Goal: Task Accomplishment & Management: Use online tool/utility

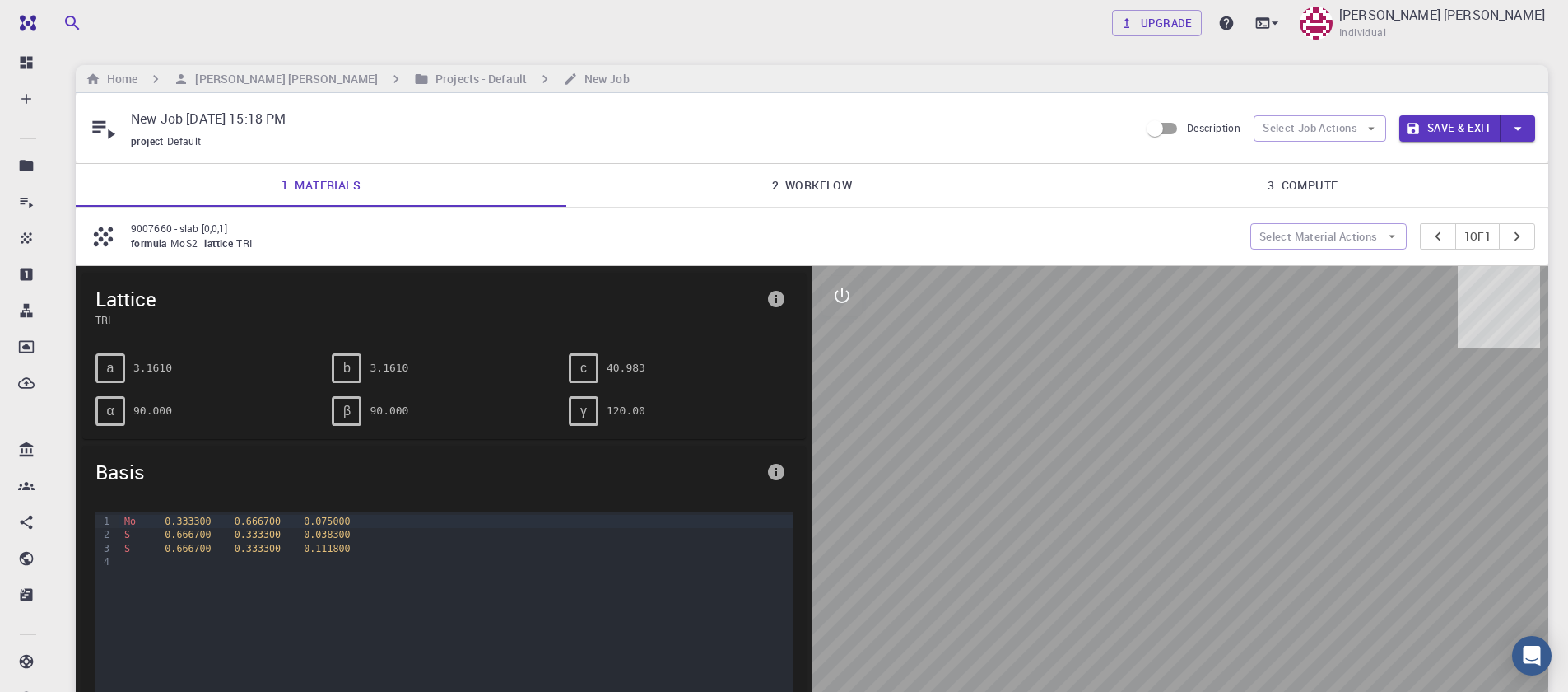
click at [233, 91] on div "Home Sanjay Kumar Mahla Projects - Default New Job" at bounding box center [812, 79] width 1472 height 28
click at [234, 80] on h6 "[PERSON_NAME] [PERSON_NAME]" at bounding box center [283, 79] width 189 height 19
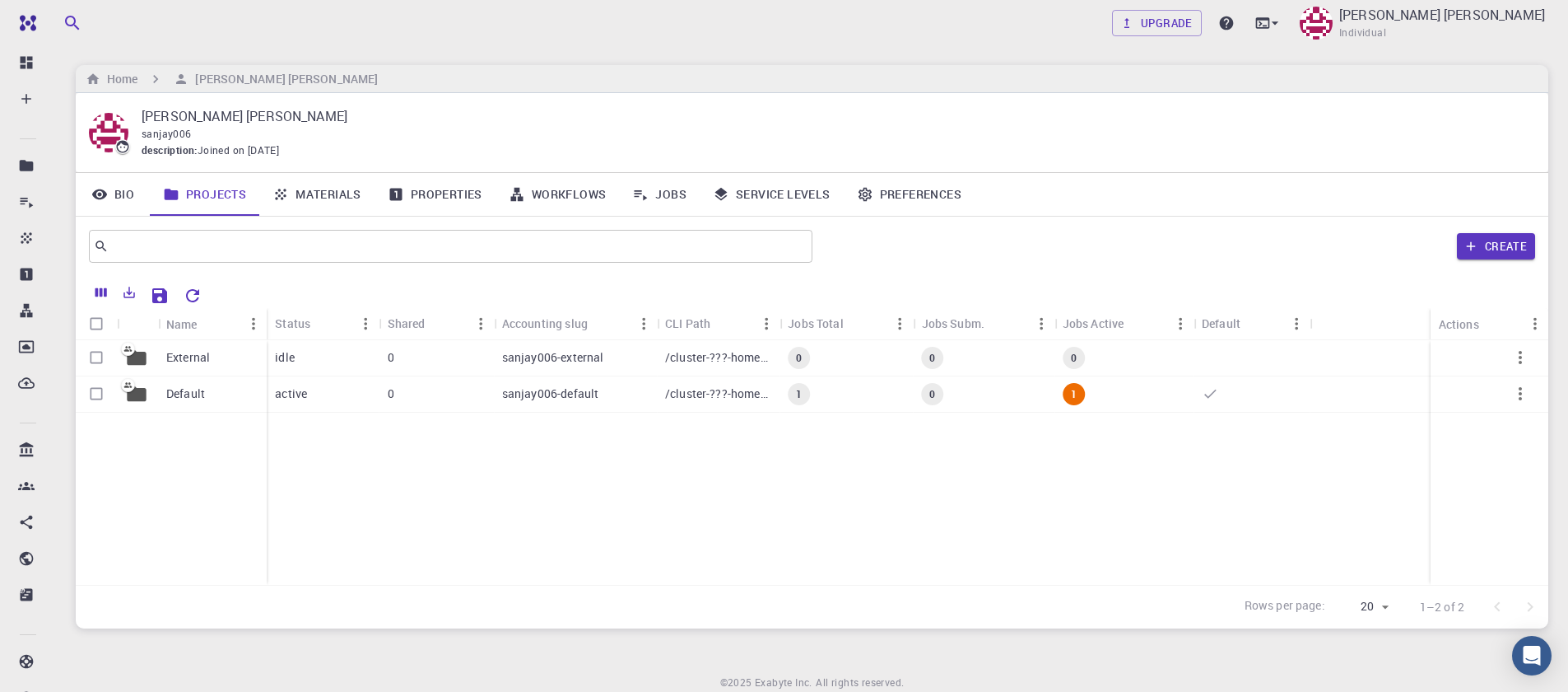
click at [289, 192] on link "Materials" at bounding box center [317, 194] width 115 height 43
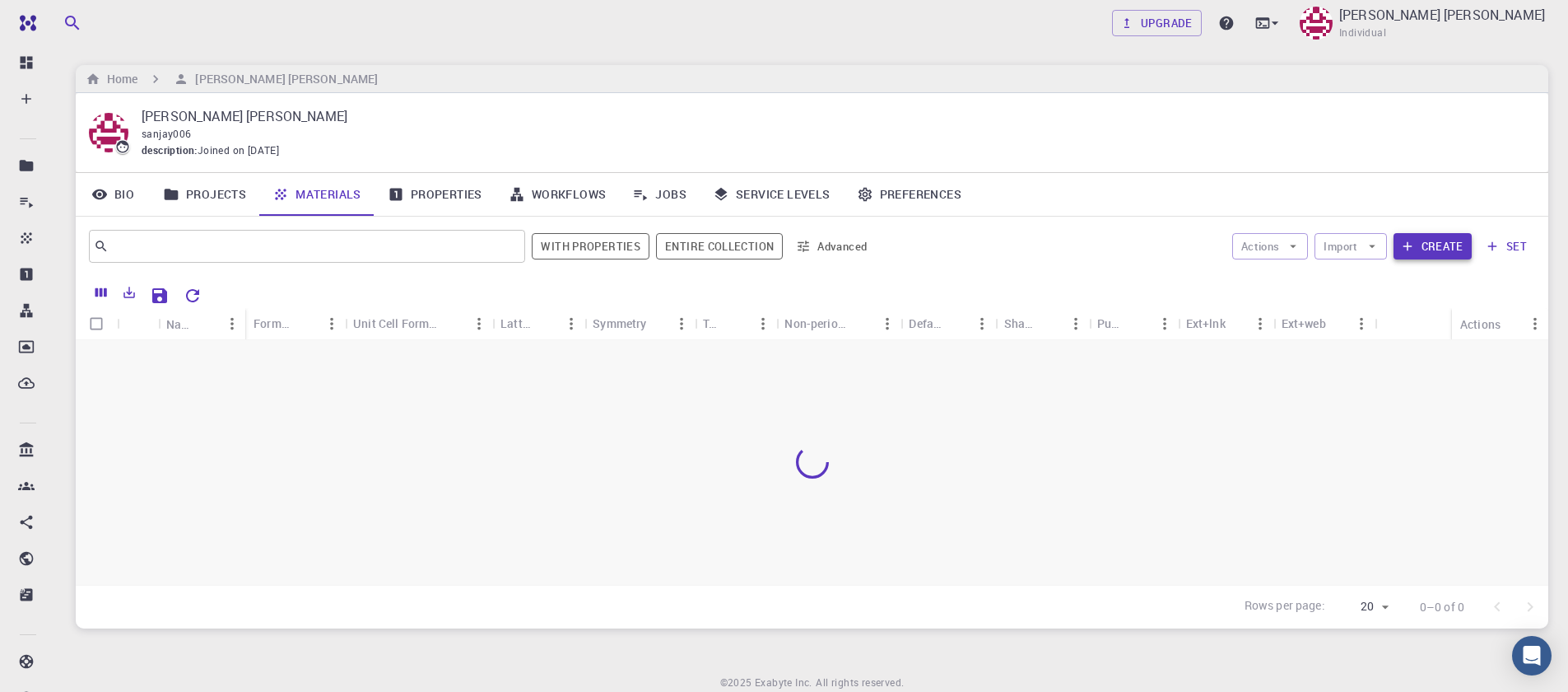
click at [1434, 235] on button "Create" at bounding box center [1433, 246] width 78 height 26
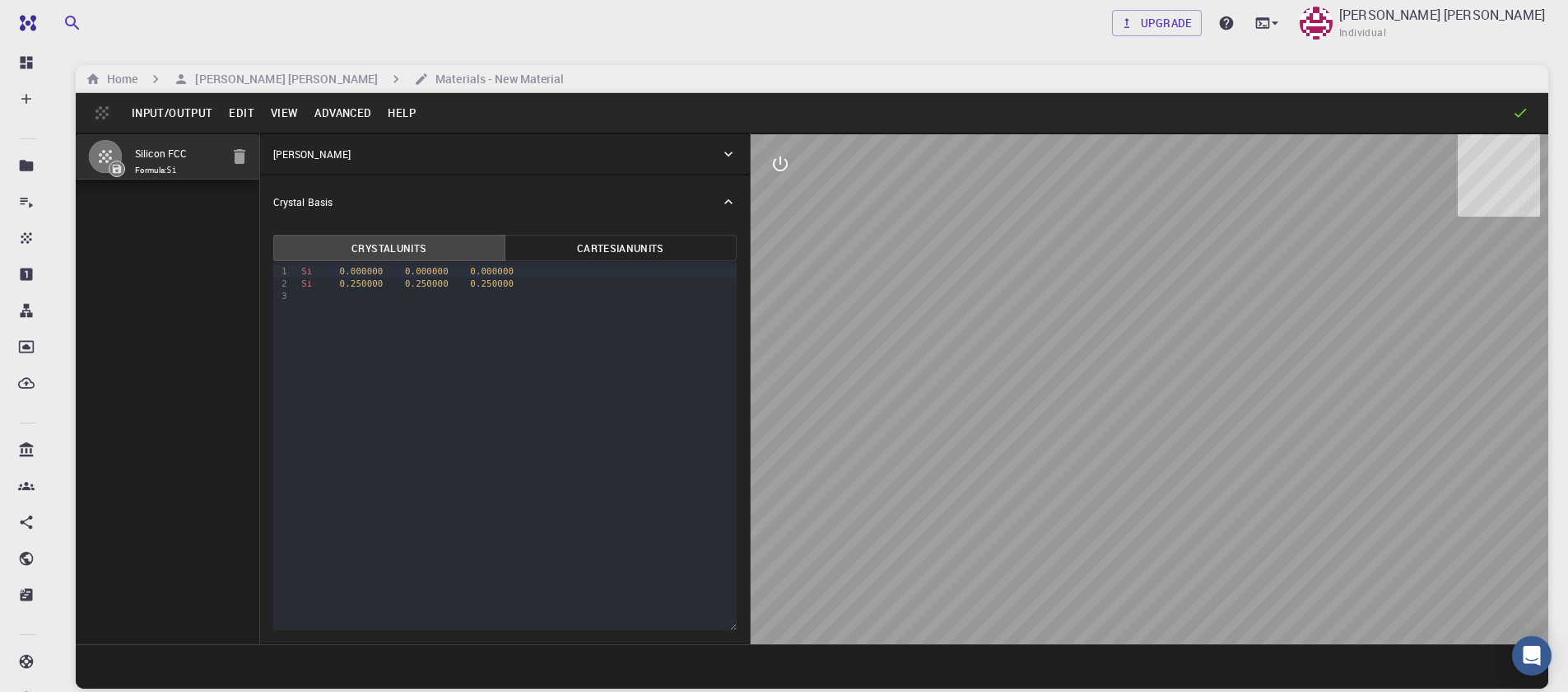
click at [191, 120] on button "Input/Output" at bounding box center [172, 112] width 97 height 26
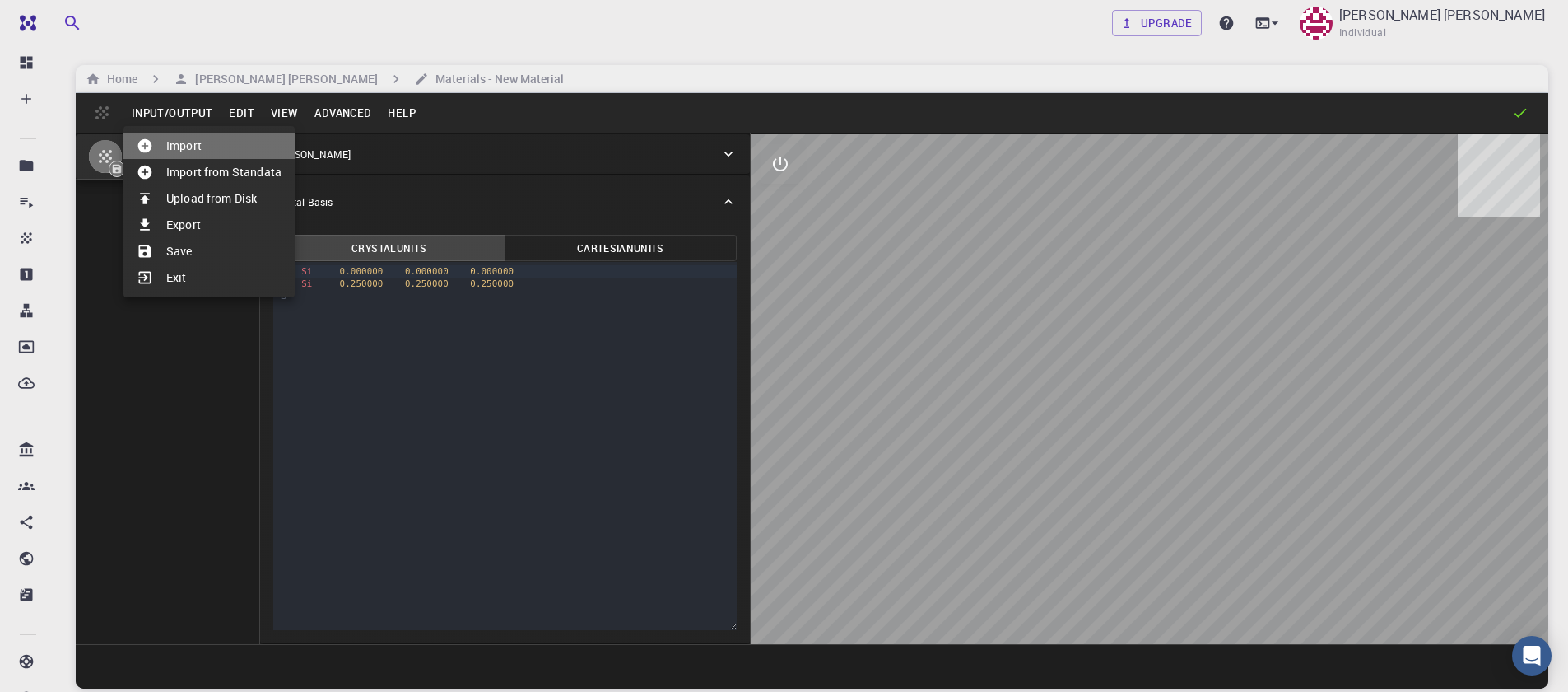
click at [180, 151] on li "Import" at bounding box center [209, 146] width 172 height 26
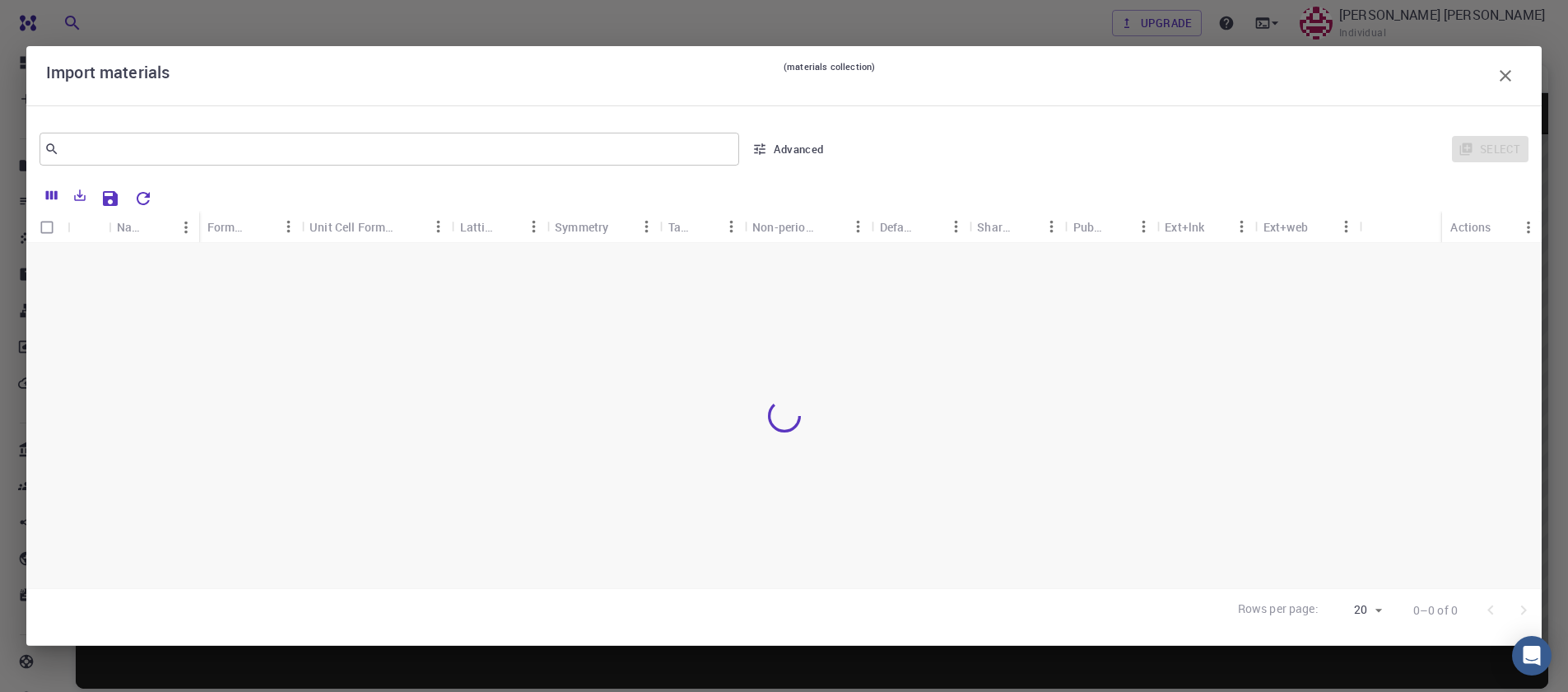
click at [1504, 72] on icon "button" at bounding box center [1505, 75] width 19 height 19
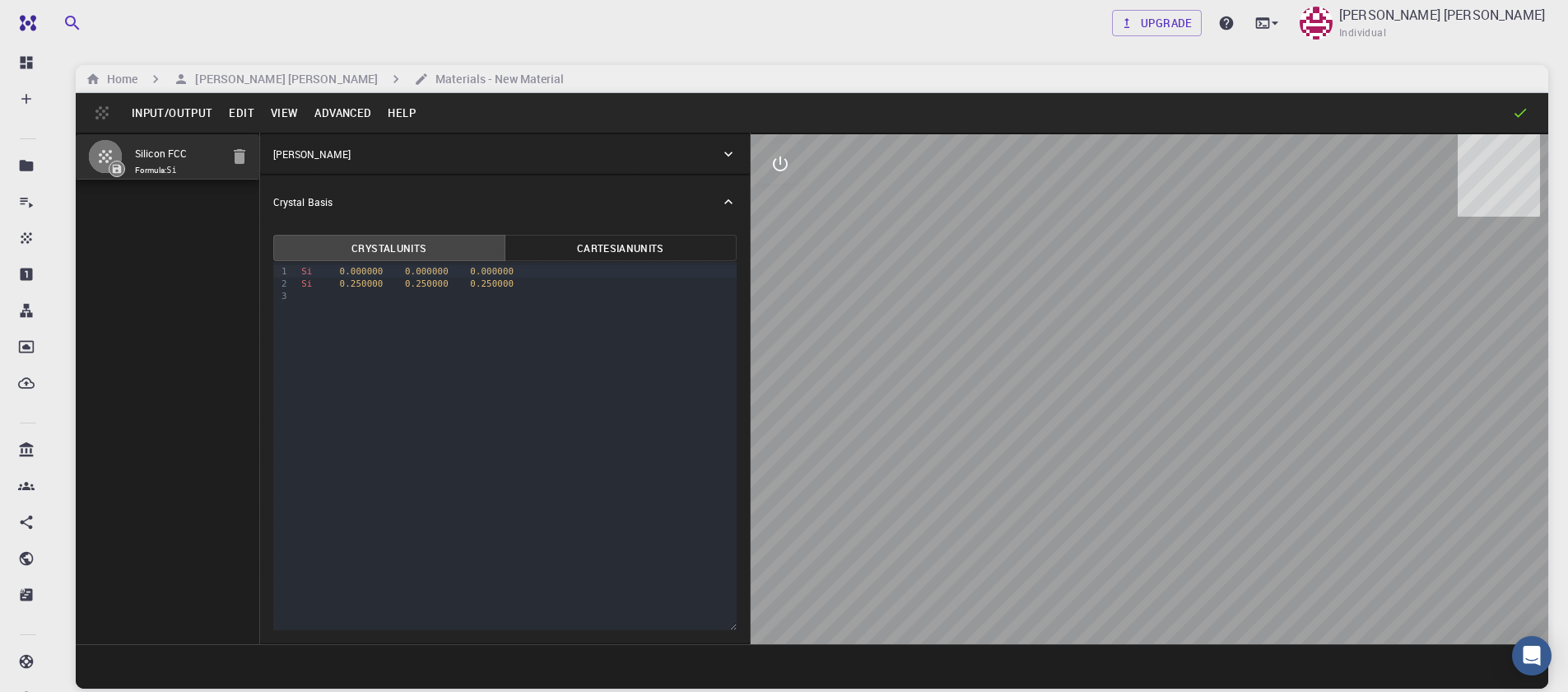
click at [173, 116] on button "Input/Output" at bounding box center [172, 112] width 97 height 26
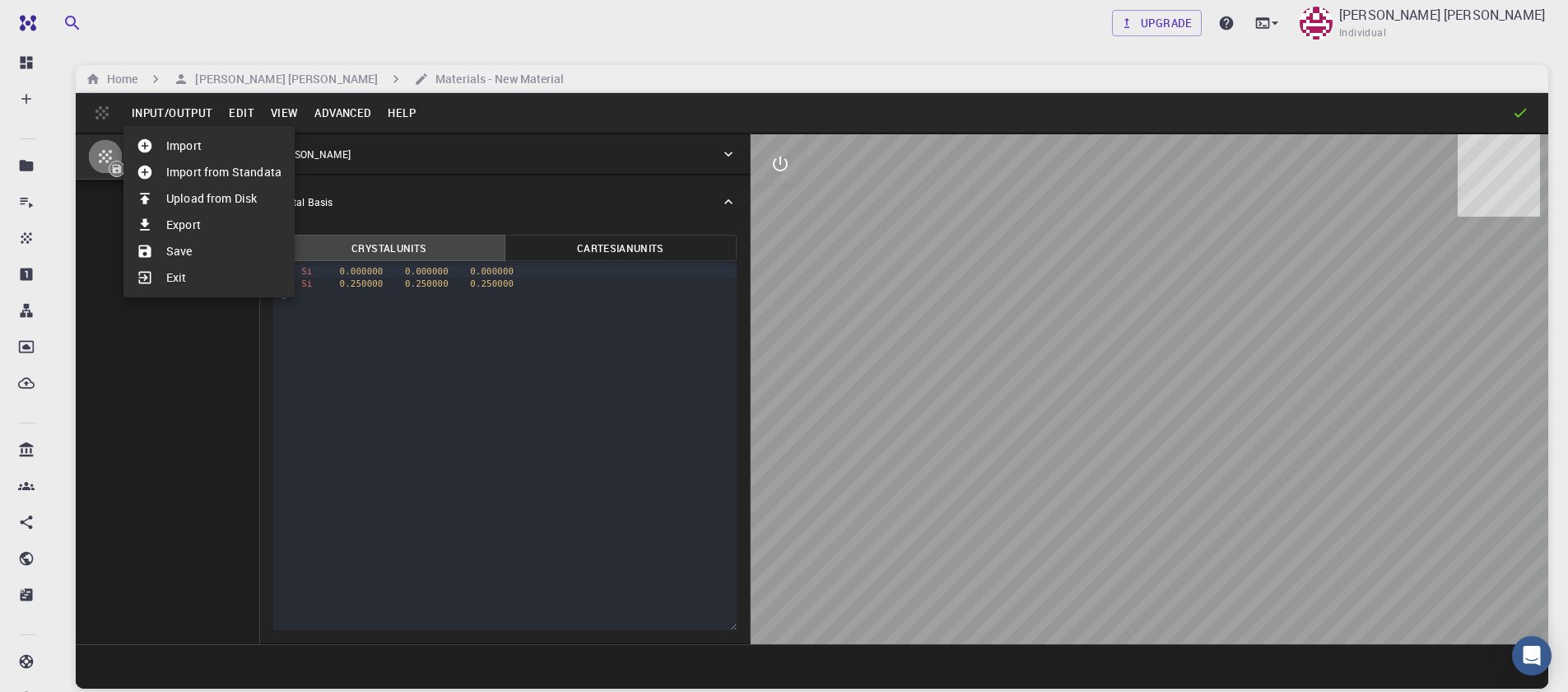
click at [173, 141] on li "Import" at bounding box center [209, 146] width 172 height 26
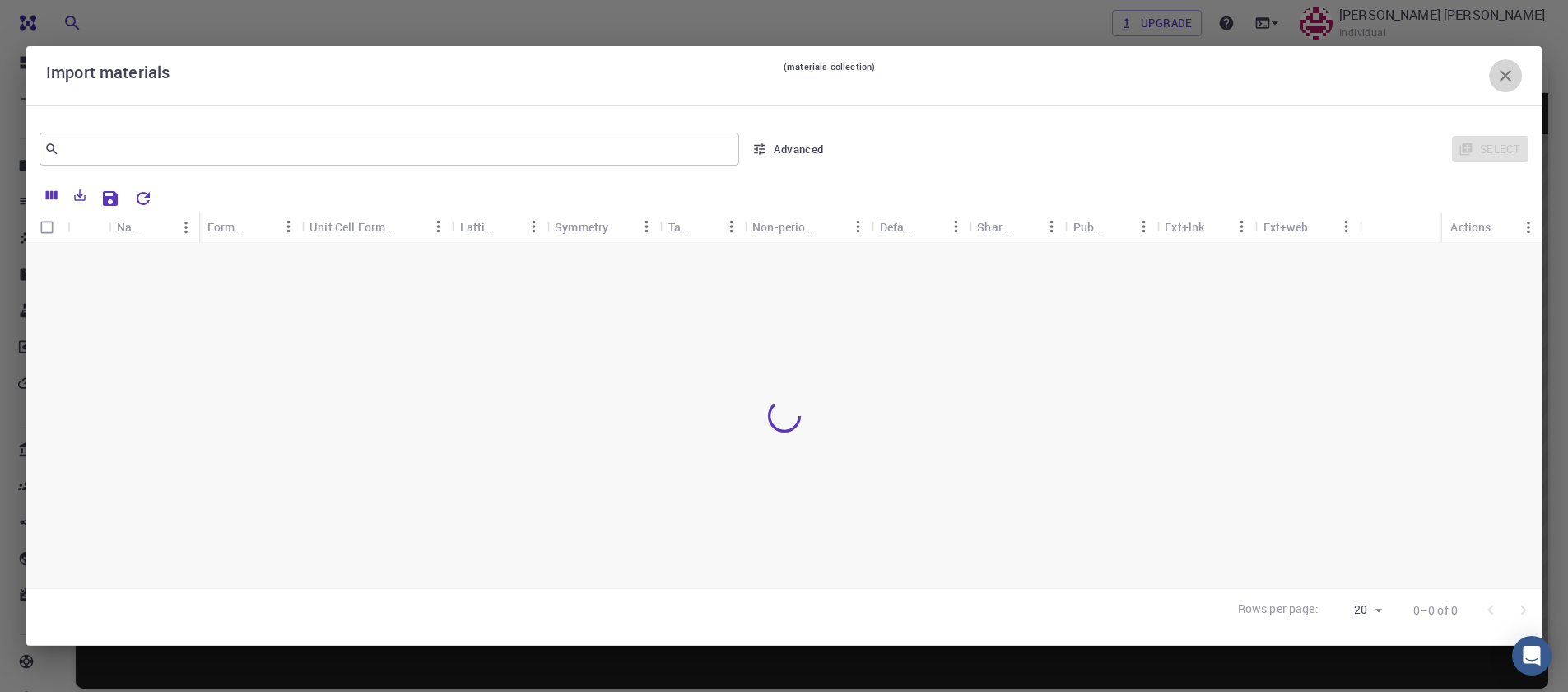
click at [1509, 80] on icon "button" at bounding box center [1505, 75] width 11 height 11
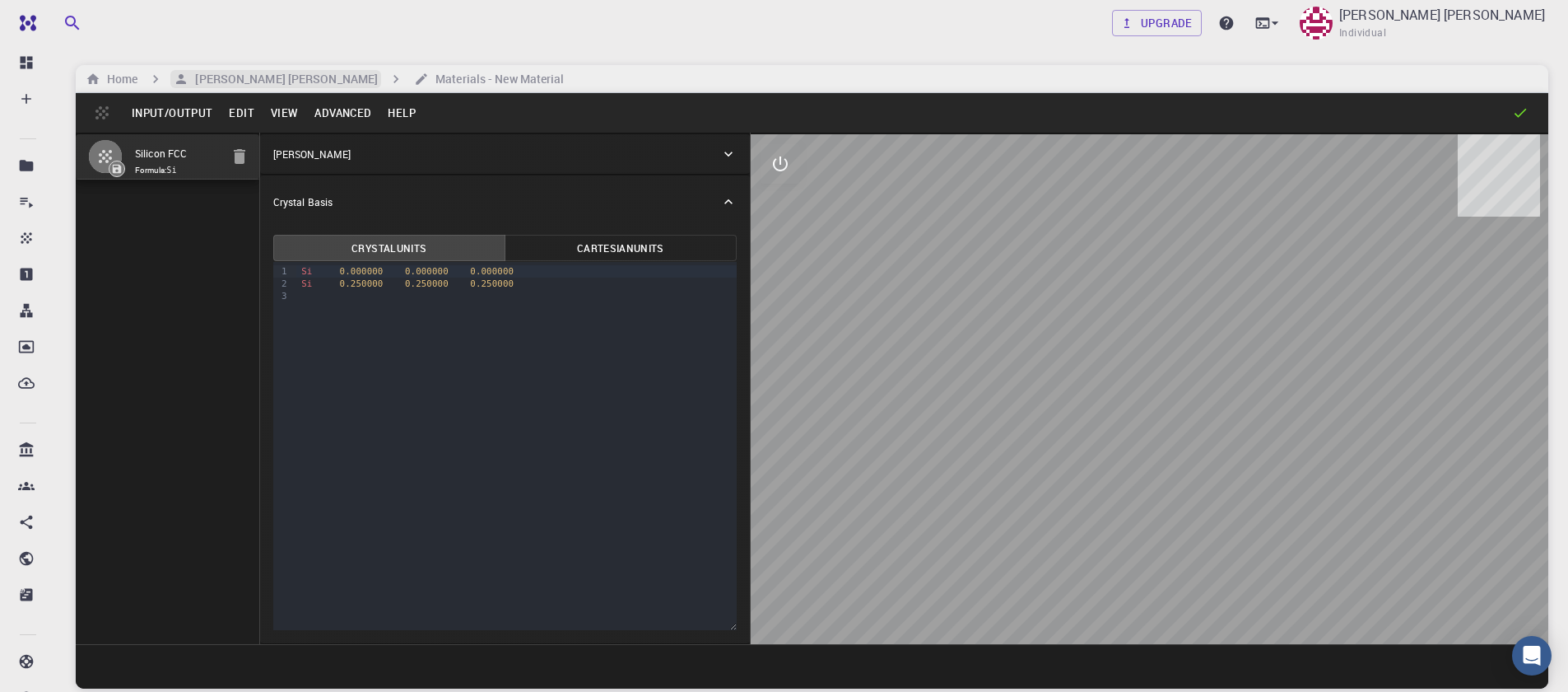
click at [216, 84] on h6 "[PERSON_NAME] [PERSON_NAME]" at bounding box center [283, 79] width 189 height 19
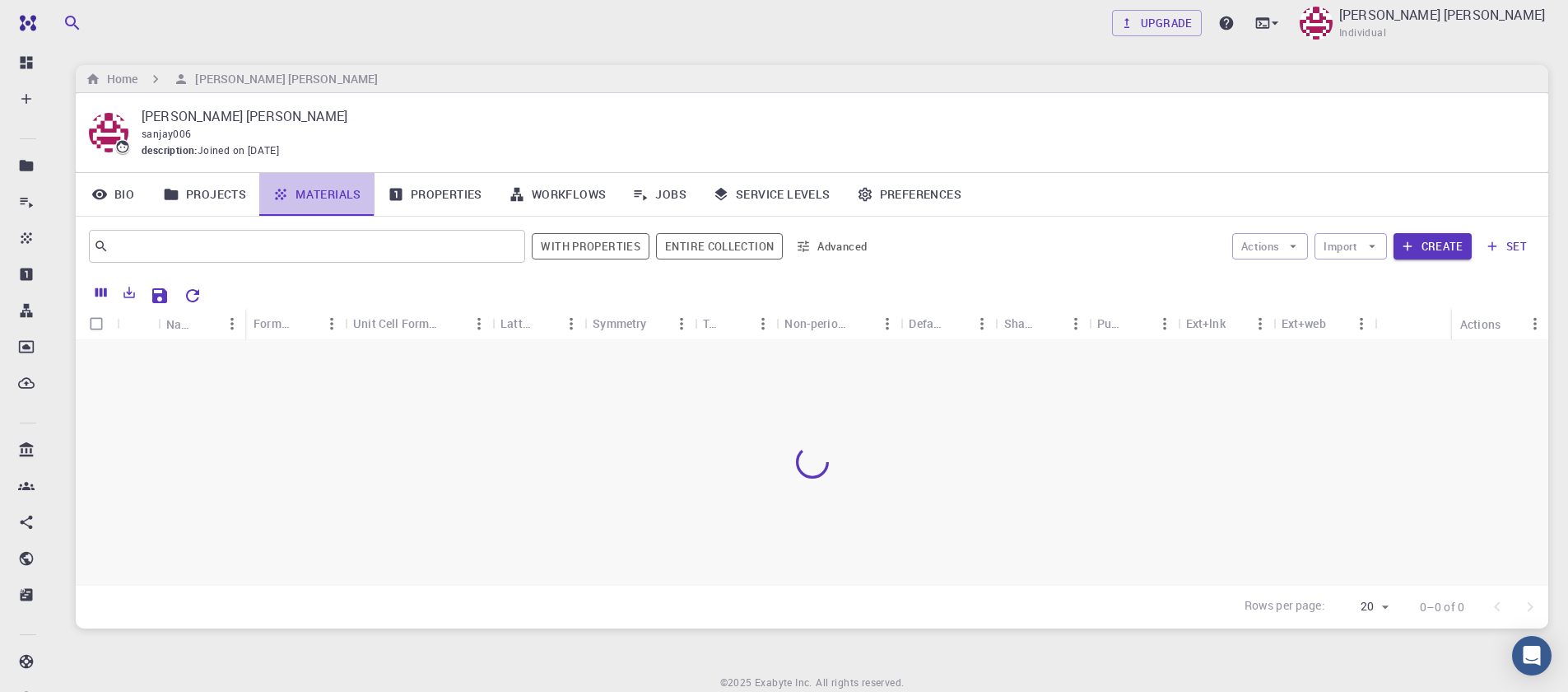
click at [325, 195] on link "Materials" at bounding box center [317, 194] width 115 height 43
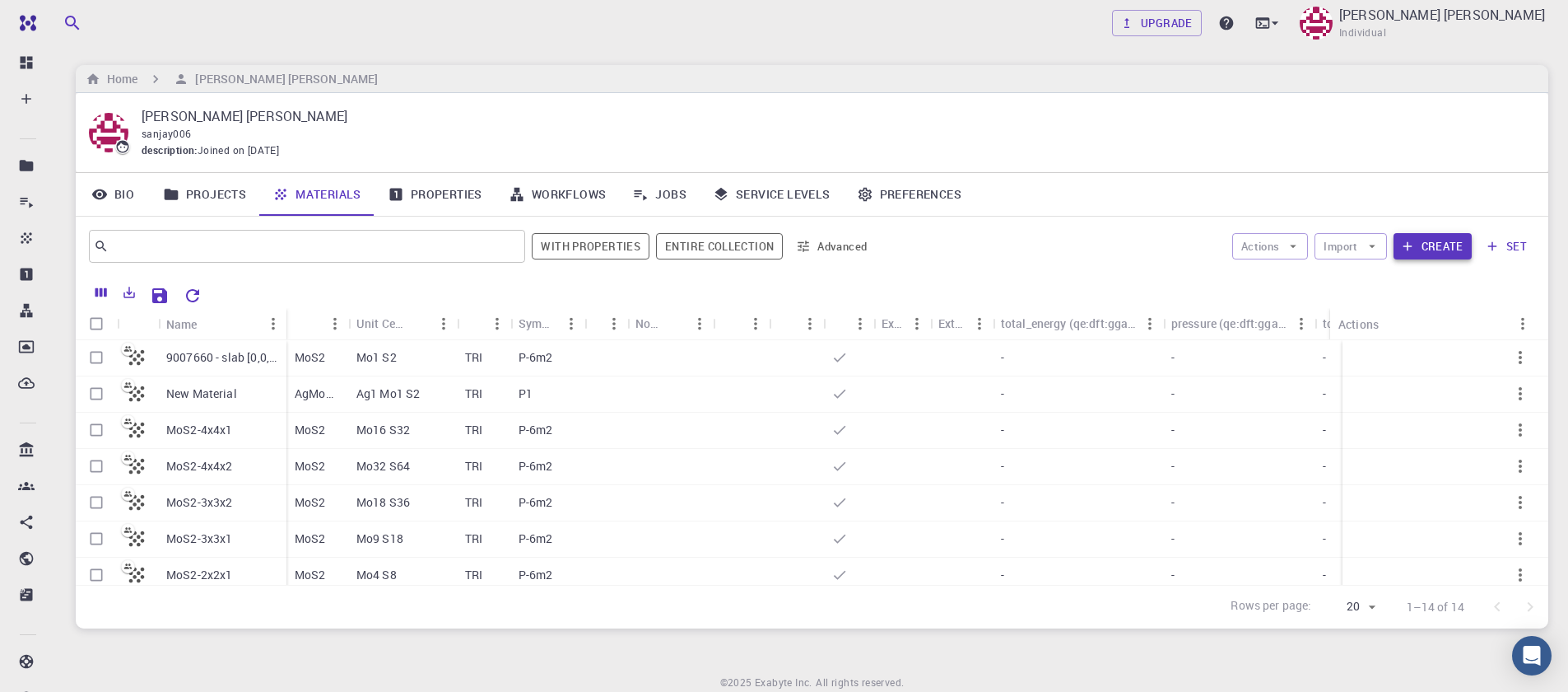
click at [1448, 247] on button "Create" at bounding box center [1433, 246] width 78 height 26
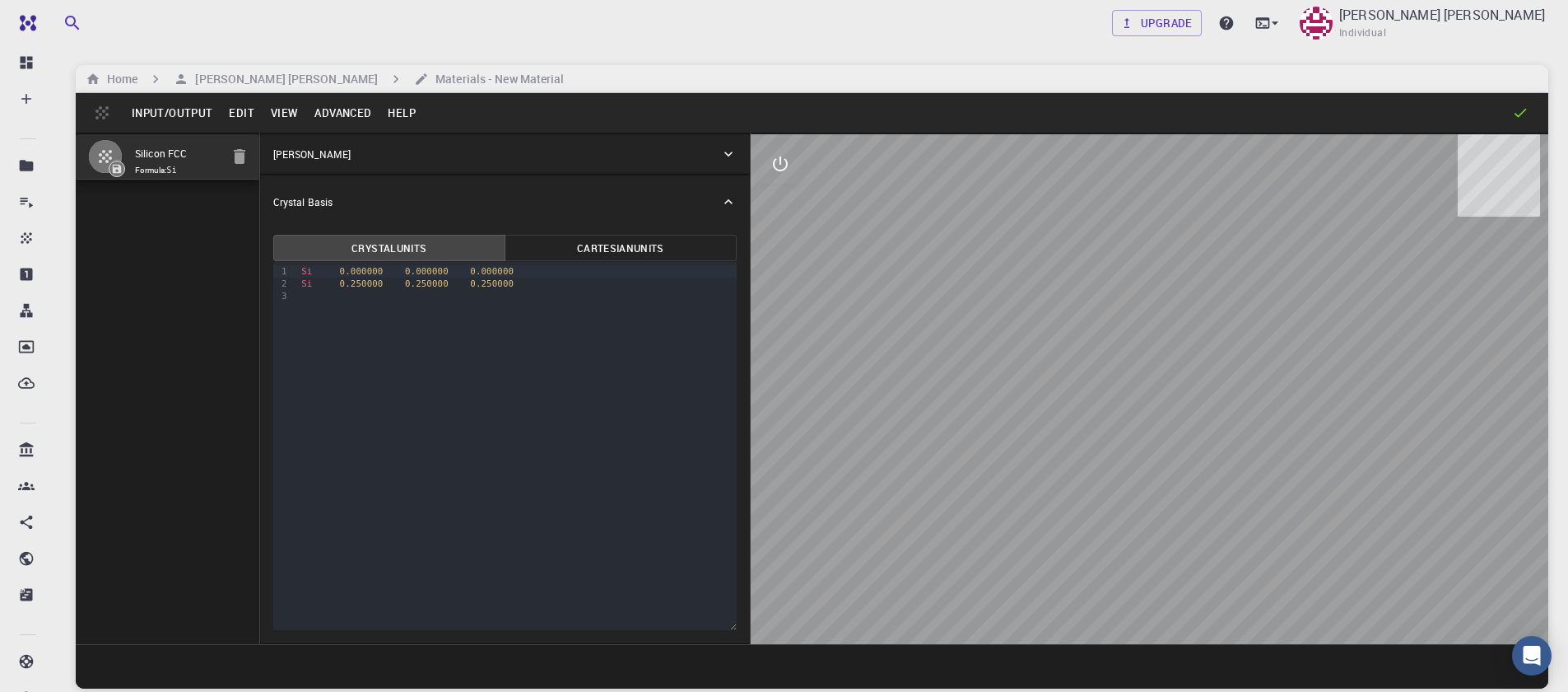
click at [183, 116] on button "Input/Output" at bounding box center [172, 112] width 97 height 26
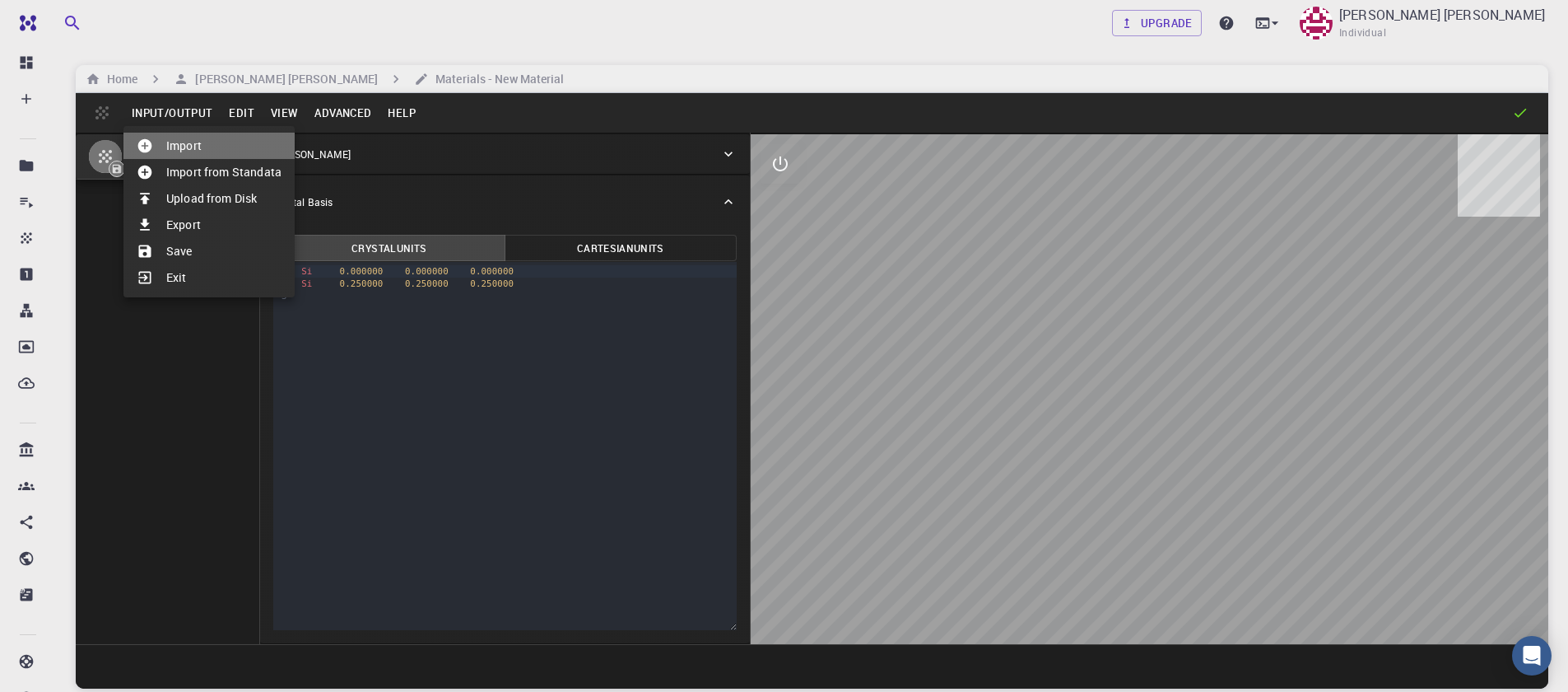
click at [188, 151] on li "Import" at bounding box center [209, 146] width 172 height 26
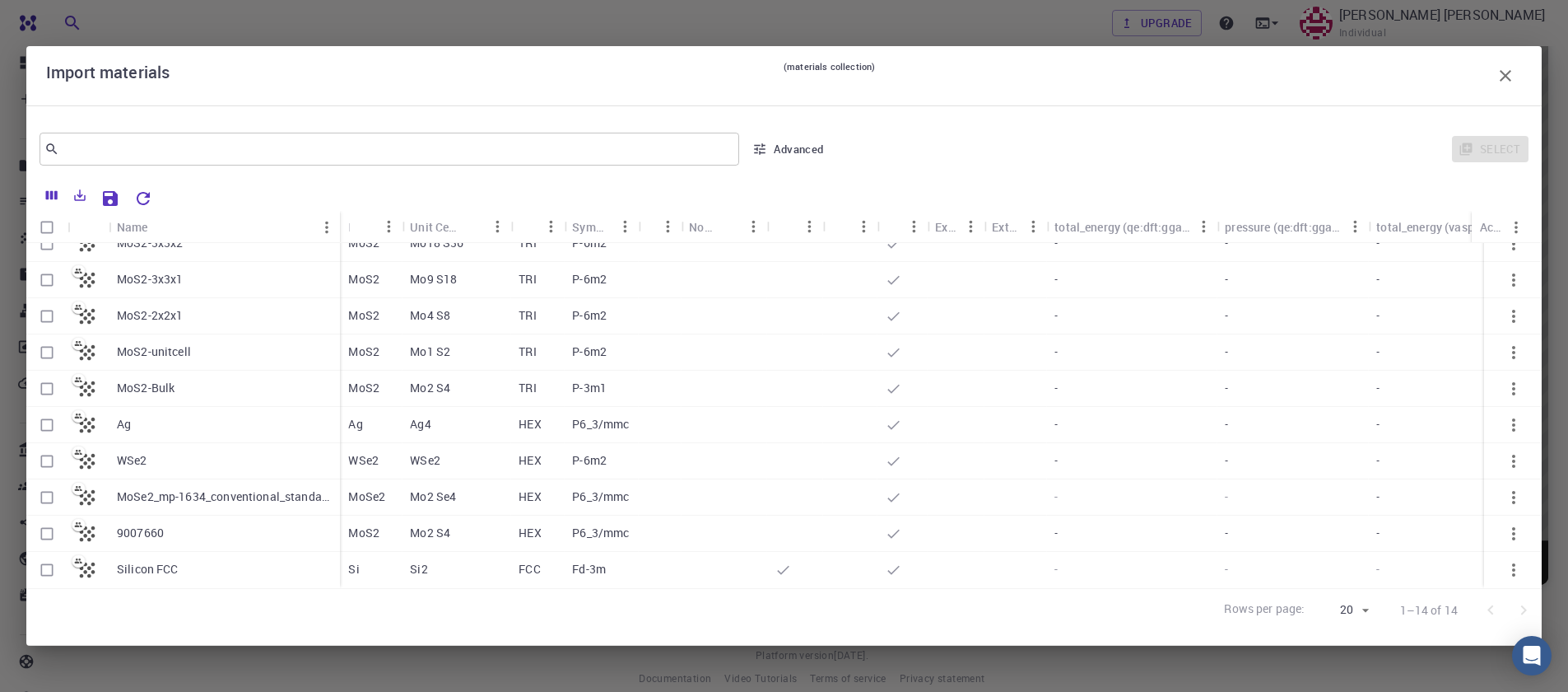
scroll to position [125, 0]
click at [40, 525] on input "Select row" at bounding box center [47, 533] width 32 height 32
checkbox input "true"
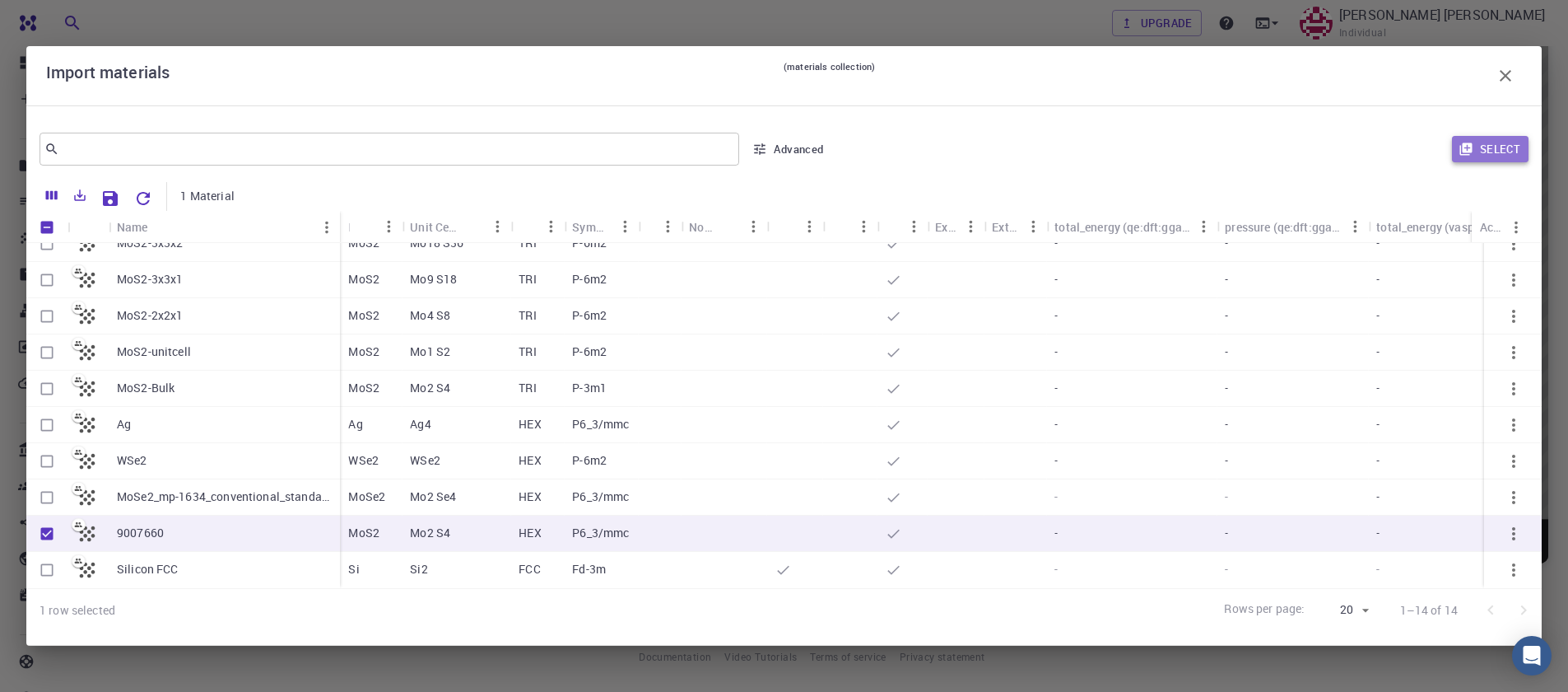
click at [1472, 161] on button "Select" at bounding box center [1490, 148] width 77 height 26
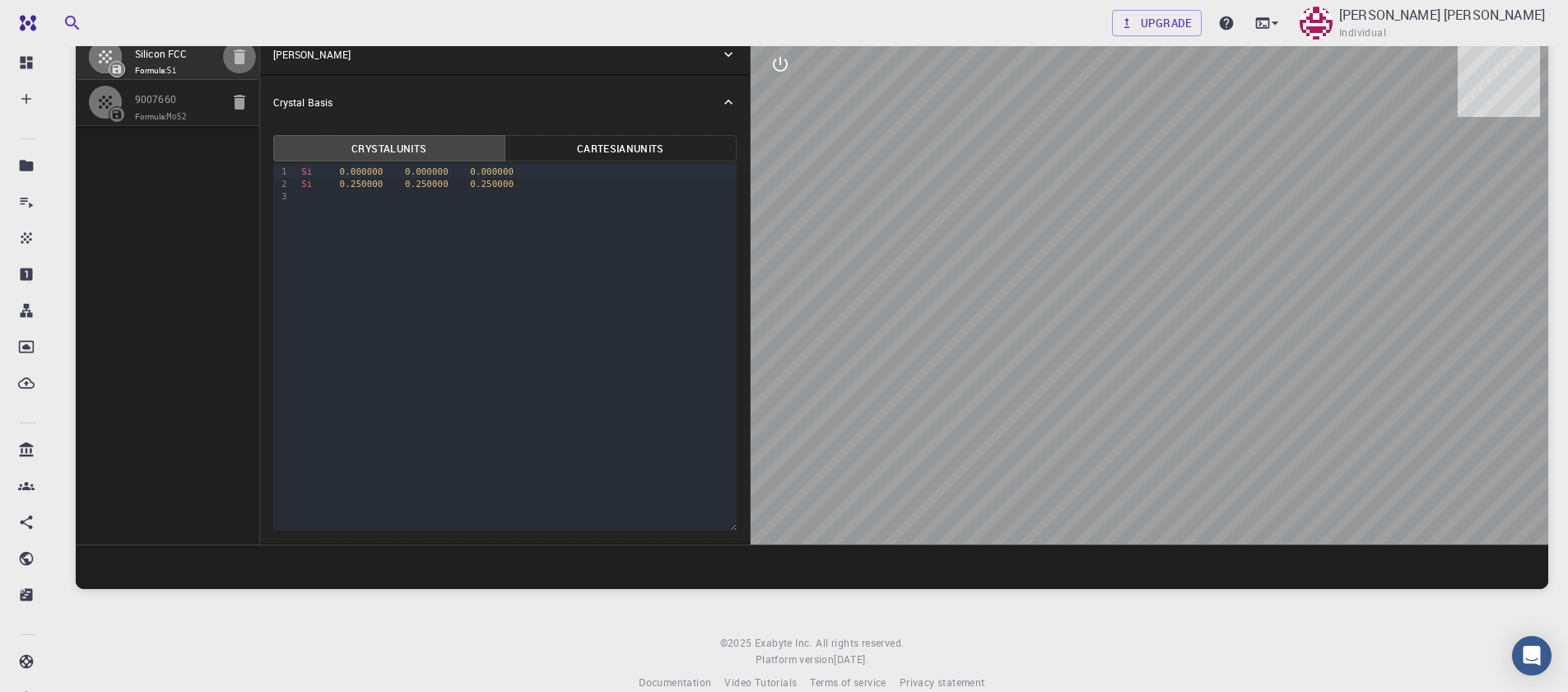
click at [238, 50] on icon "button" at bounding box center [239, 57] width 11 height 15
type input "HEX"
type input "3.161"
type input "12.295"
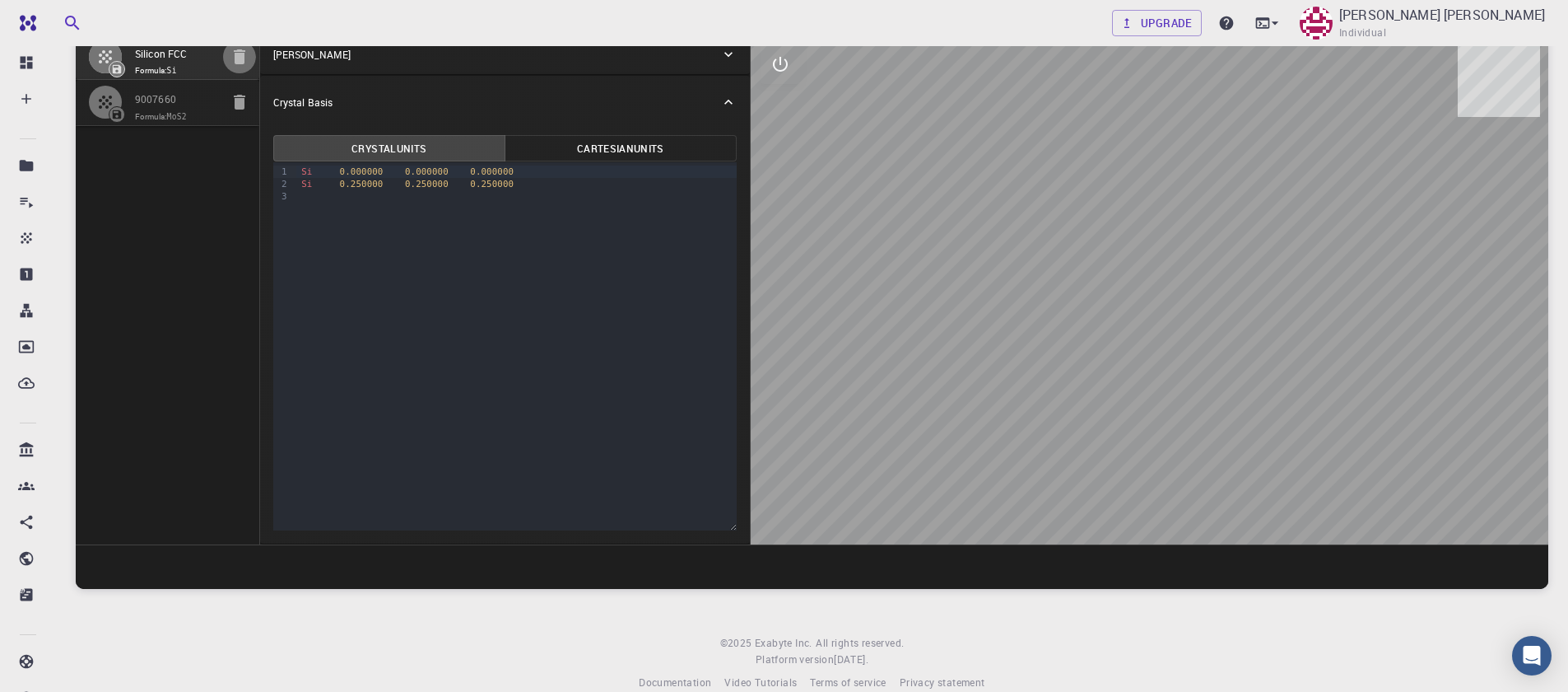
type input "90"
type input "119.99999999999999"
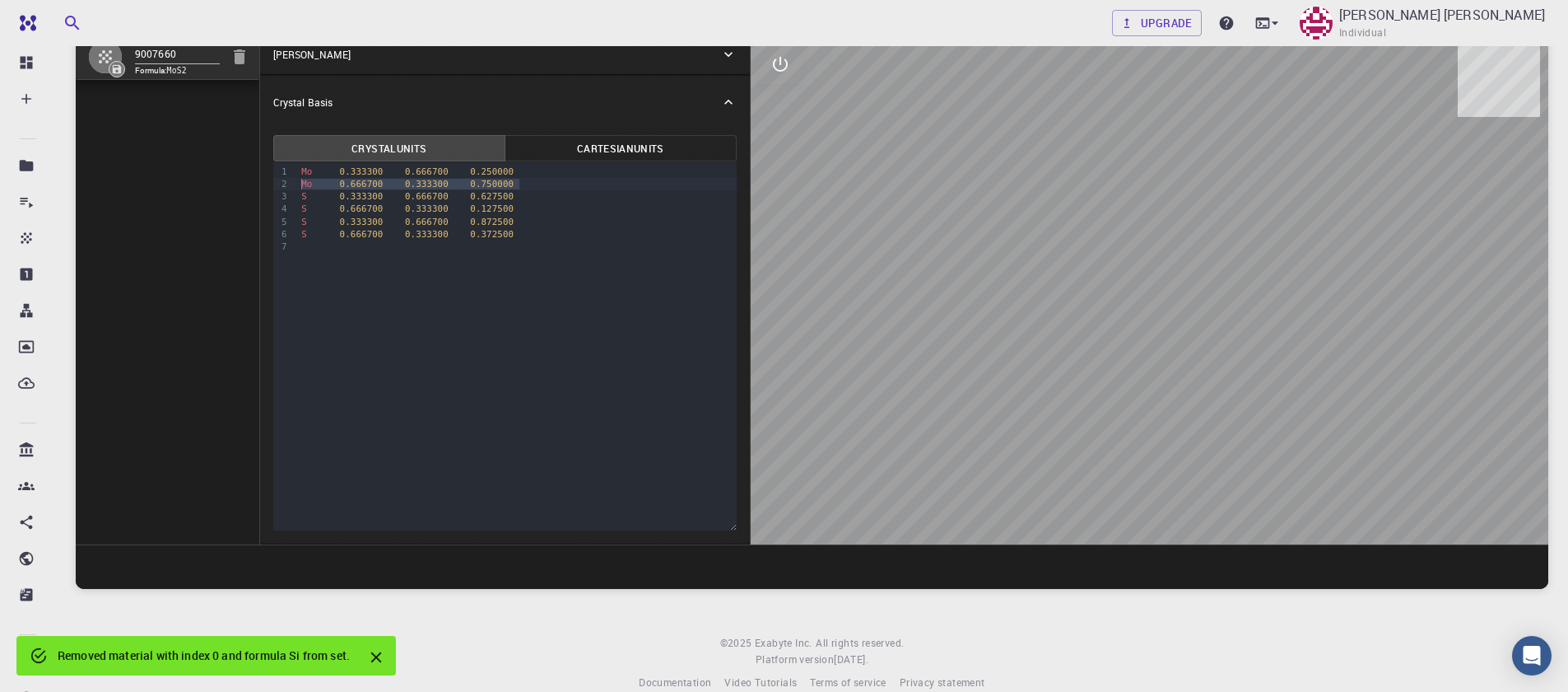
drag, startPoint x: 477, startPoint y: 184, endPoint x: 262, endPoint y: 184, distance: 215.0
click at [262, 184] on div "Crystal Units Cartesian Units 9 1 2 3 4 5 6 7 › Mo 0.333300 0.666700 0.250000 M…" at bounding box center [504, 335] width 490 height 415
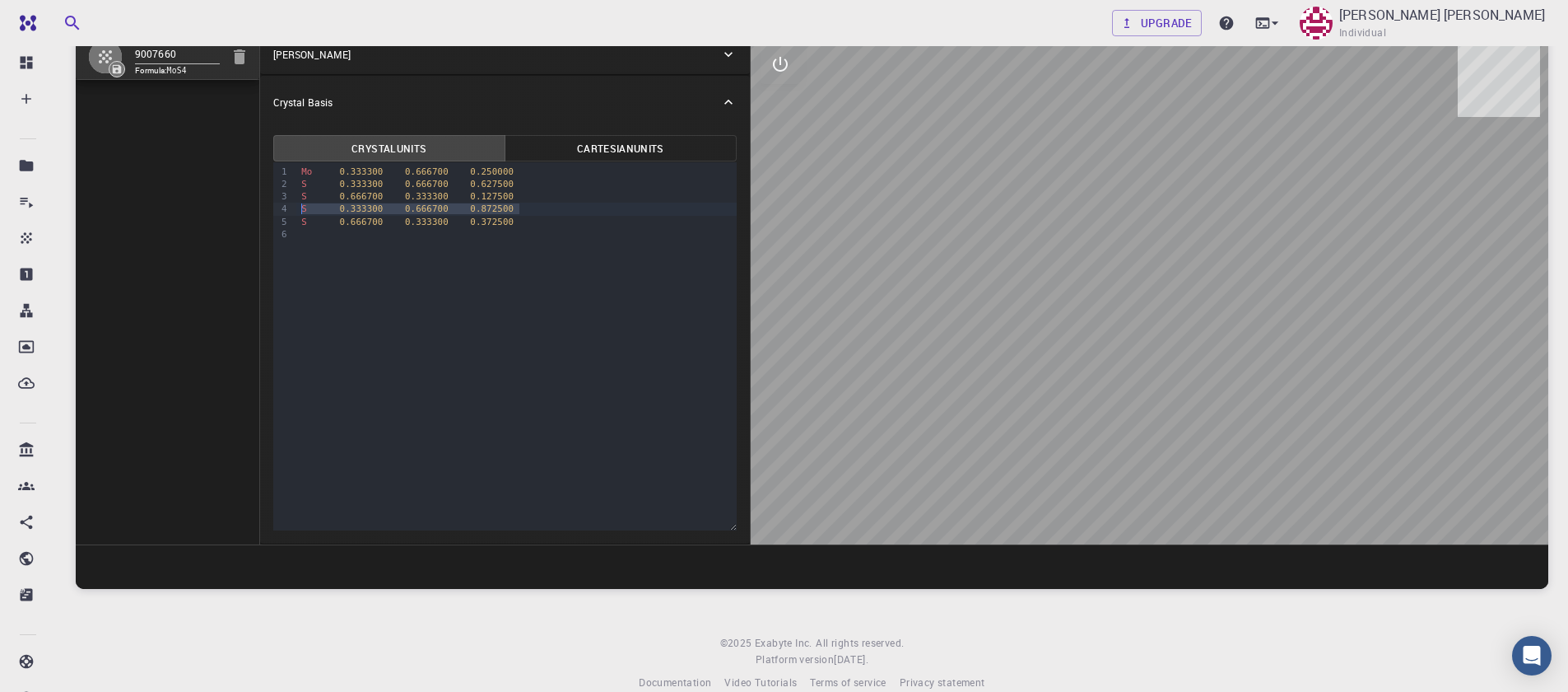
drag, startPoint x: 472, startPoint y: 214, endPoint x: 244, endPoint y: 209, distance: 228.1
click at [244, 209] on div "9007660 Formula: MoS4 Crystal Lattice Lattice units angstrom angstrom Lattice u…" at bounding box center [812, 288] width 1472 height 511
drag, startPoint x: 520, startPoint y: 186, endPoint x: 229, endPoint y: 186, distance: 291.0
click at [229, 186] on div "9007660 Formula: MoS3 Crystal Lattice Lattice units angstrom angstrom Lattice u…" at bounding box center [812, 288] width 1472 height 511
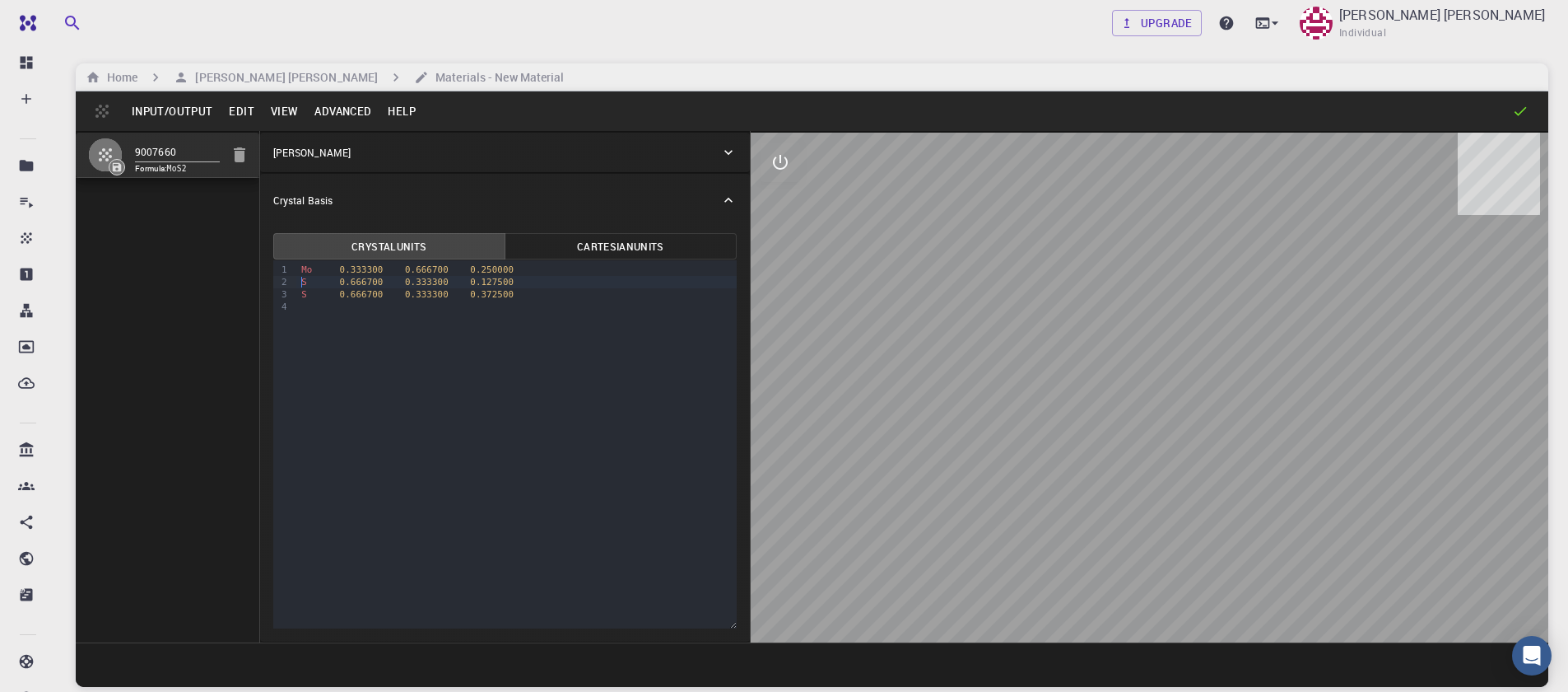
scroll to position [0, 0]
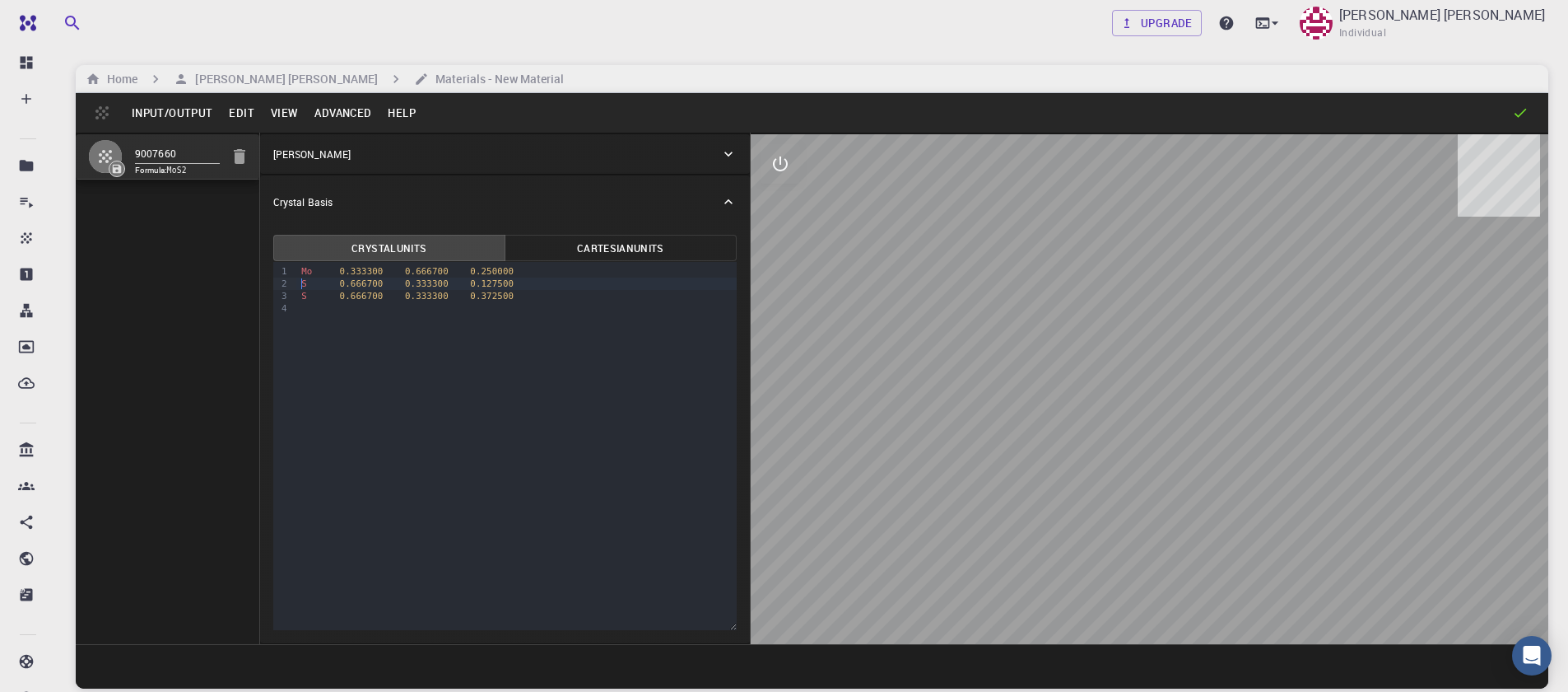
click at [356, 112] on button "Advanced" at bounding box center [342, 112] width 73 height 26
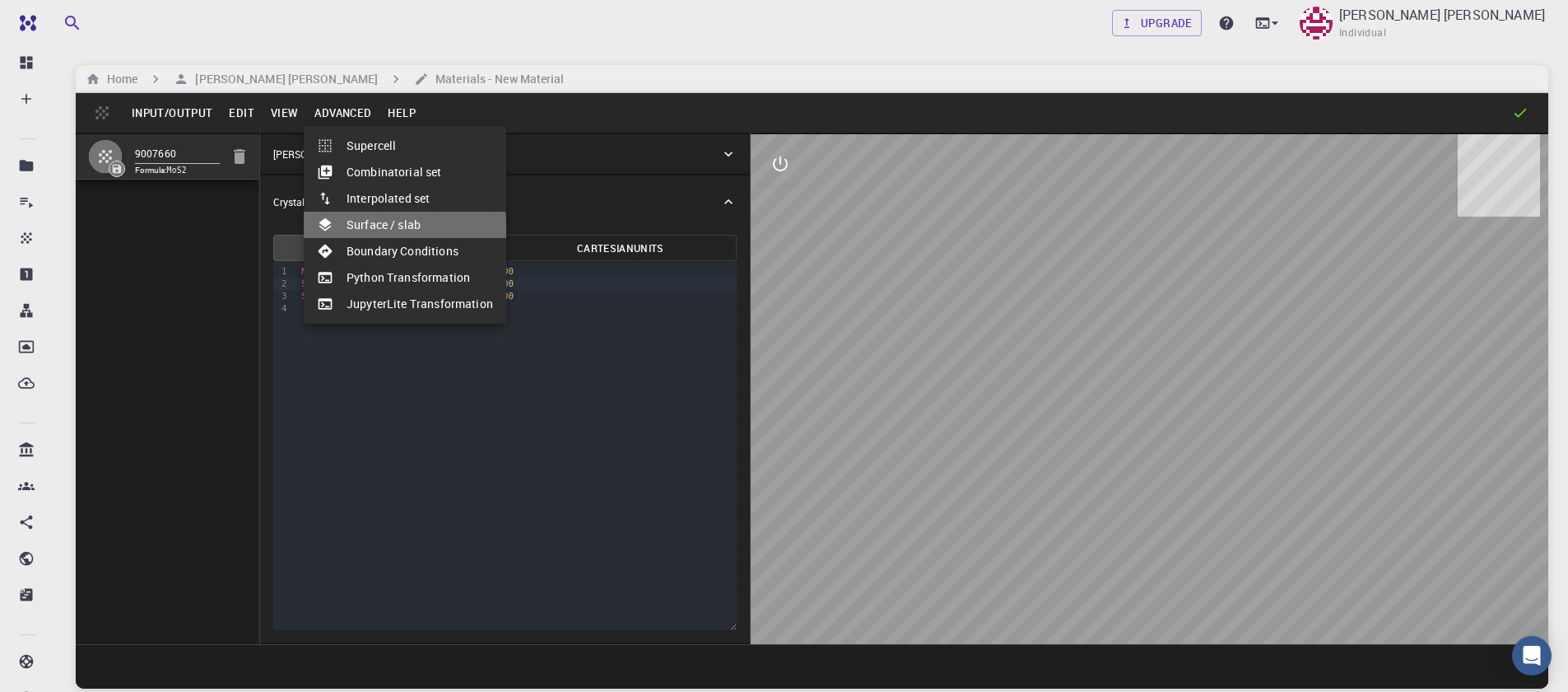
click at [363, 233] on li "Surface / slab" at bounding box center [405, 224] width 202 height 26
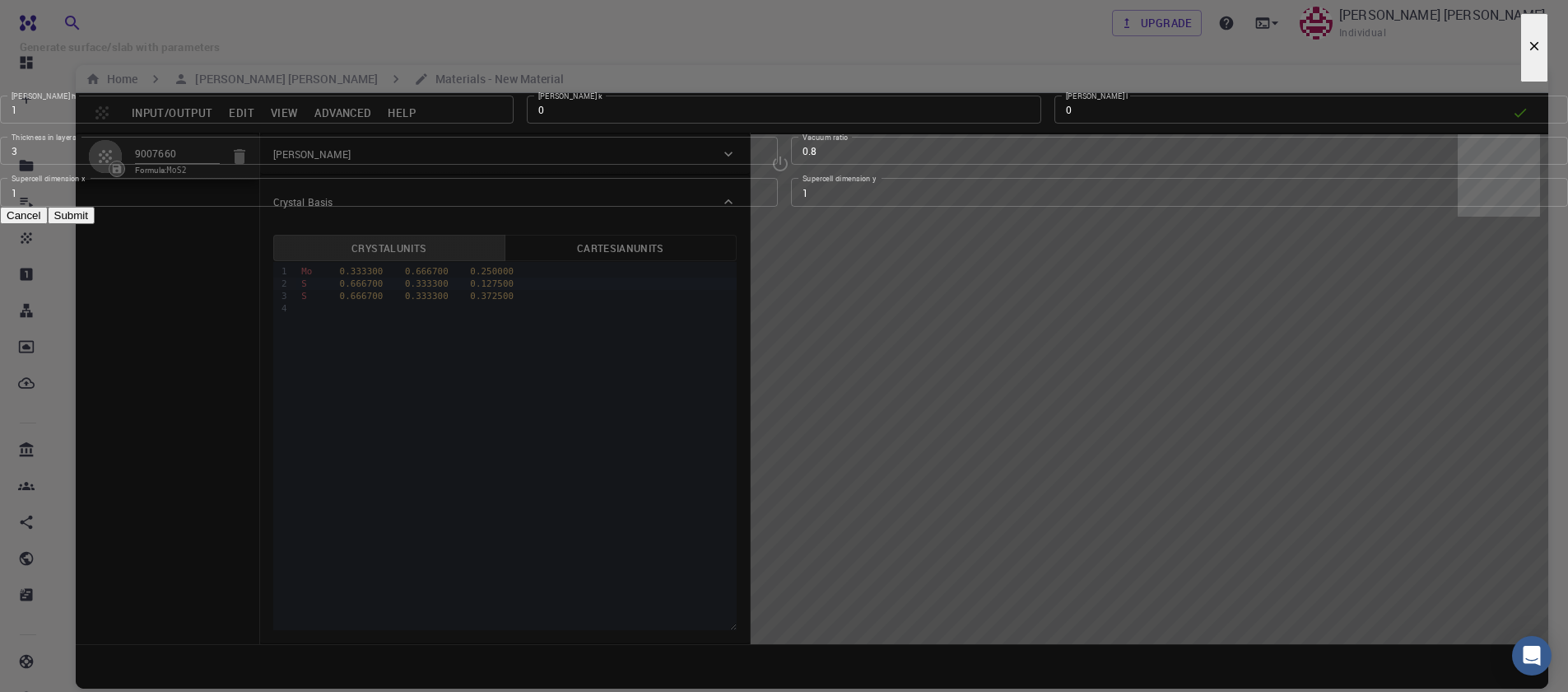
click at [514, 123] on input "1" at bounding box center [257, 109] width 514 height 28
type input "0"
click at [514, 123] on input "0" at bounding box center [257, 109] width 514 height 28
type input "1"
click at [1054, 123] on input "1" at bounding box center [1311, 109] width 514 height 28
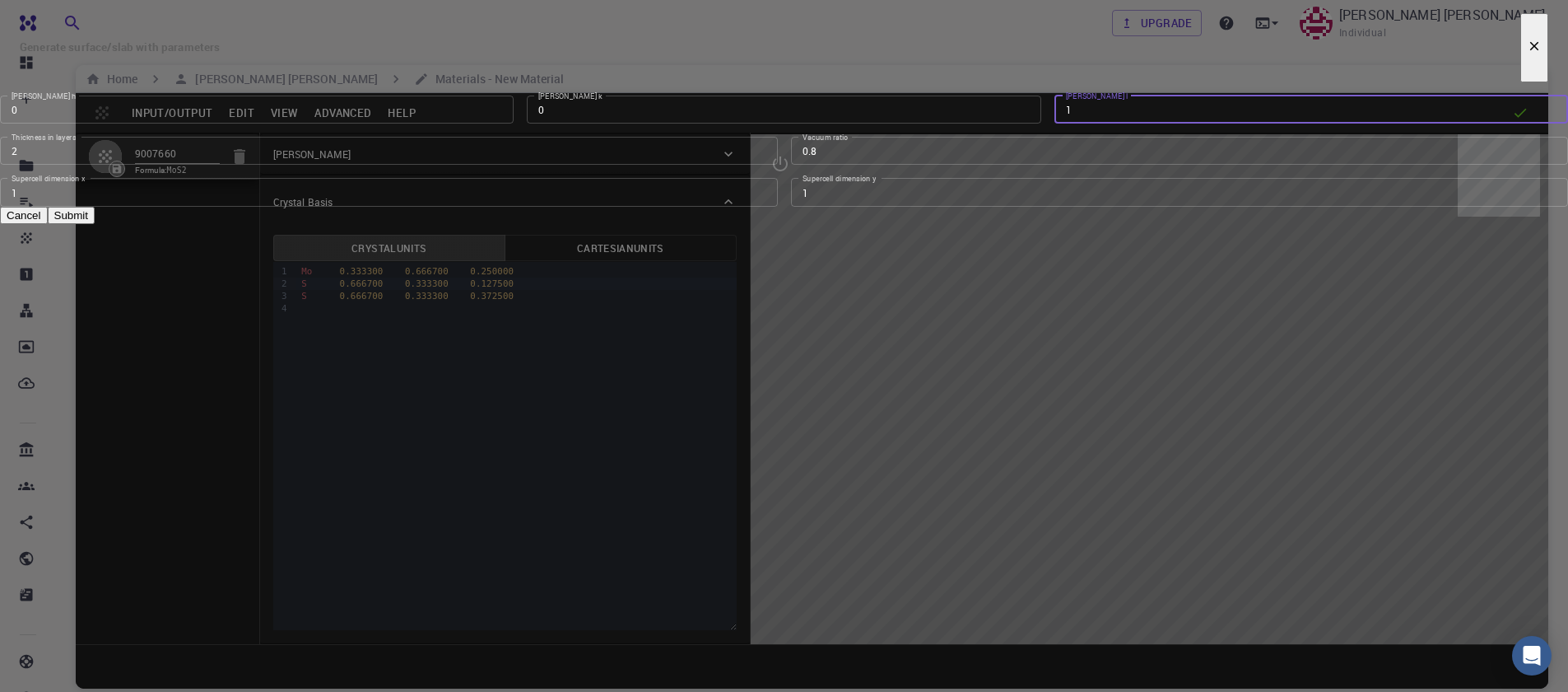
click at [765, 165] on input "2" at bounding box center [389, 150] width 778 height 28
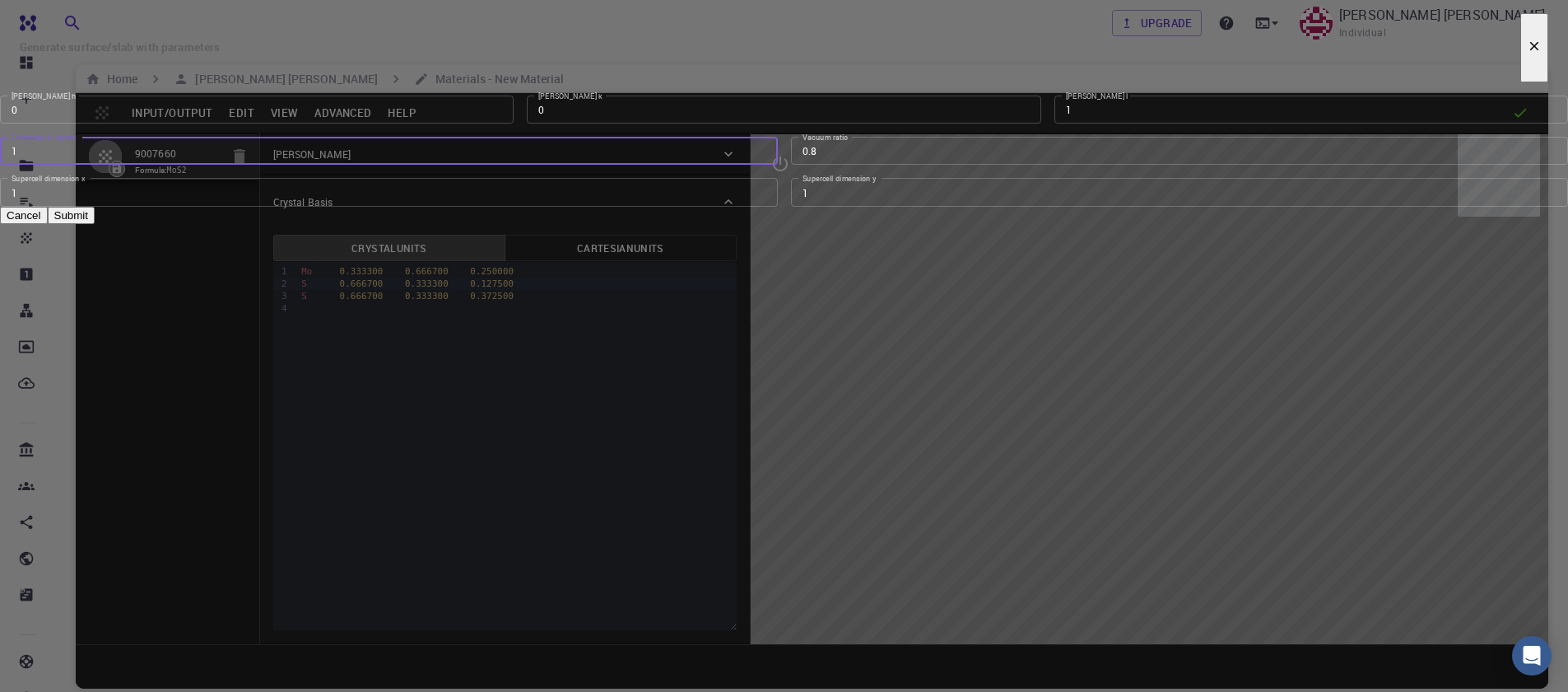
type input "1"
click at [765, 165] on input "1" at bounding box center [389, 150] width 778 height 28
type input "2"
click at [758, 206] on input "2" at bounding box center [389, 192] width 778 height 28
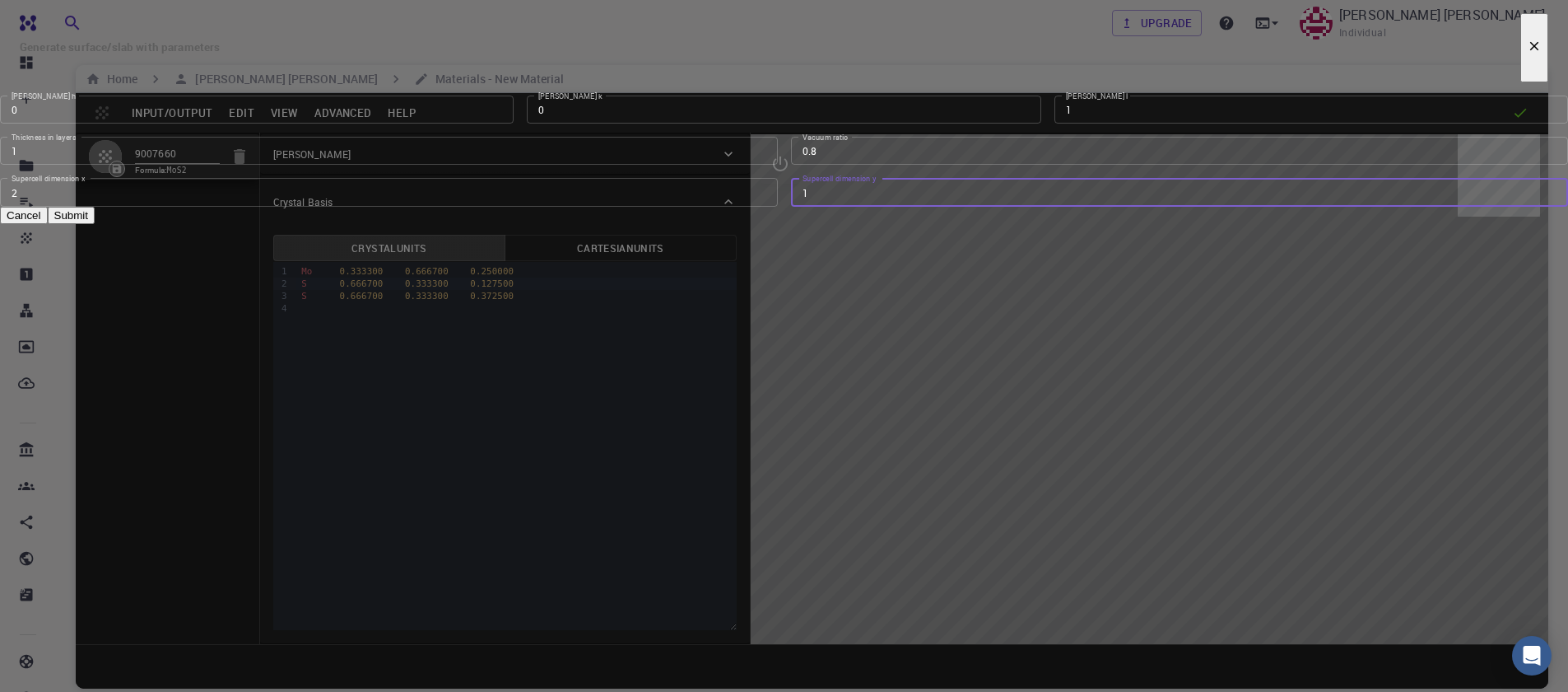
click at [997, 206] on input "1" at bounding box center [1179, 192] width 778 height 28
type input "2"
click at [993, 206] on input "2" at bounding box center [1179, 192] width 778 height 28
click at [95, 224] on button "Submit" at bounding box center [70, 215] width 47 height 18
type input "TRI"
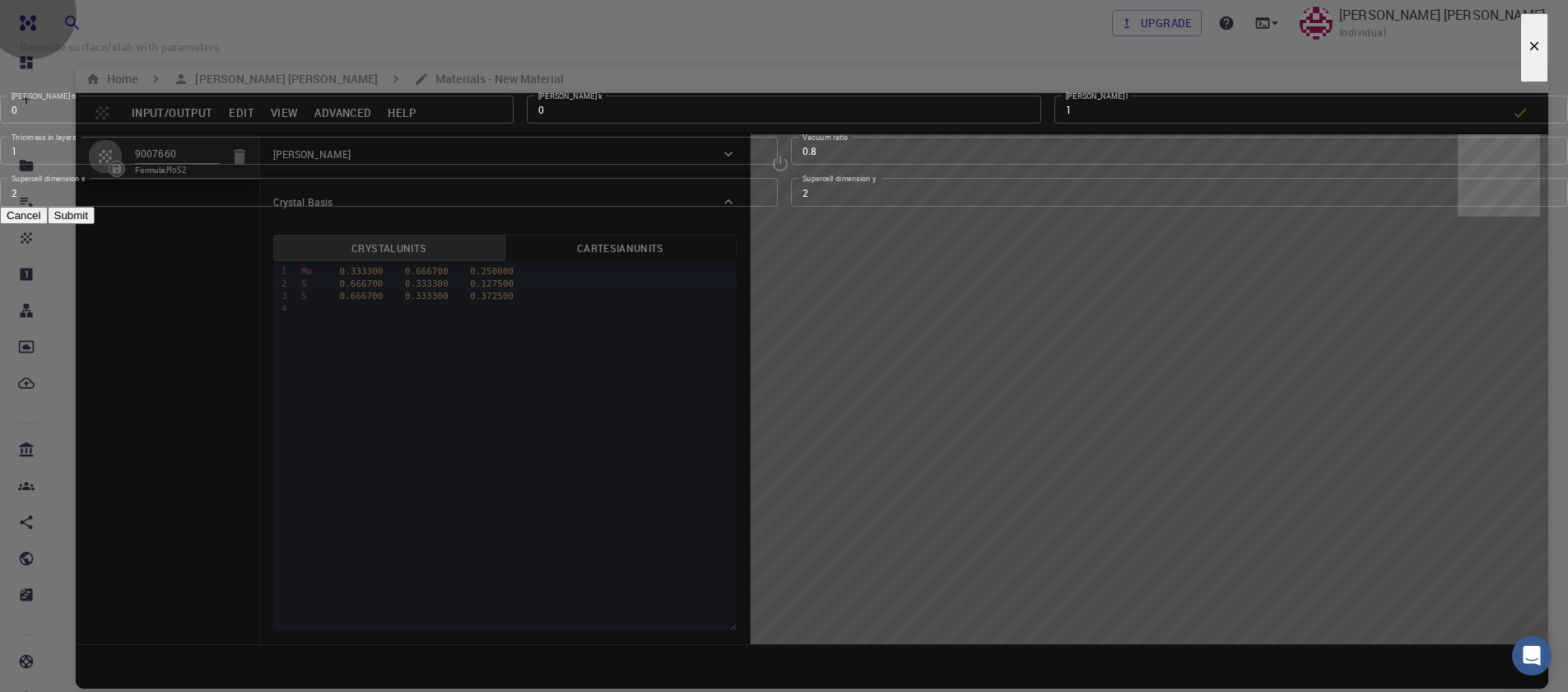
type input "6.322"
type input "6.321989085722942"
type input "61.47500000000001"
type input "120.0000571088431"
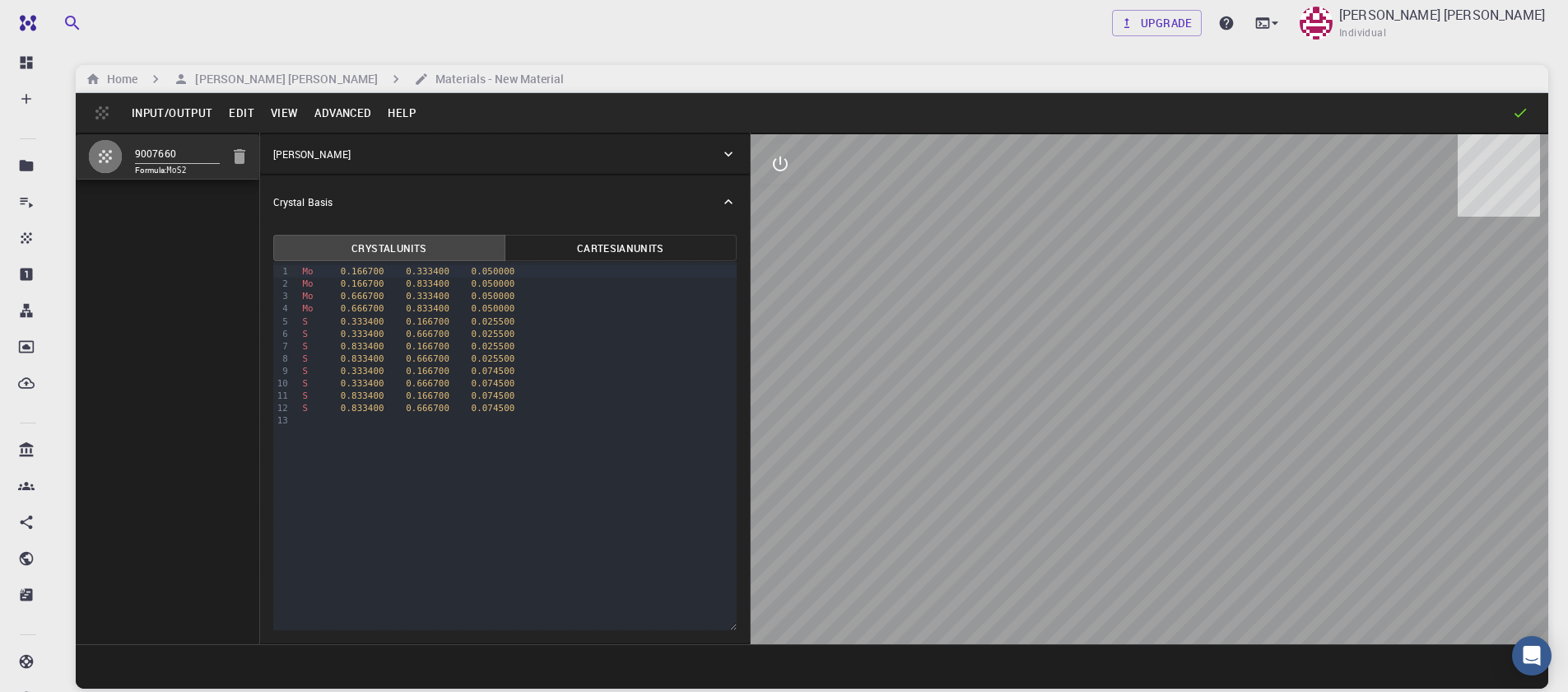
drag, startPoint x: 1196, startPoint y: 581, endPoint x: 882, endPoint y: 172, distance: 515.6
click at [1194, 458] on div at bounding box center [1149, 389] width 797 height 509
click at [794, 167] on button "interactive" at bounding box center [780, 163] width 40 height 40
click at [774, 202] on icon "view" at bounding box center [781, 203] width 19 height 12
click at [916, 297] on p "Rotate/Zoom [O]" at bounding box center [899, 304] width 134 height 15
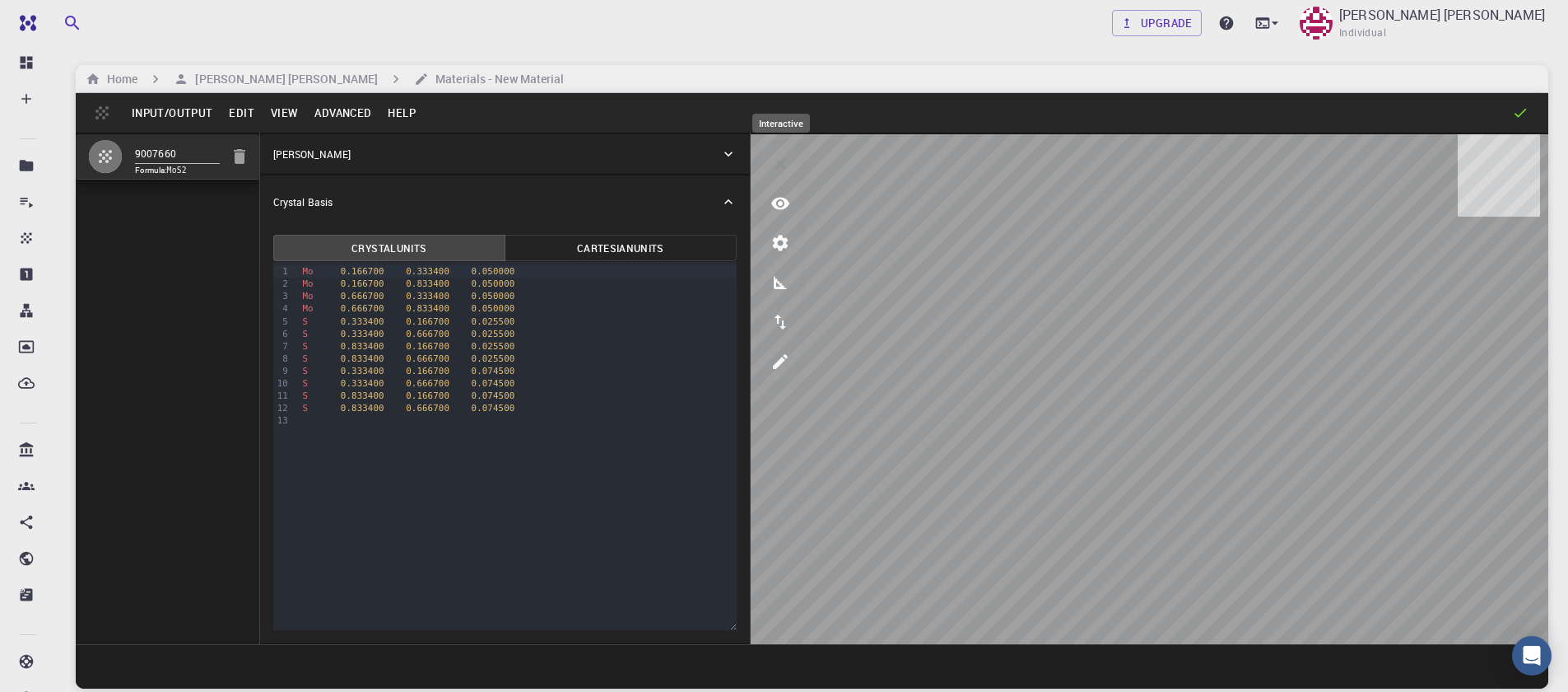
click at [772, 161] on icon "interactive" at bounding box center [780, 163] width 19 height 19
click at [252, 116] on button "Edit" at bounding box center [241, 112] width 42 height 26
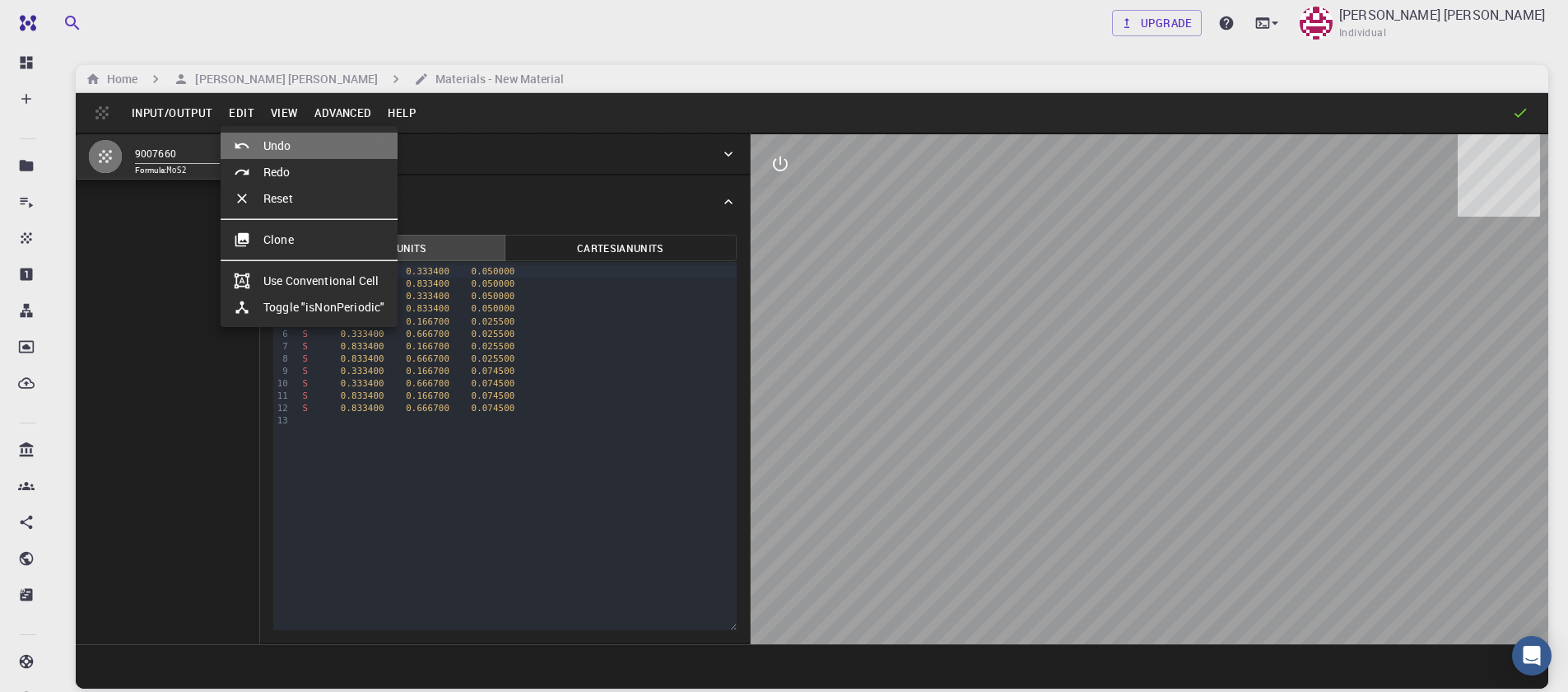
click at [257, 138] on div at bounding box center [249, 146] width 30 height 17
type input "HEX"
type input "3.161"
type input "12.295"
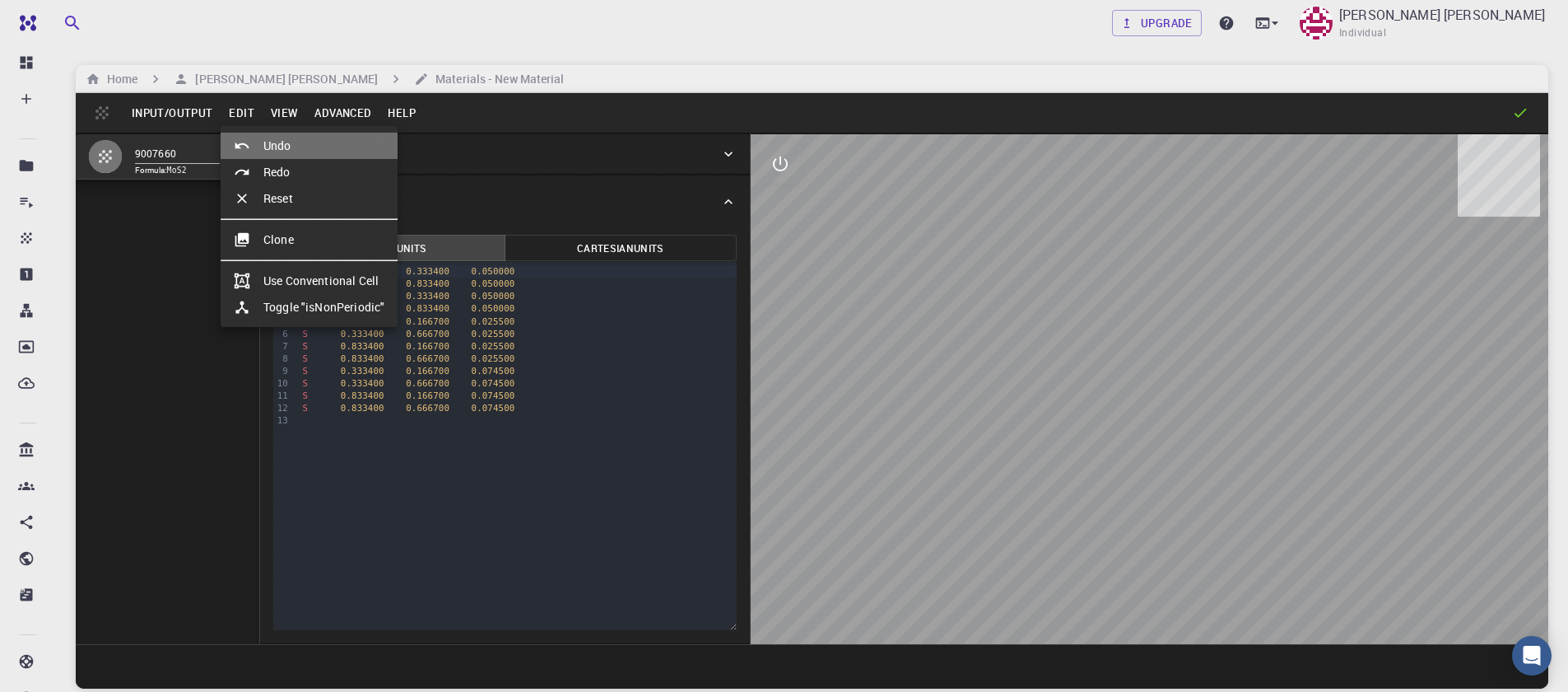
type input "119.99999999999999"
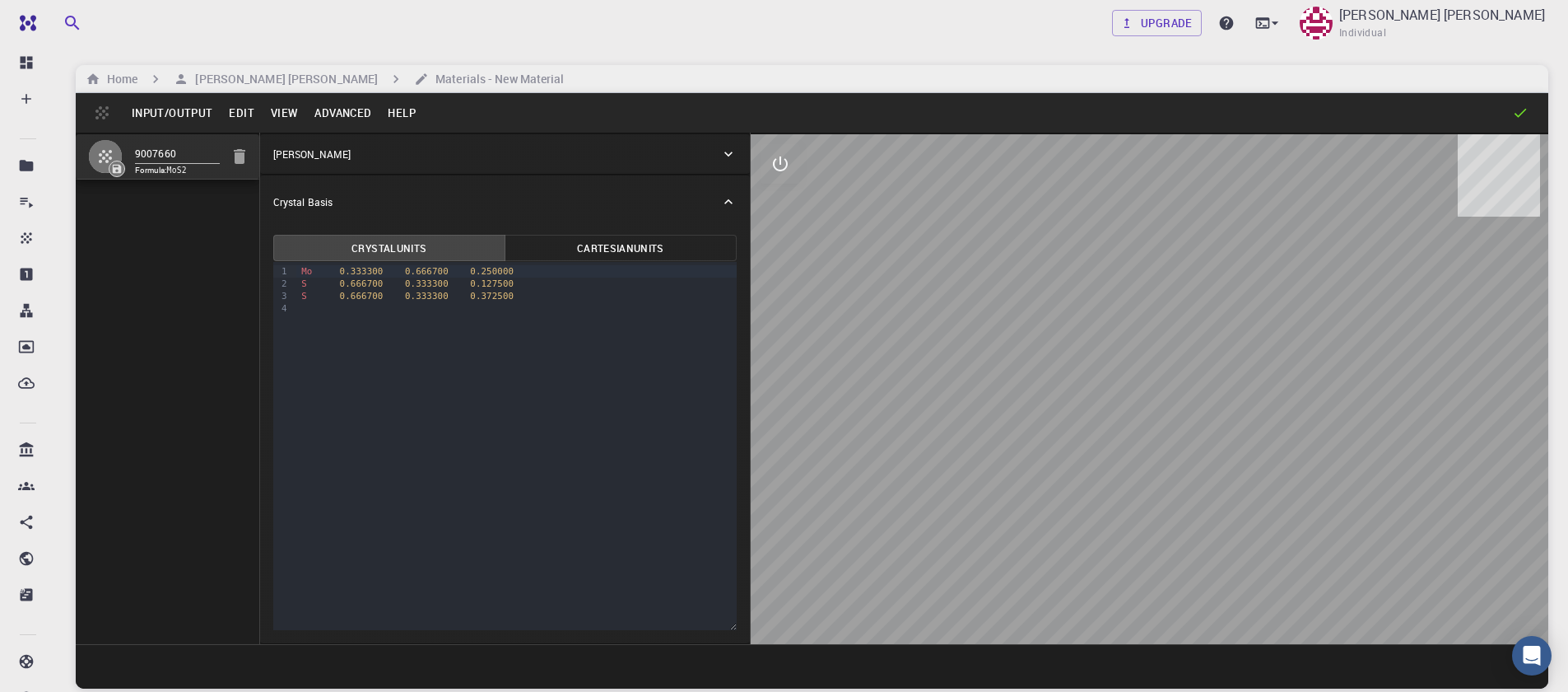
click at [318, 119] on button "Advanced" at bounding box center [342, 112] width 73 height 26
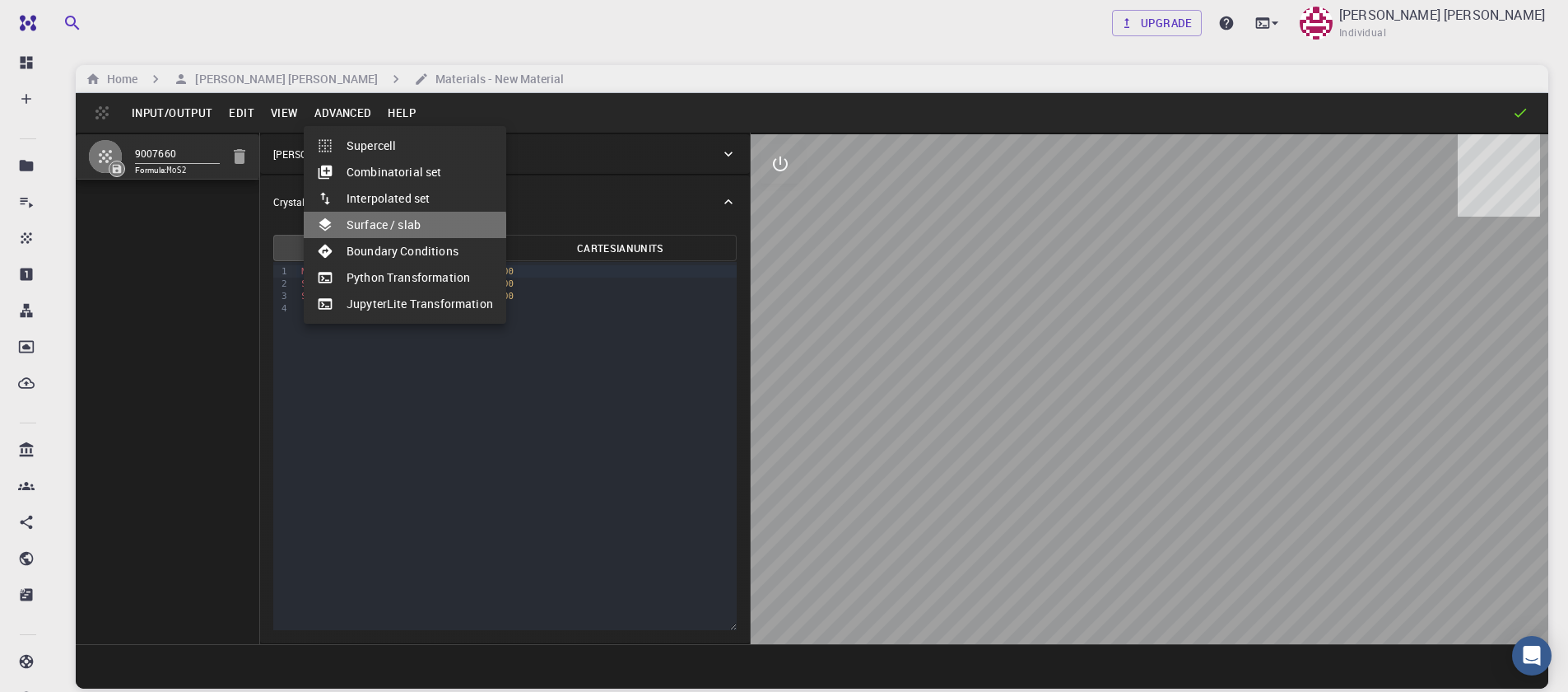
click at [358, 237] on li "Surface / slab" at bounding box center [405, 224] width 202 height 26
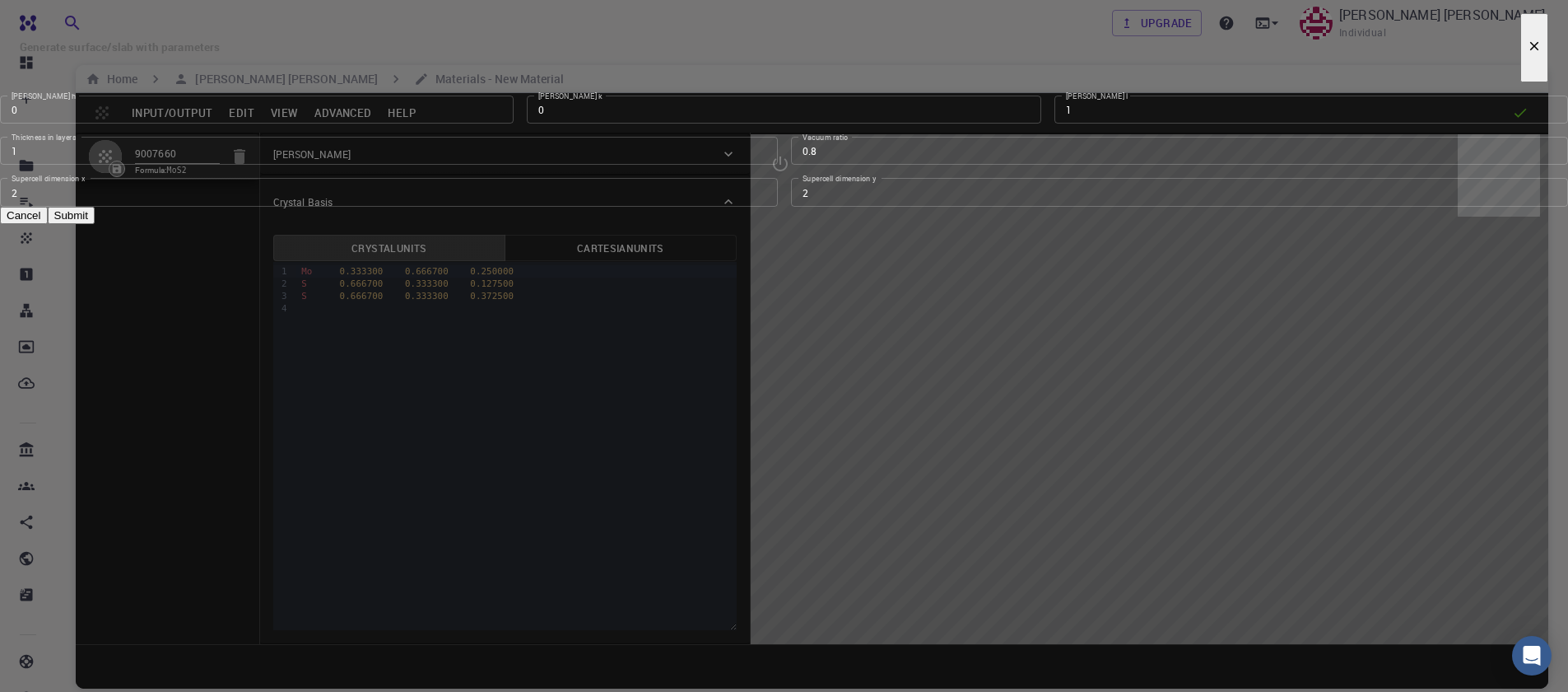
click at [47, 224] on button "Cancel" at bounding box center [23, 215] width 47 height 18
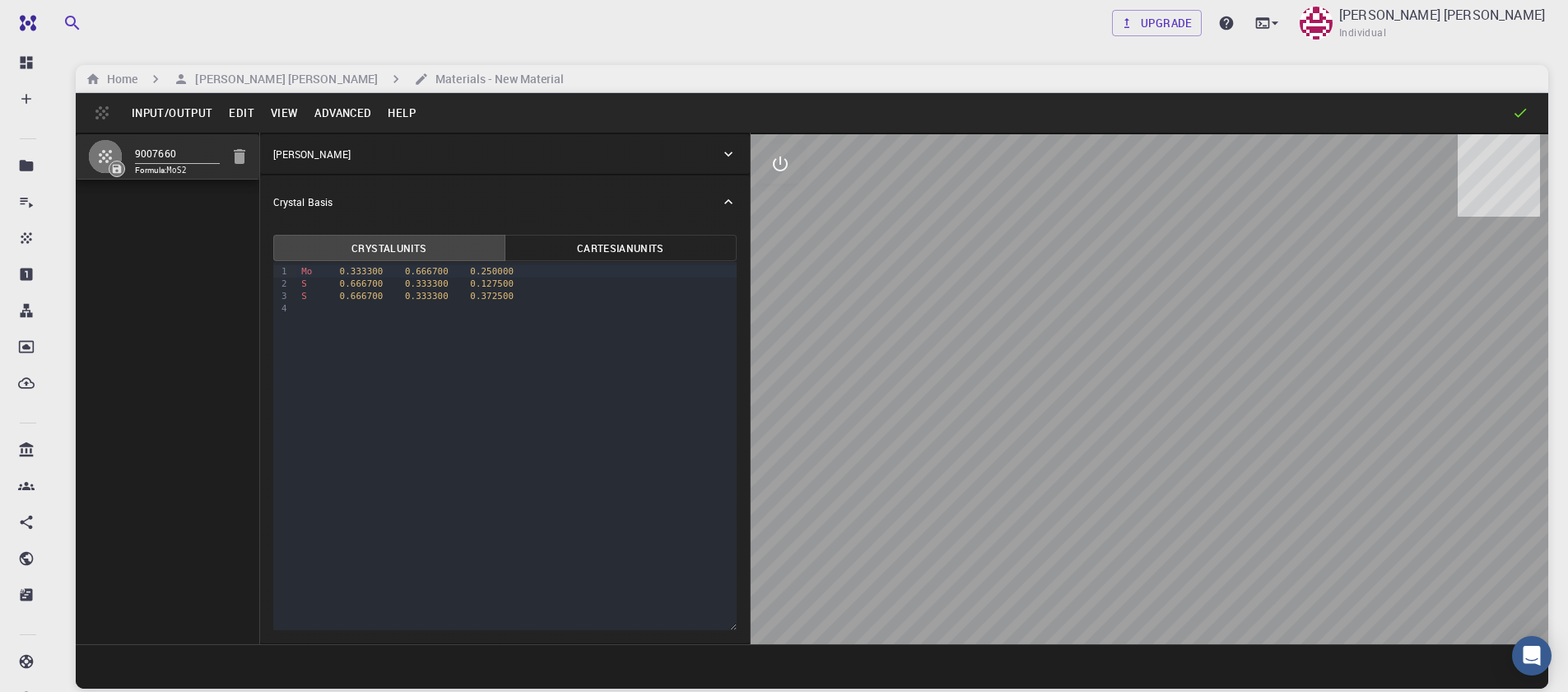
click at [351, 113] on button "Advanced" at bounding box center [342, 112] width 73 height 26
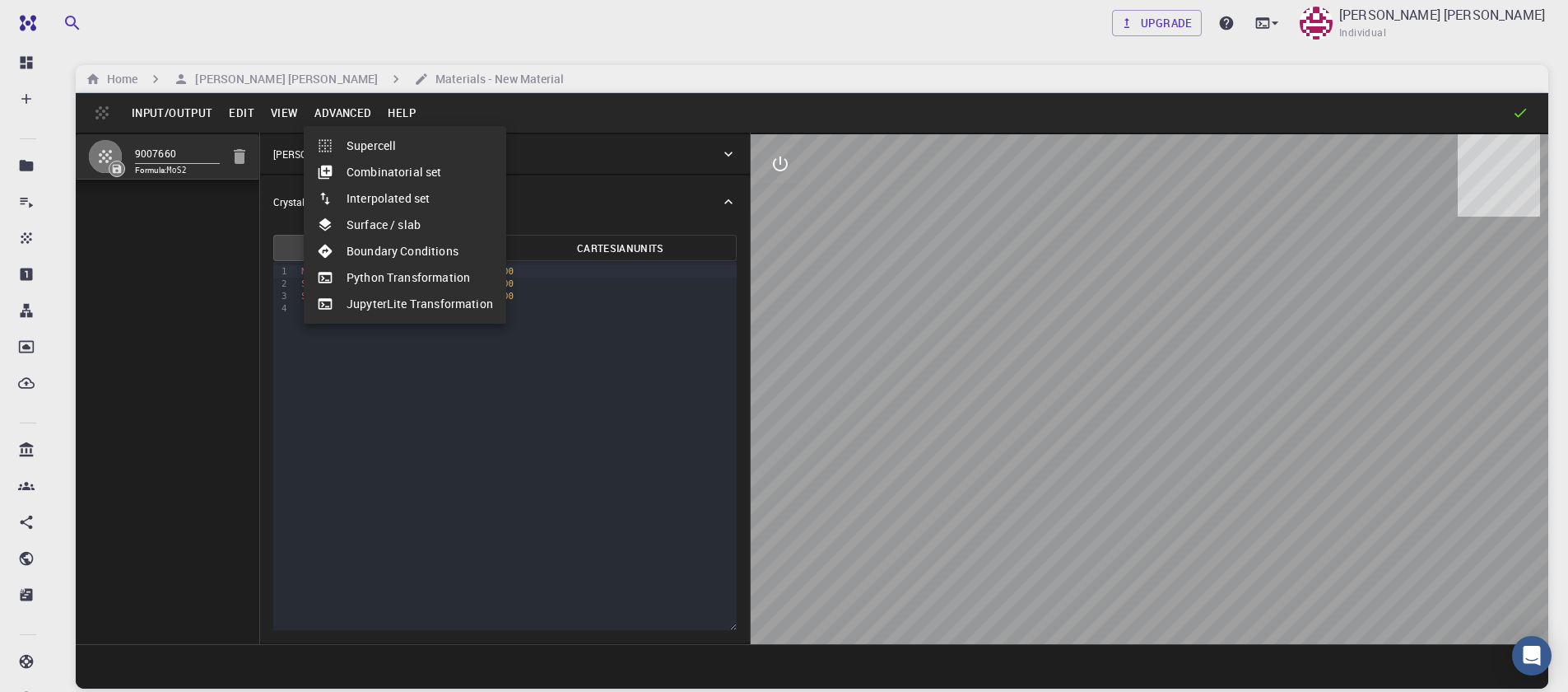
click at [362, 147] on li "Supercell" at bounding box center [405, 146] width 202 height 26
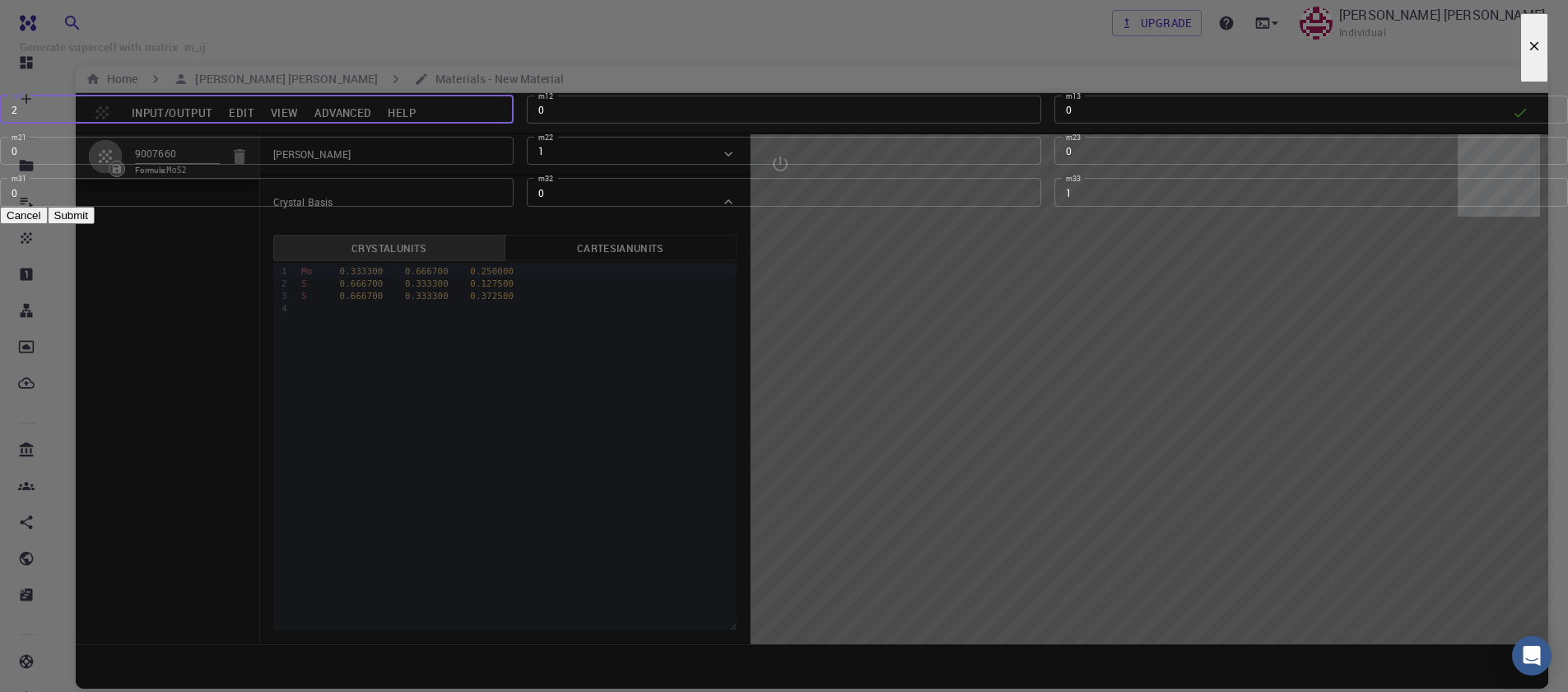
click at [514, 123] on input "2" at bounding box center [257, 109] width 514 height 28
click at [514, 123] on input "3" at bounding box center [257, 109] width 514 height 28
type input "4"
click at [514, 123] on input "4" at bounding box center [257, 109] width 514 height 28
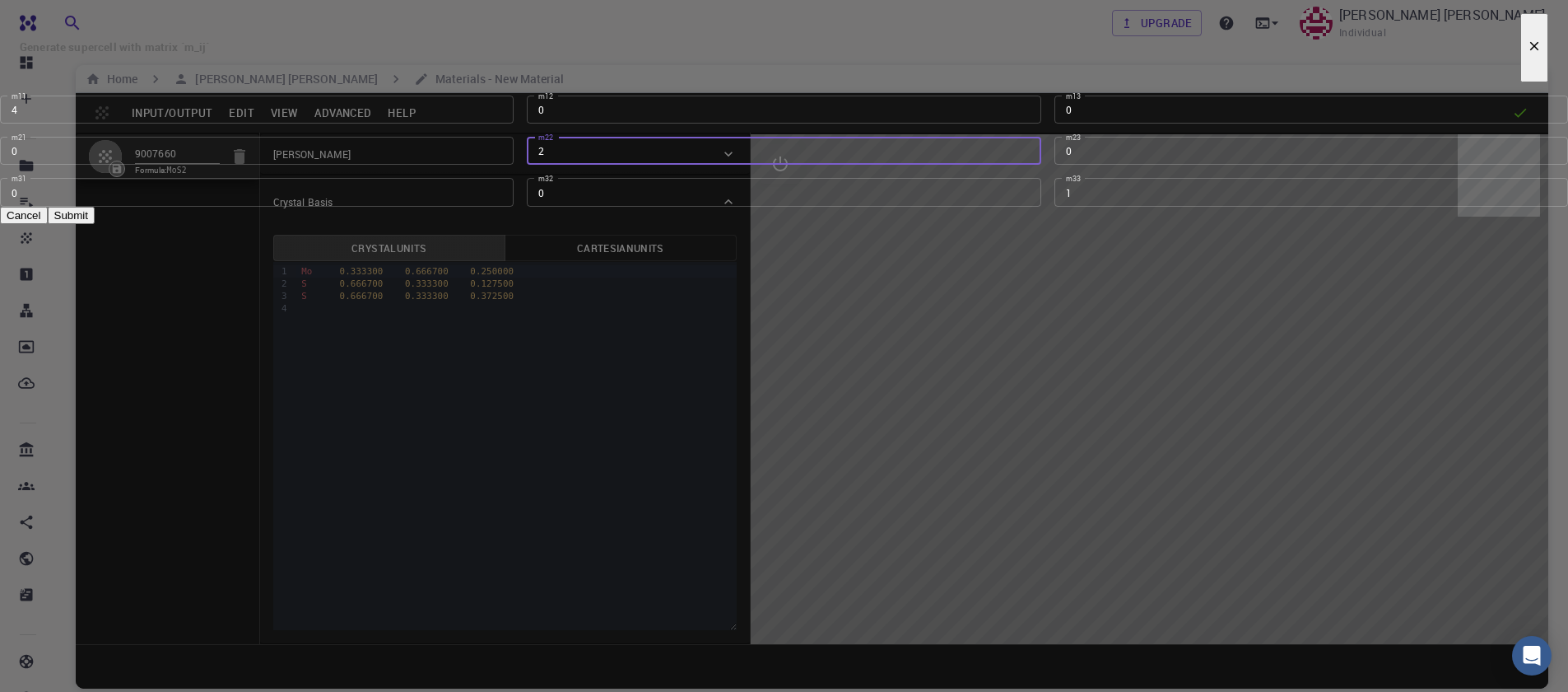
click at [833, 165] on input "2" at bounding box center [784, 150] width 514 height 28
click at [833, 165] on input "3" at bounding box center [784, 150] width 514 height 28
type input "4"
click at [833, 165] on input "4" at bounding box center [784, 150] width 514 height 28
click at [95, 224] on button "Submit" at bounding box center [70, 215] width 47 height 18
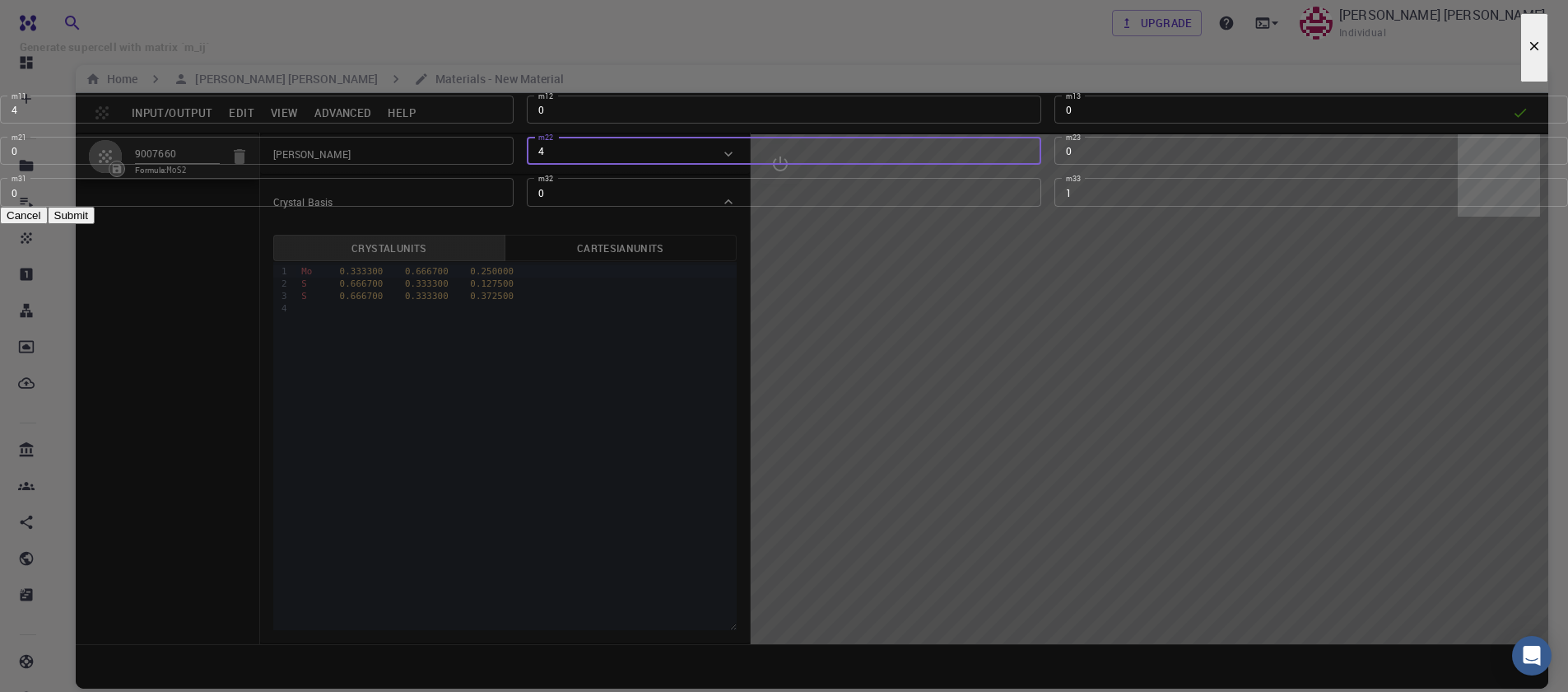
type input "TRI"
type input "12.644"
type input "12.643999999999998"
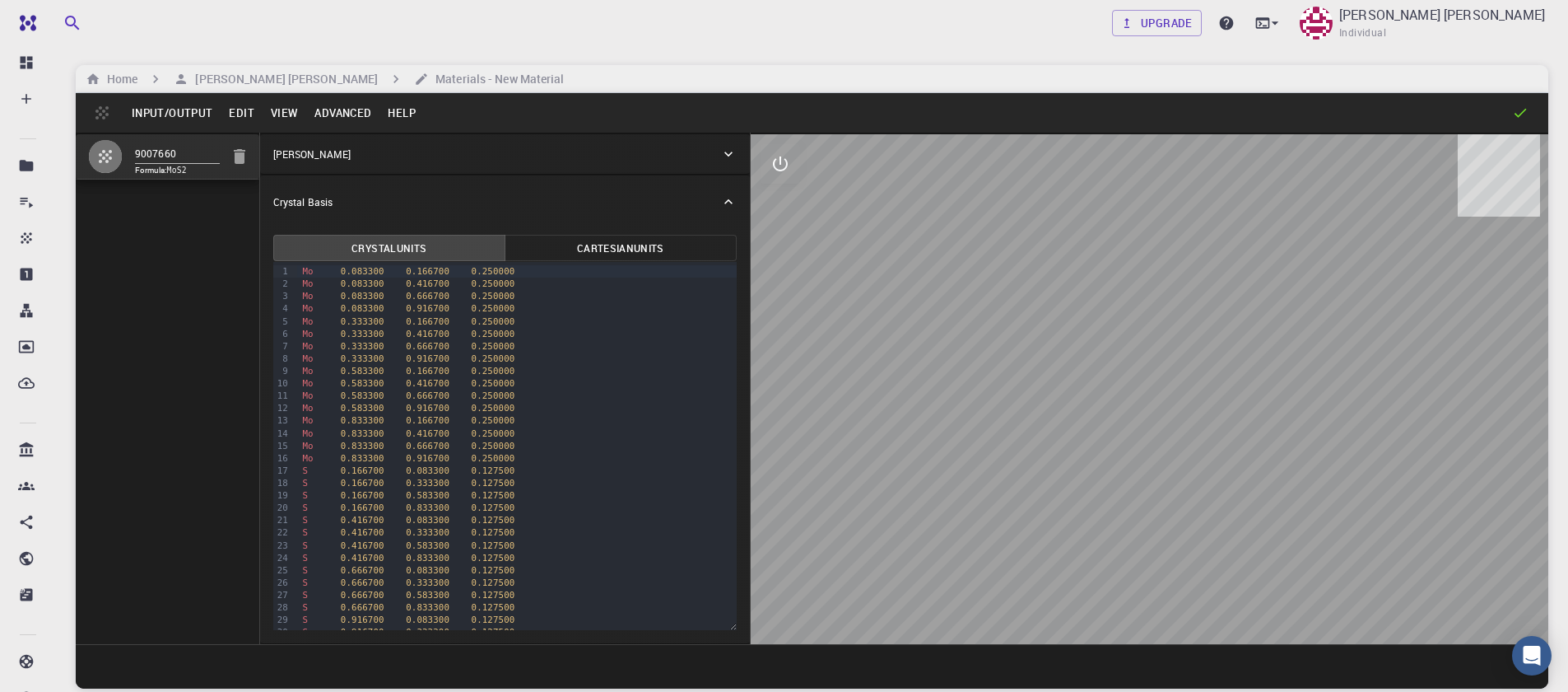
drag, startPoint x: 1000, startPoint y: 377, endPoint x: 1002, endPoint y: 302, distance: 75.0
click at [1002, 302] on div at bounding box center [1149, 389] width 797 height 509
click at [776, 172] on icon "interactive" at bounding box center [780, 163] width 19 height 19
click at [780, 204] on icon "view" at bounding box center [781, 203] width 19 height 12
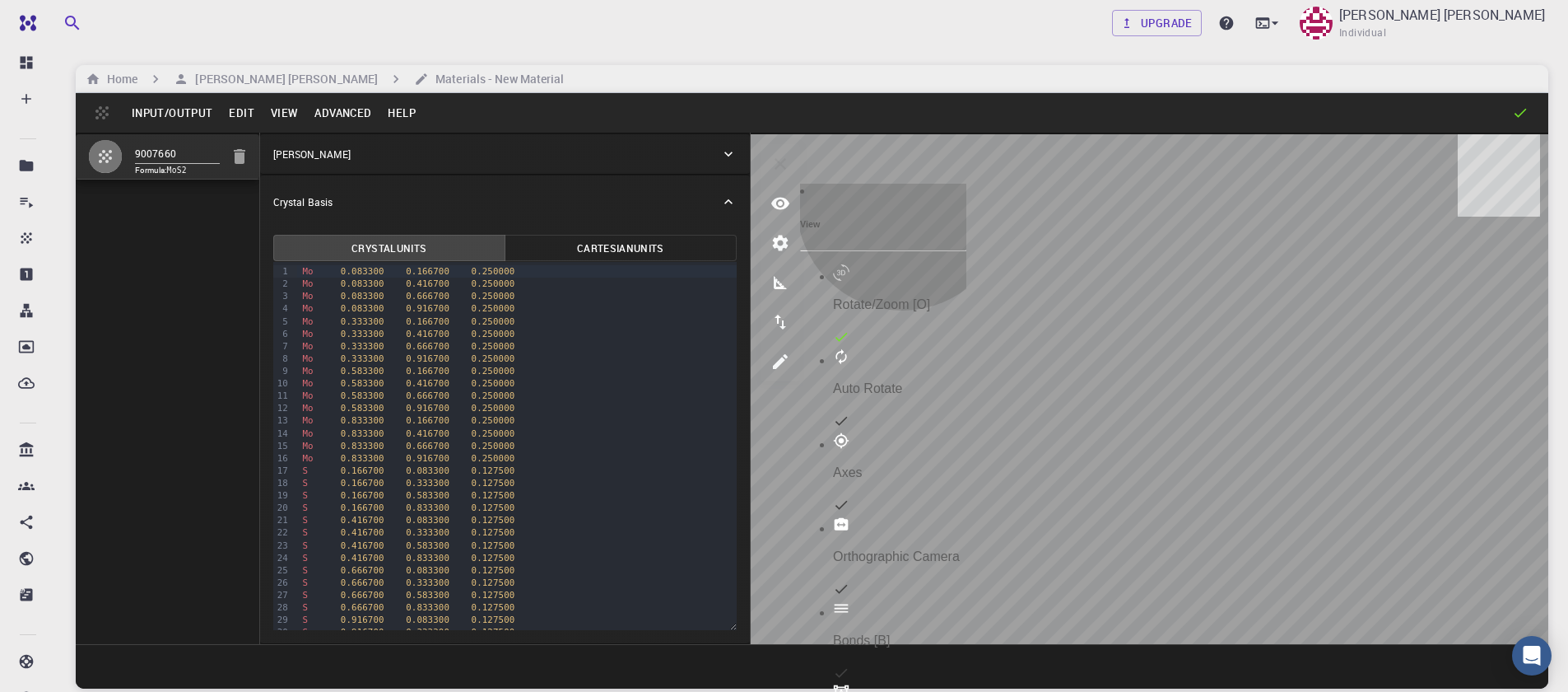
click at [909, 264] on li "Rotate/Zoom [O]" at bounding box center [899, 306] width 134 height 84
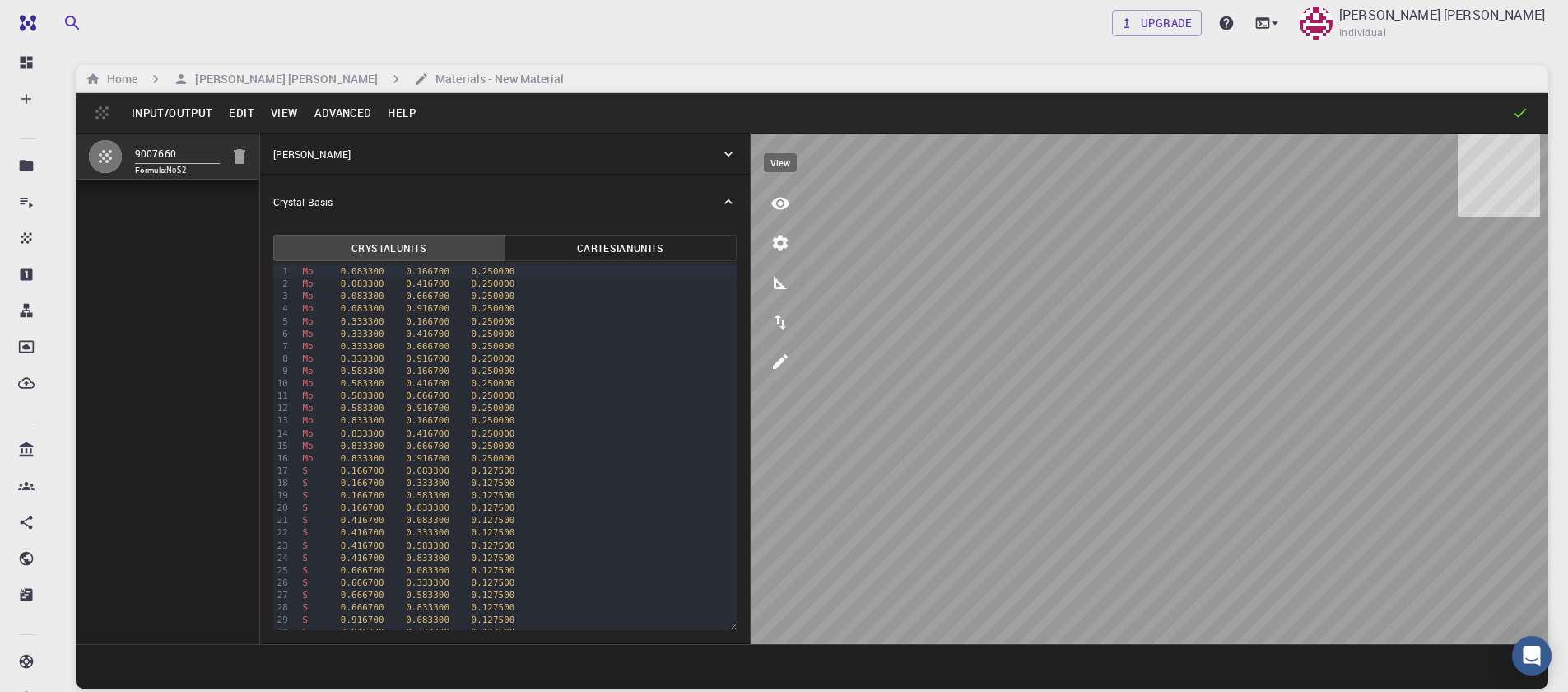
click at [780, 201] on icon "view" at bounding box center [781, 203] width 19 height 12
click at [930, 264] on div "Rotate/Zoom [O]" at bounding box center [899, 288] width 134 height 47
click at [204, 122] on button "Input/Output" at bounding box center [172, 112] width 97 height 26
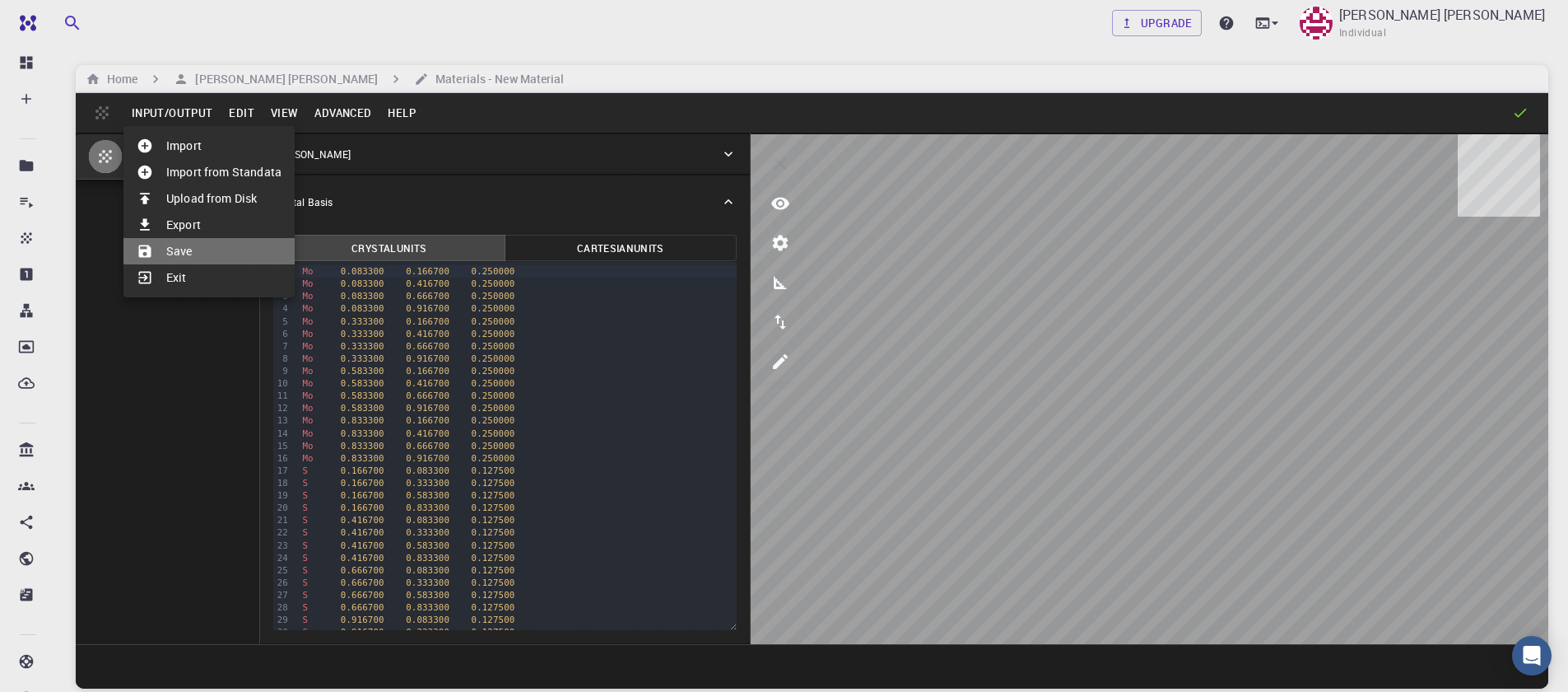
click at [209, 242] on li "Save" at bounding box center [209, 251] width 172 height 26
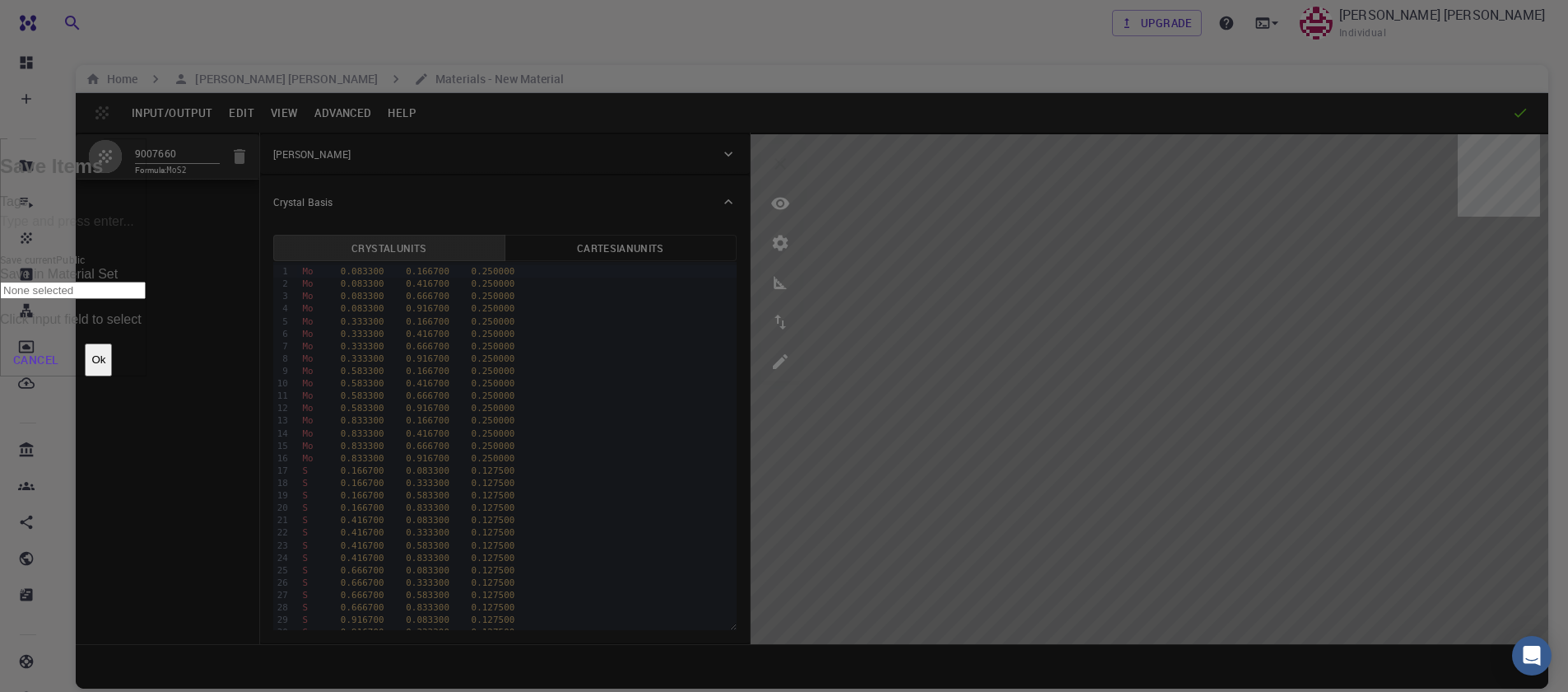
click at [147, 236] on input "Tags" at bounding box center [73, 222] width 147 height 26
type input "test1"
click at [146, 282] on input "Save in Material Set" at bounding box center [72, 290] width 146 height 18
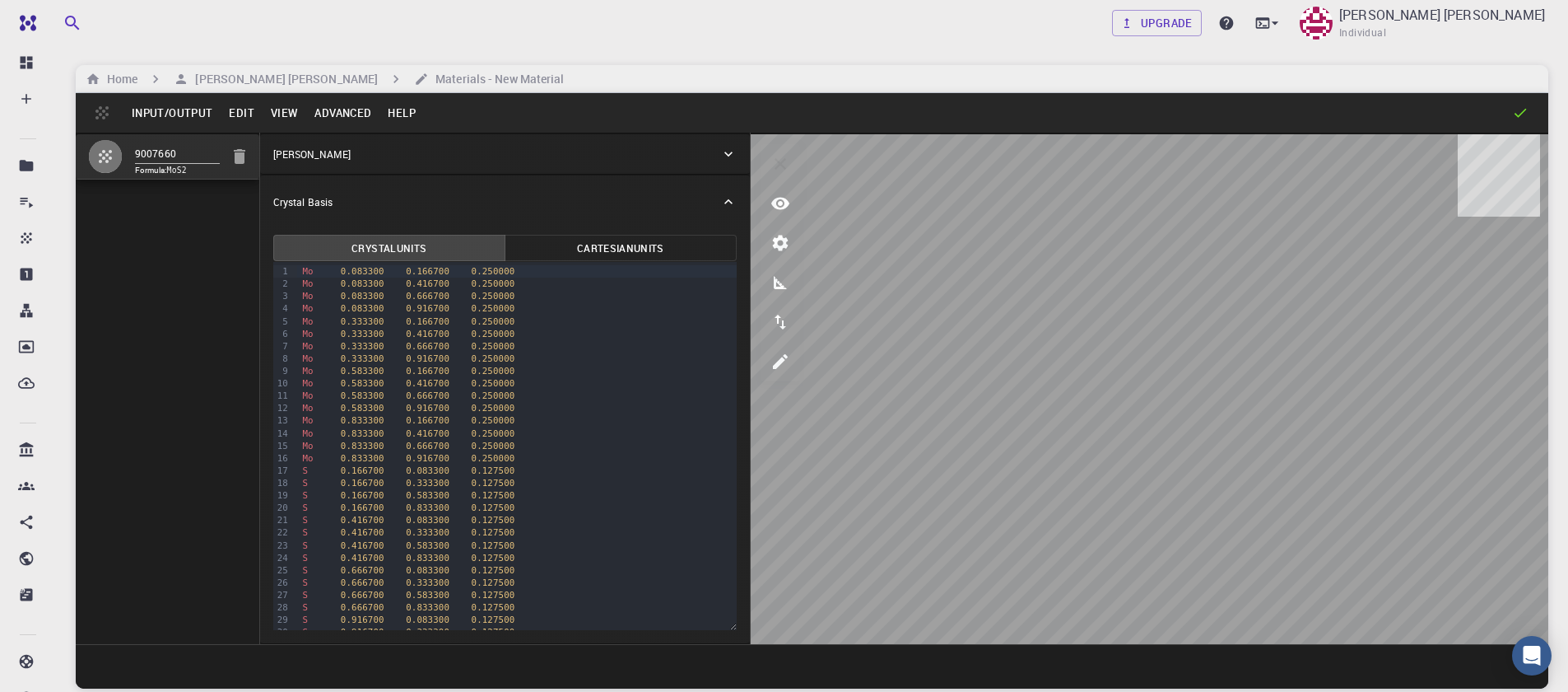
click at [176, 108] on button "Input/Output" at bounding box center [172, 112] width 97 height 26
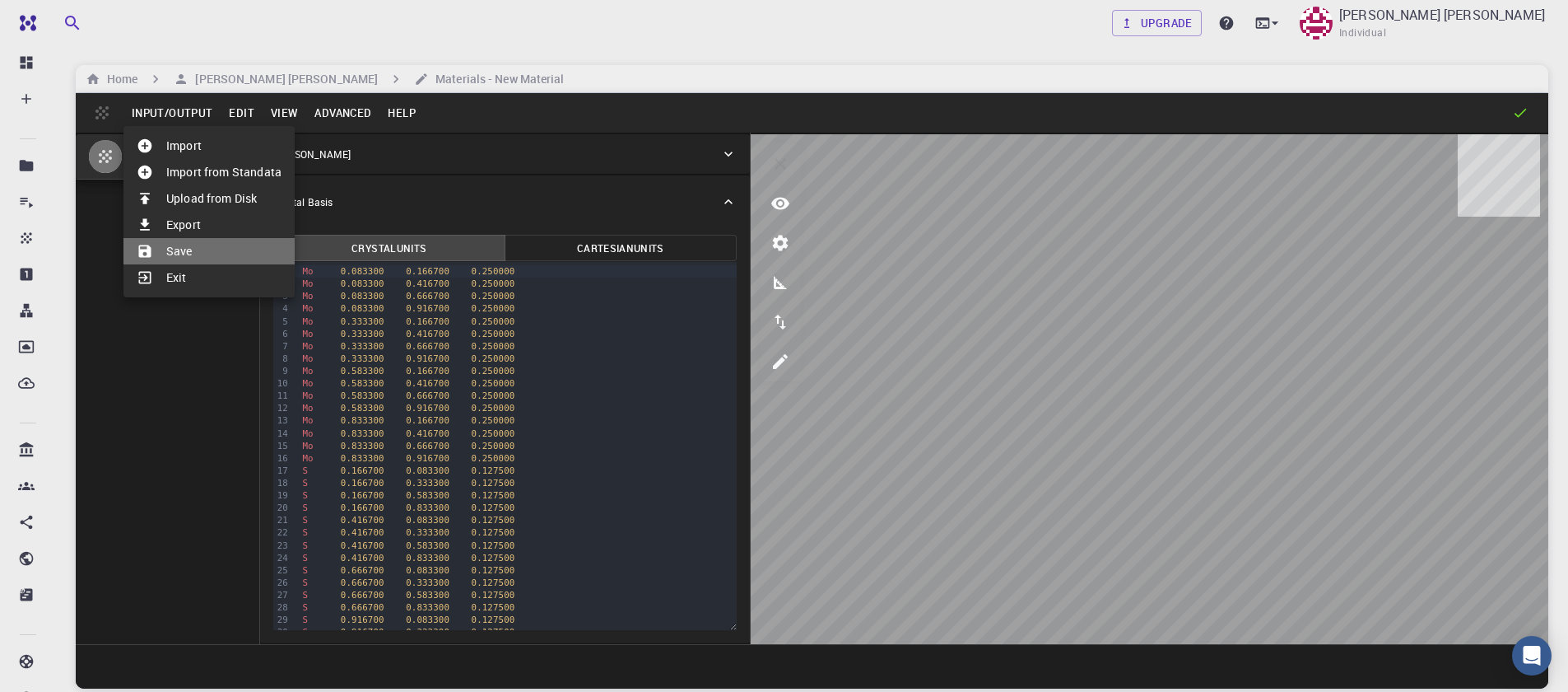
click at [196, 247] on li "Save" at bounding box center [209, 251] width 172 height 26
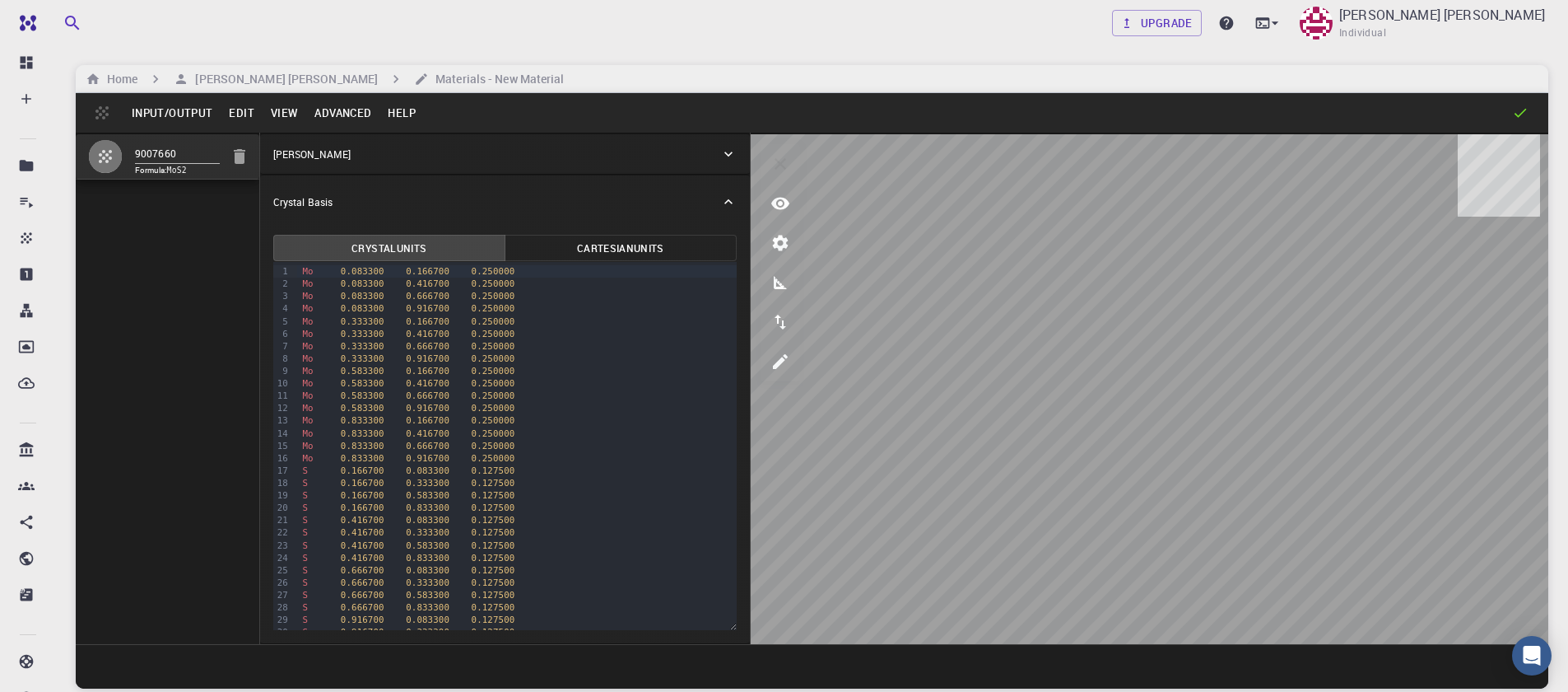
click at [186, 119] on button "Input/Output" at bounding box center [172, 112] width 97 height 26
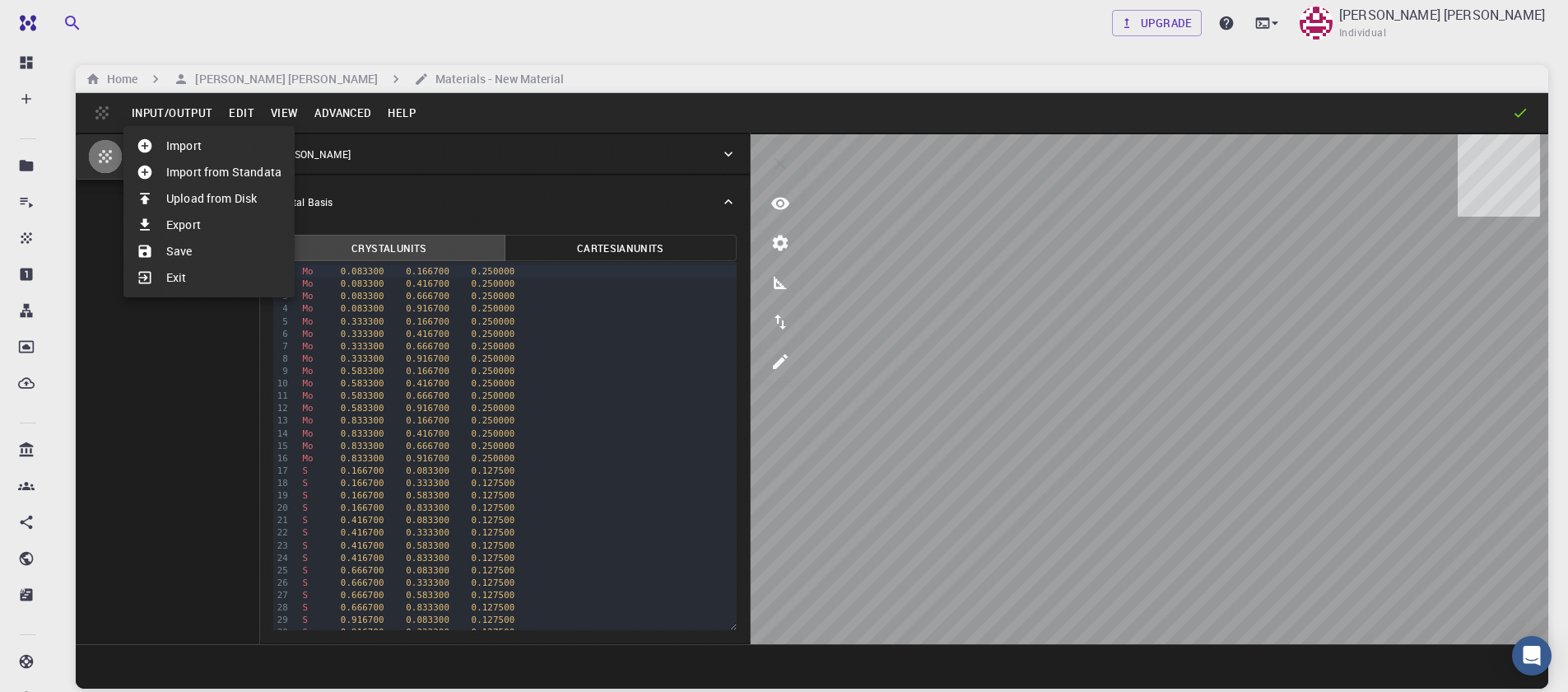
click at [198, 245] on li "Save" at bounding box center [209, 251] width 172 height 26
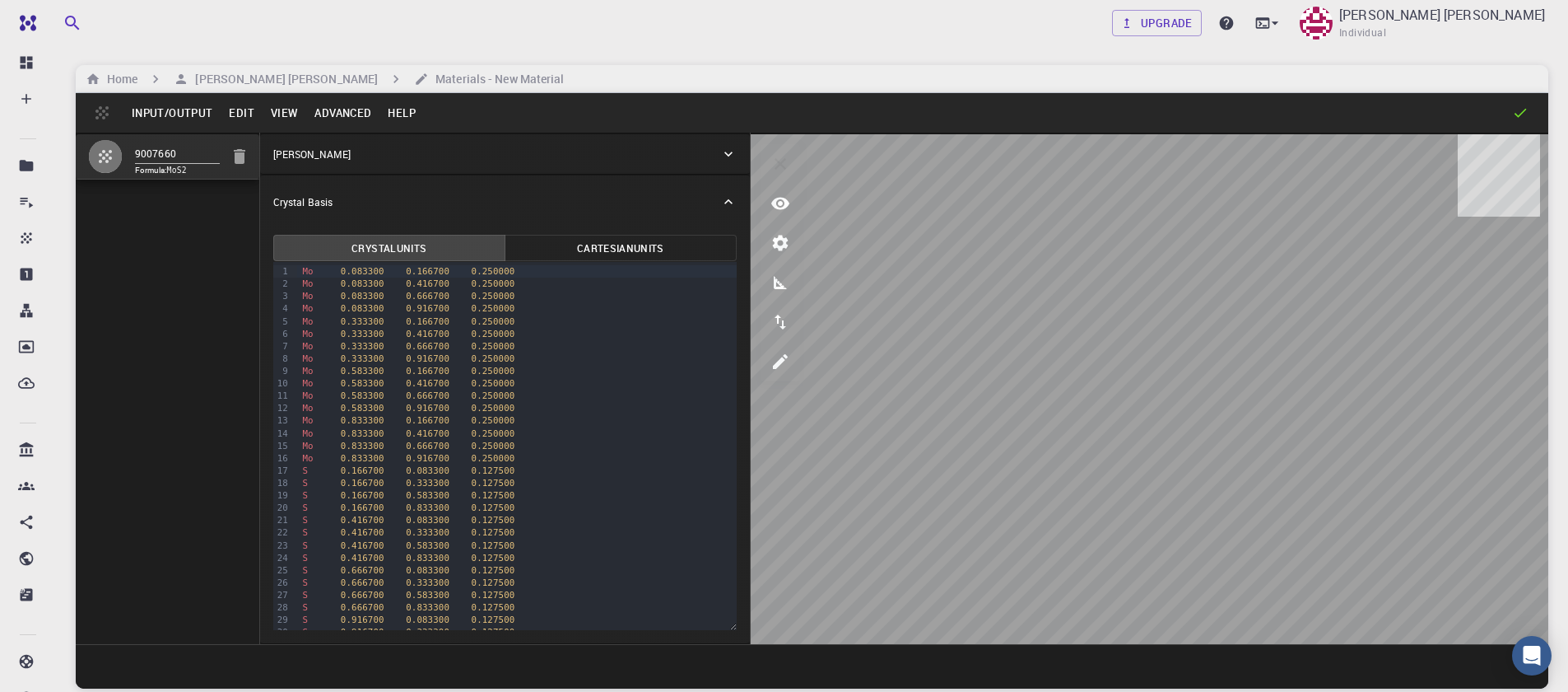
click at [286, 158] on p "Crystal Lattice" at bounding box center [312, 154] width 77 height 15
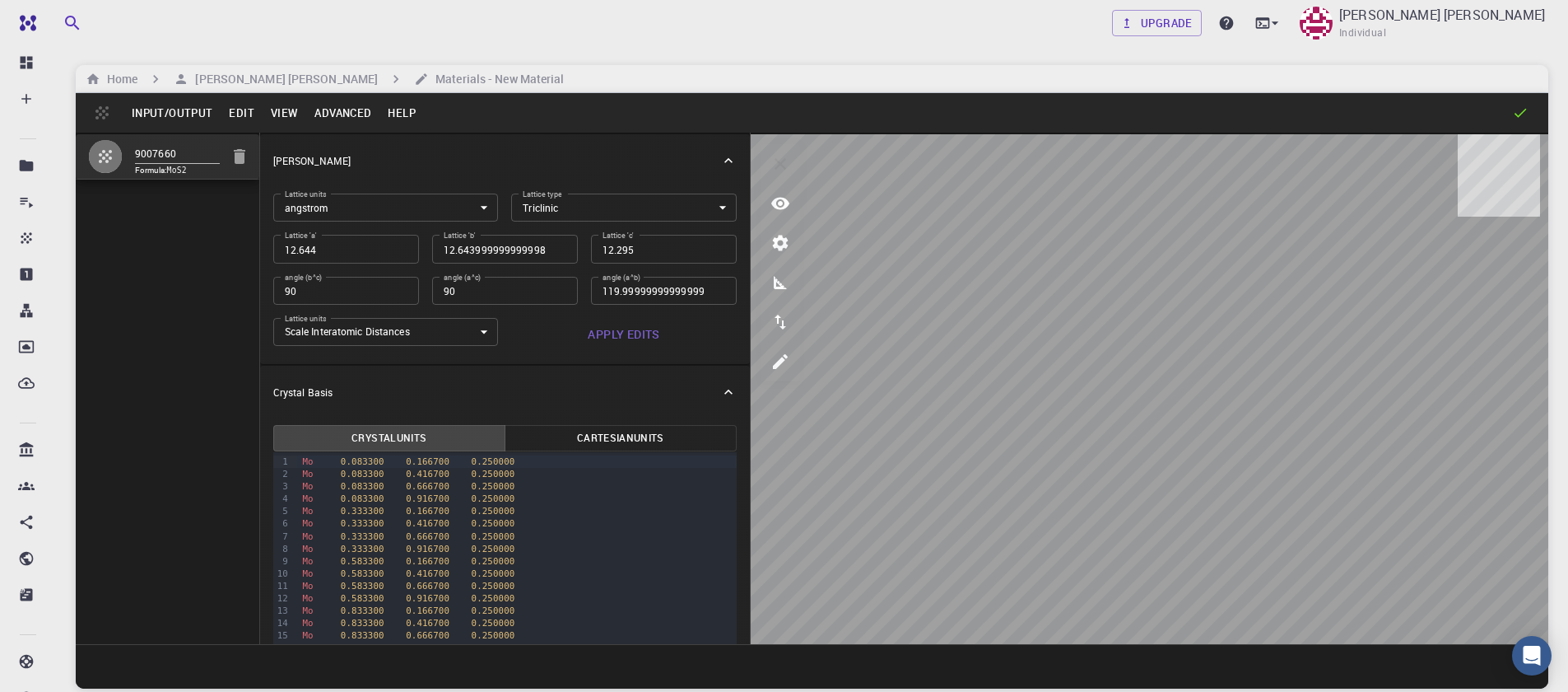
click at [181, 119] on button "Input/Output" at bounding box center [172, 112] width 97 height 26
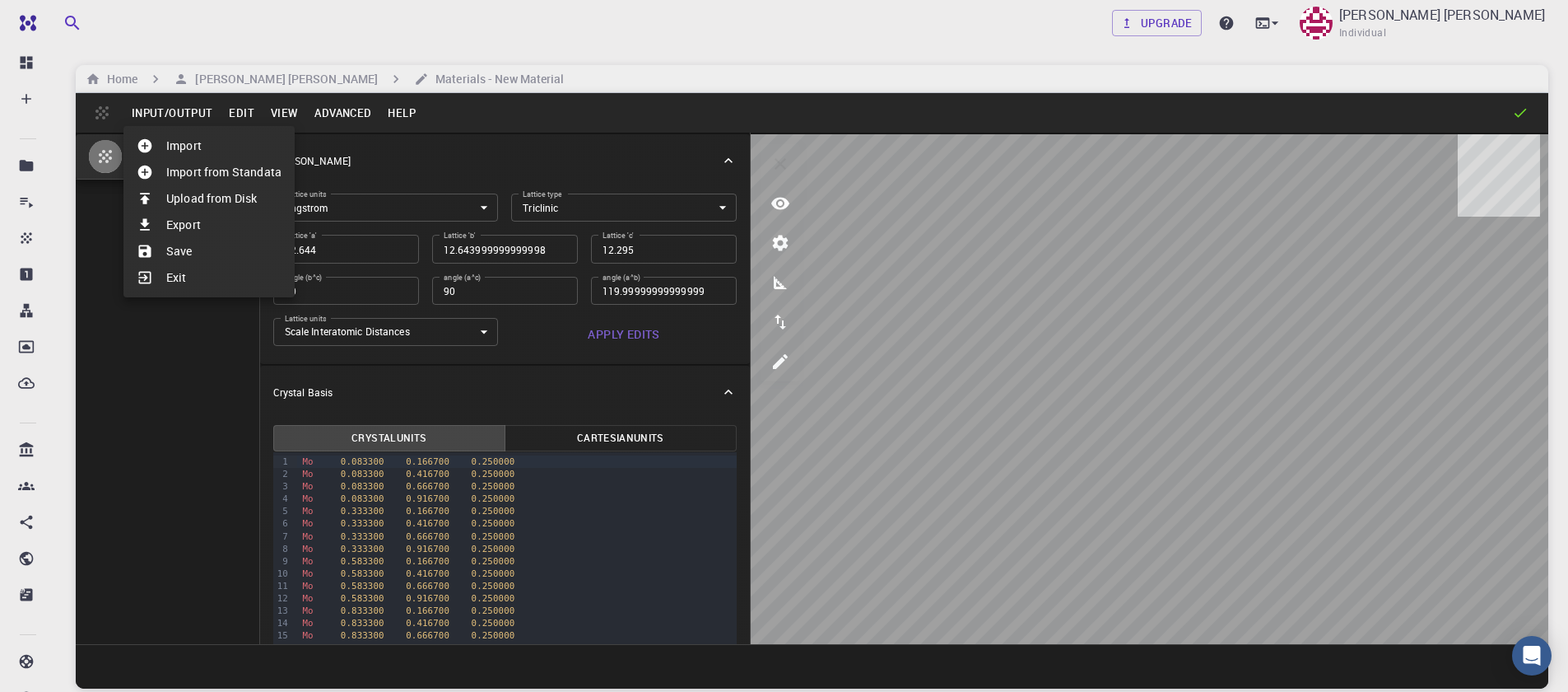
click at [183, 139] on li "Import" at bounding box center [209, 146] width 172 height 26
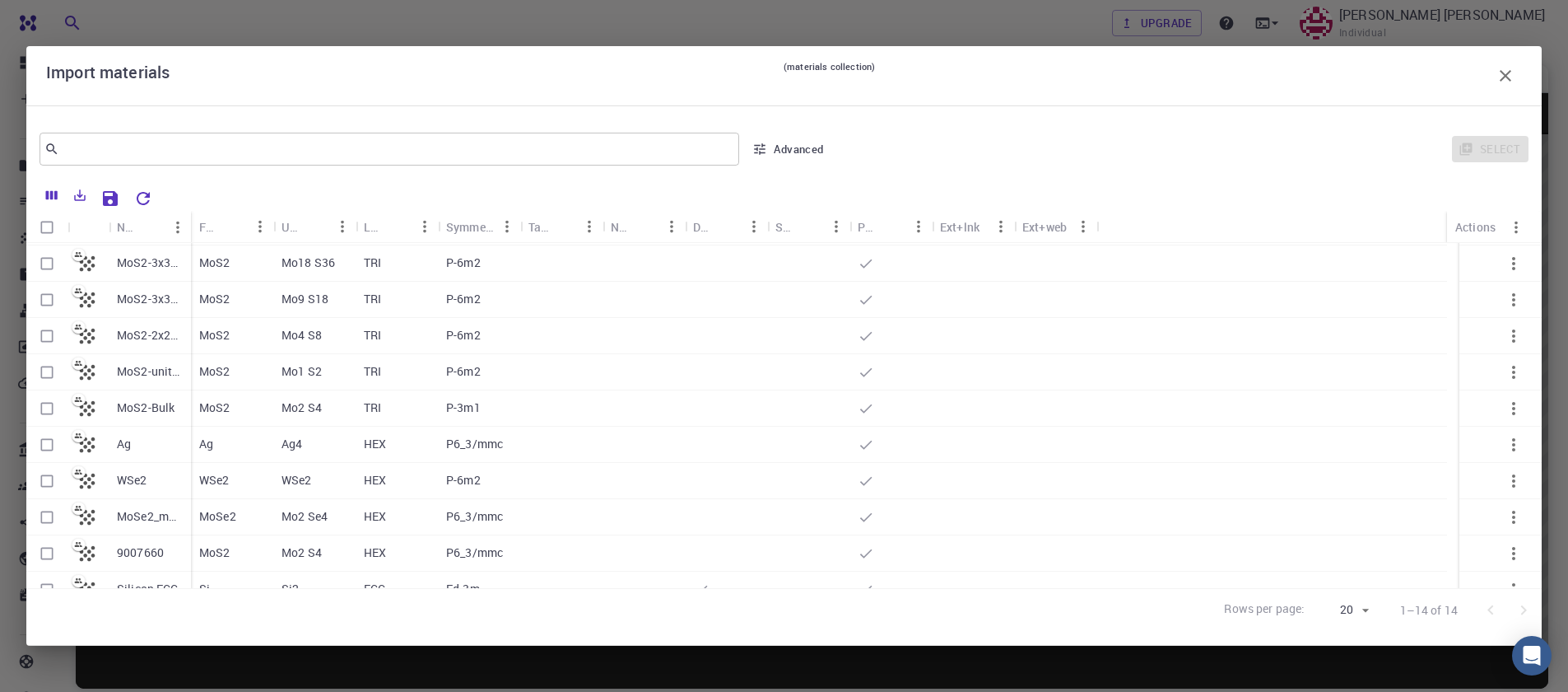
scroll to position [162, 0]
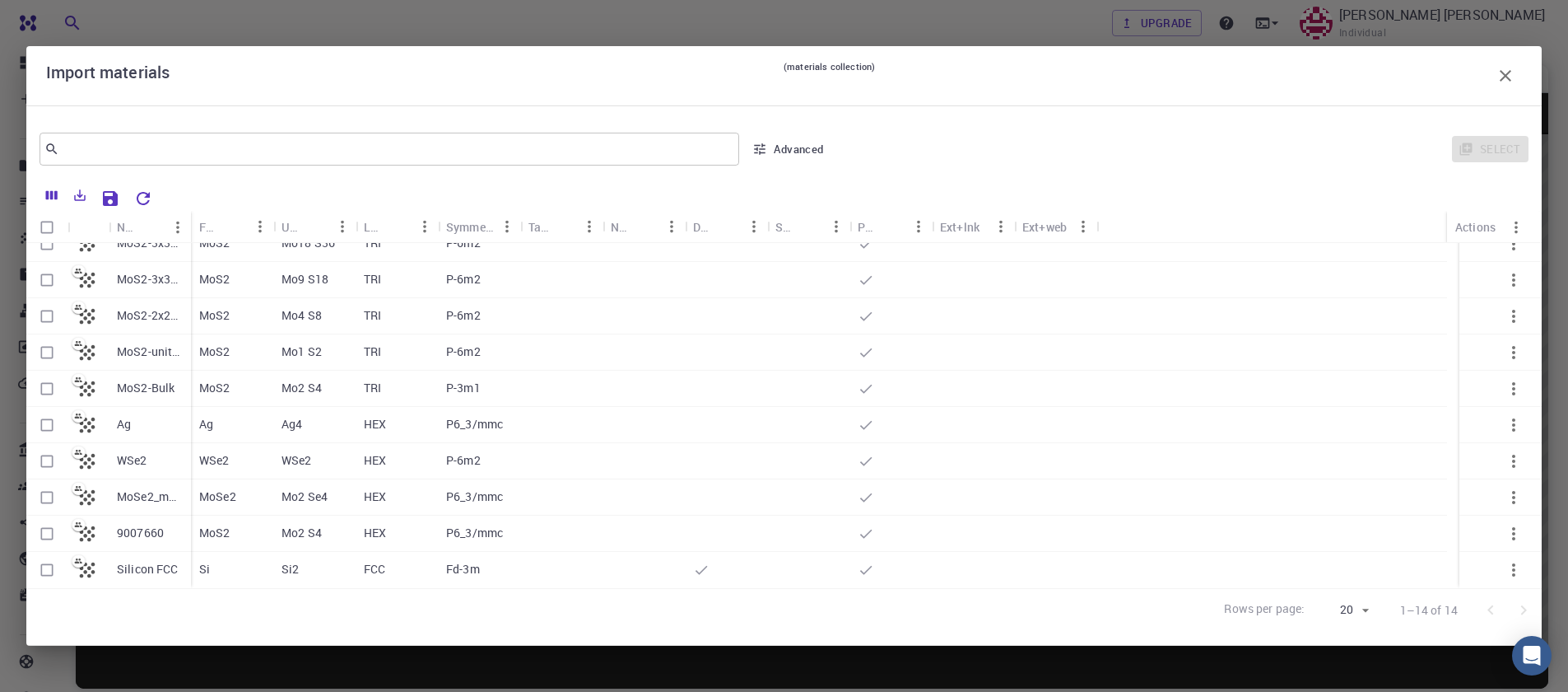
click at [133, 531] on p "9007660" at bounding box center [140, 532] width 47 height 17
checkbox input "true"
click at [133, 531] on p "9007660" at bounding box center [140, 532] width 47 height 17
checkbox input "false"
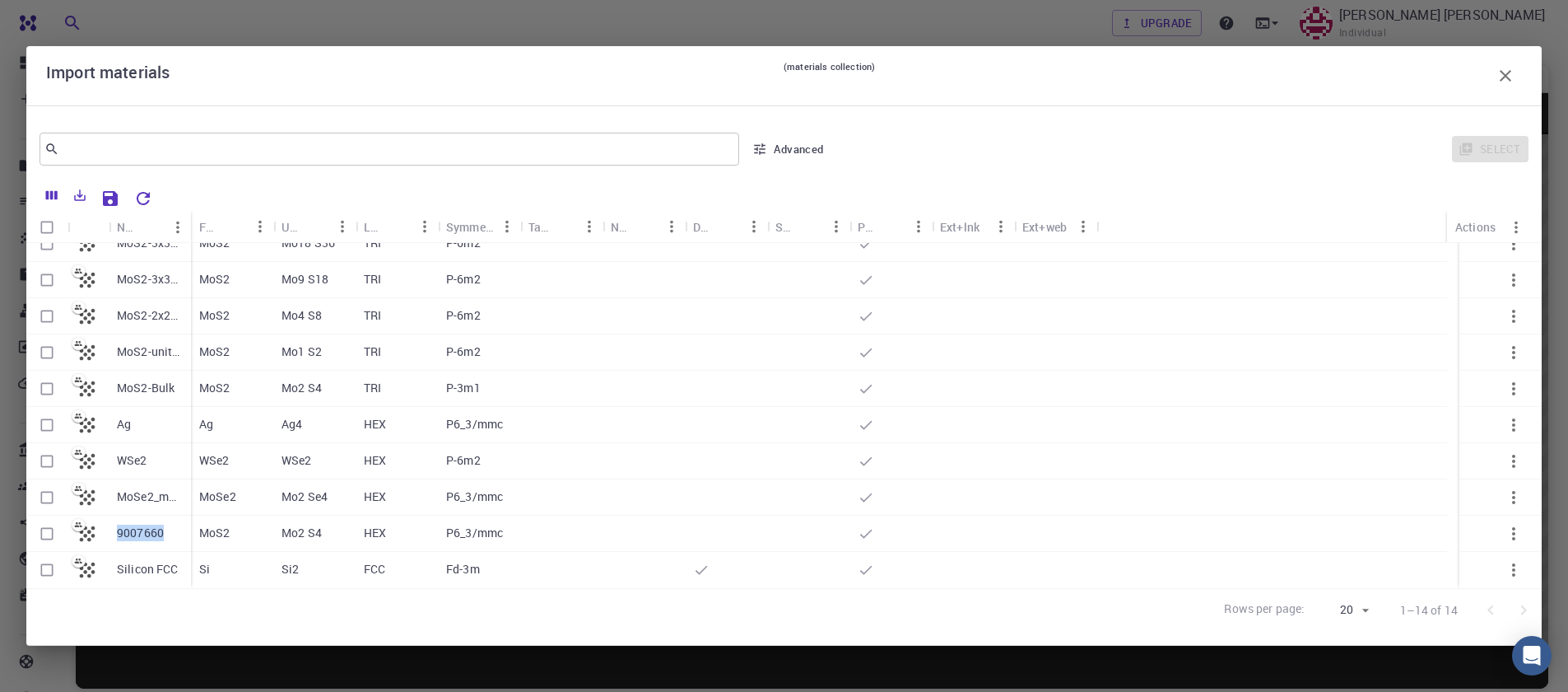
checkbox input "false"
click at [133, 531] on p "9007660" at bounding box center [140, 532] width 47 height 17
checkbox input "true"
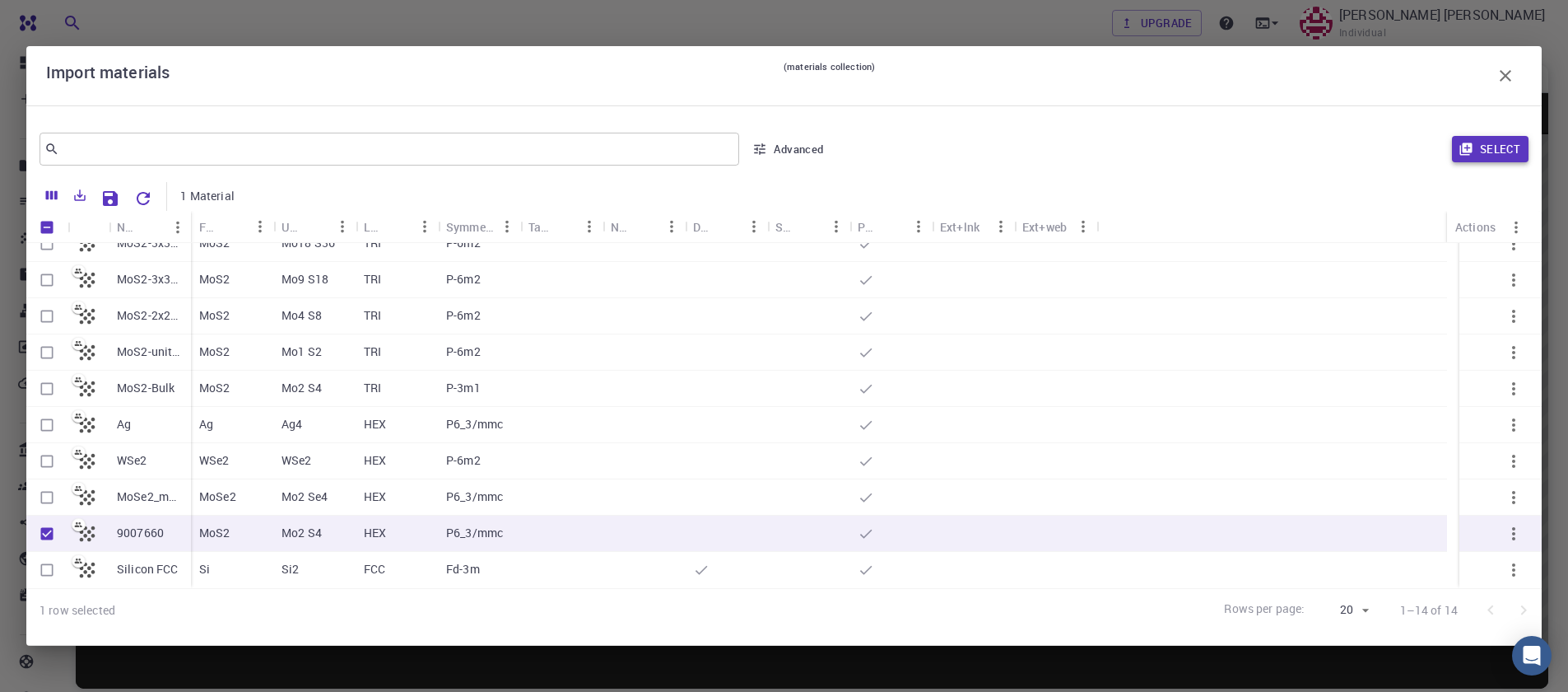
click at [1475, 141] on button "Select" at bounding box center [1490, 148] width 77 height 26
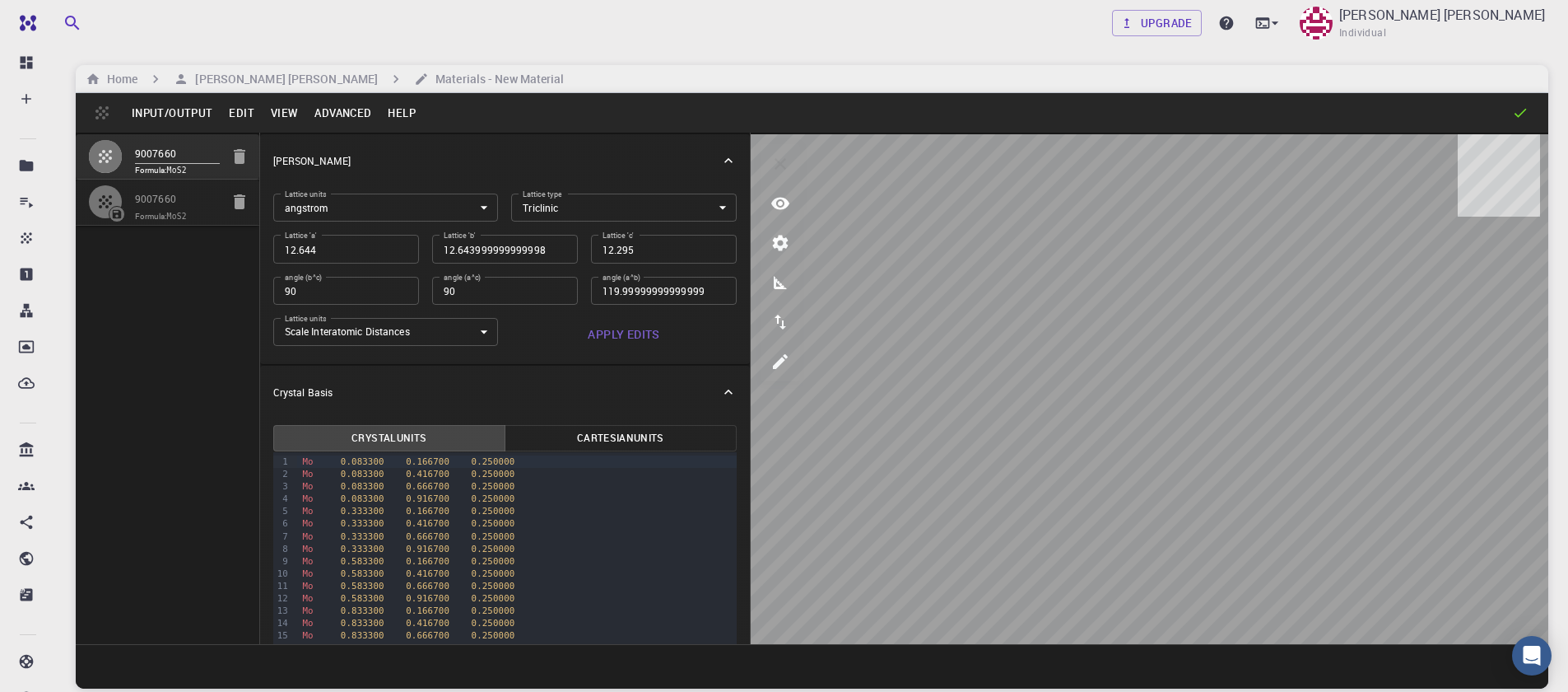
click at [217, 279] on div "9007660 Formula: MoS2 9007660 Formula: MoS2" at bounding box center [168, 388] width 185 height 511
click at [238, 161] on icon "button" at bounding box center [239, 157] width 11 height 15
type input "HEX"
type input "3.161"
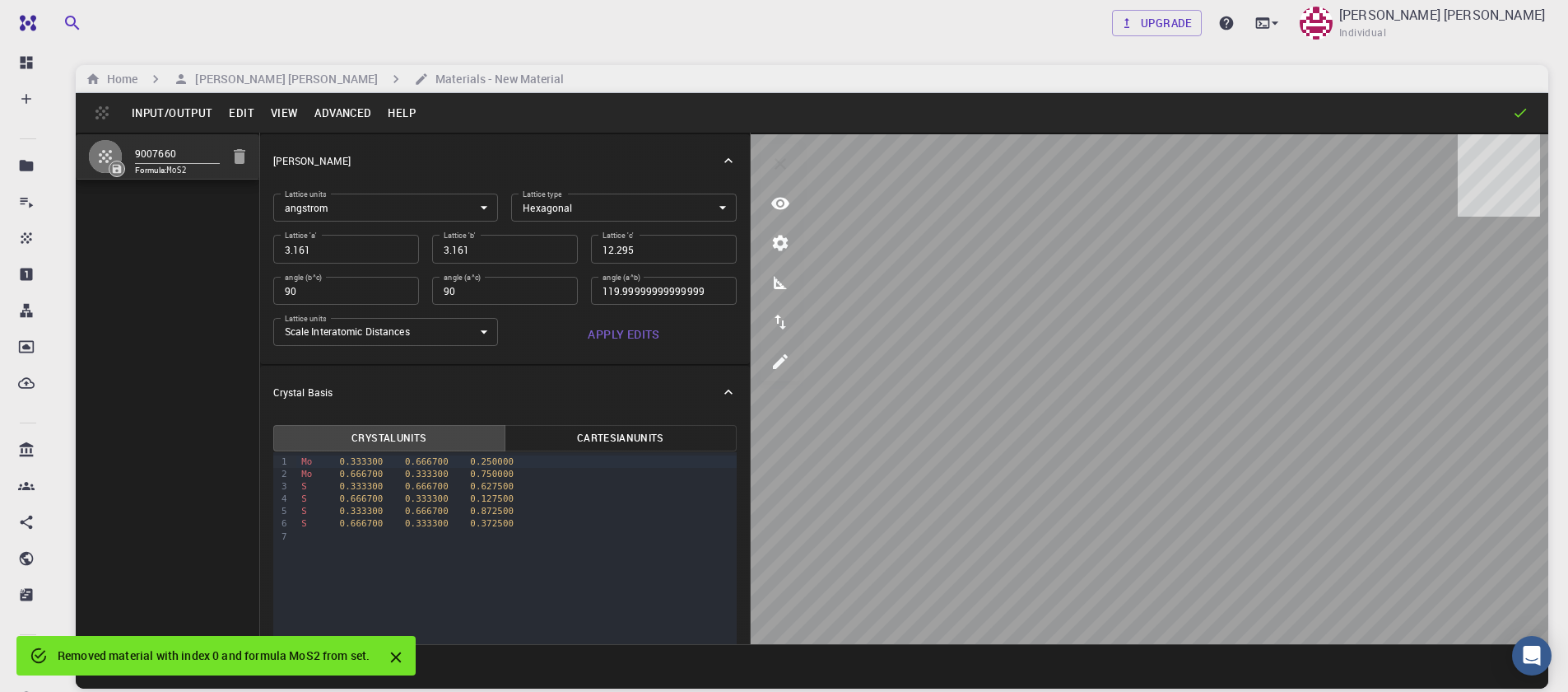
click at [244, 278] on div "9007660 Formula: MoS2" at bounding box center [168, 388] width 185 height 511
click at [150, 120] on button "Input/Output" at bounding box center [172, 112] width 97 height 26
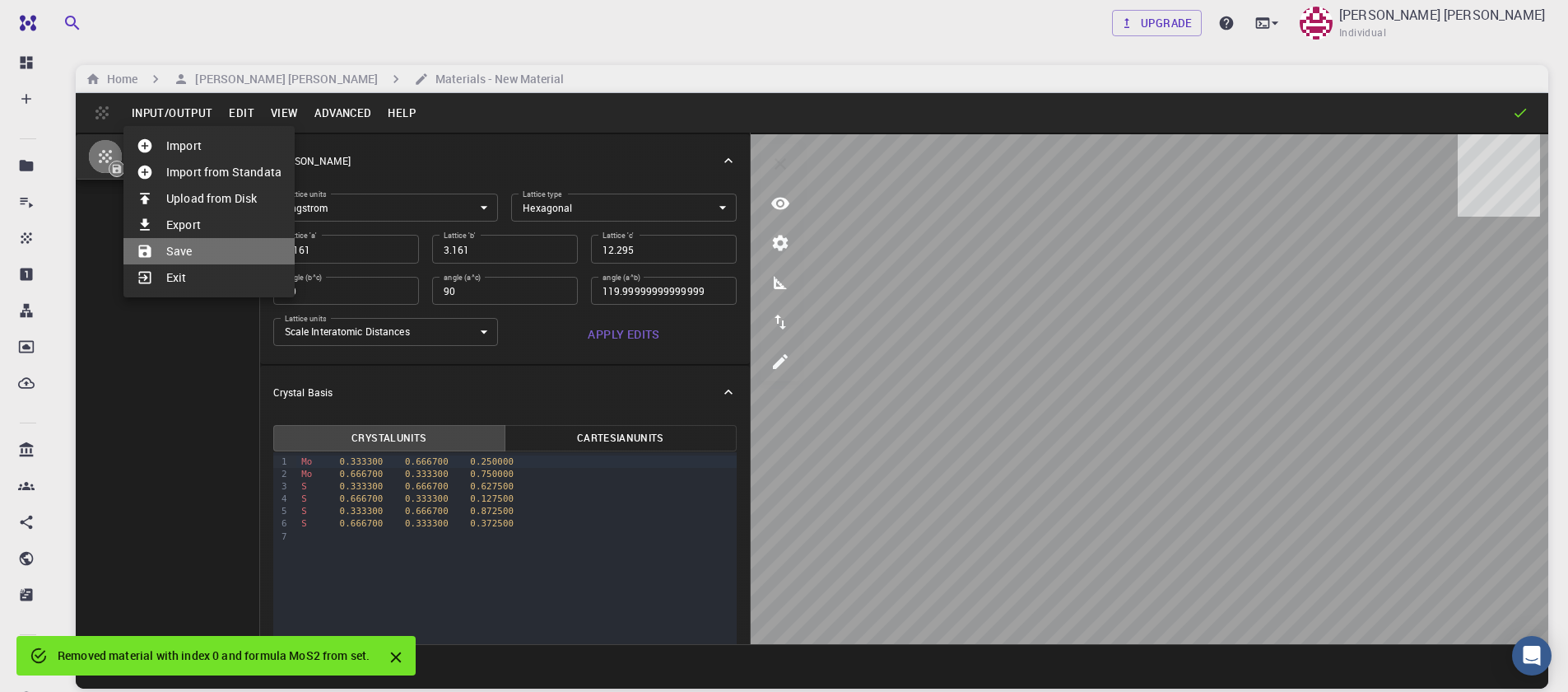
click at [191, 255] on li "Save" at bounding box center [209, 251] width 172 height 26
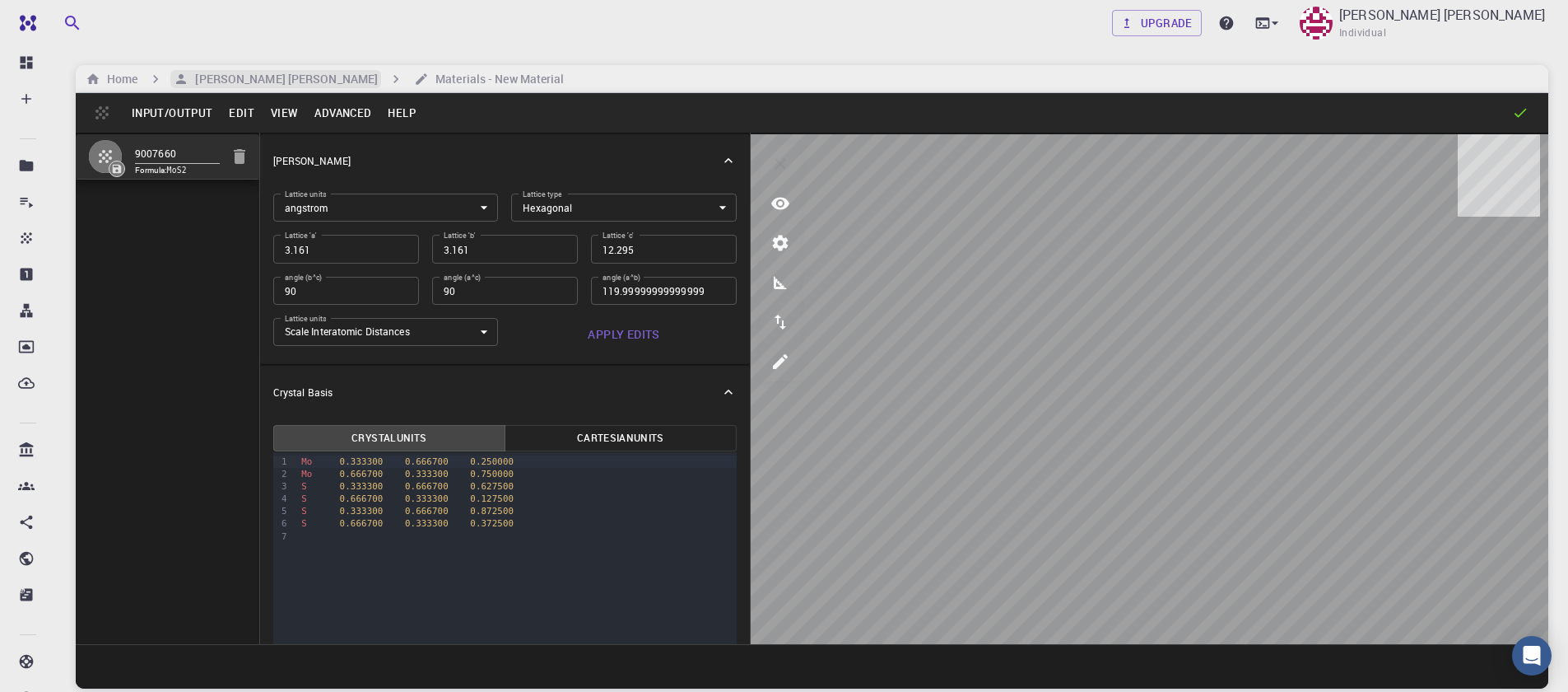
click at [243, 84] on h6 "[PERSON_NAME] [PERSON_NAME]" at bounding box center [283, 79] width 189 height 19
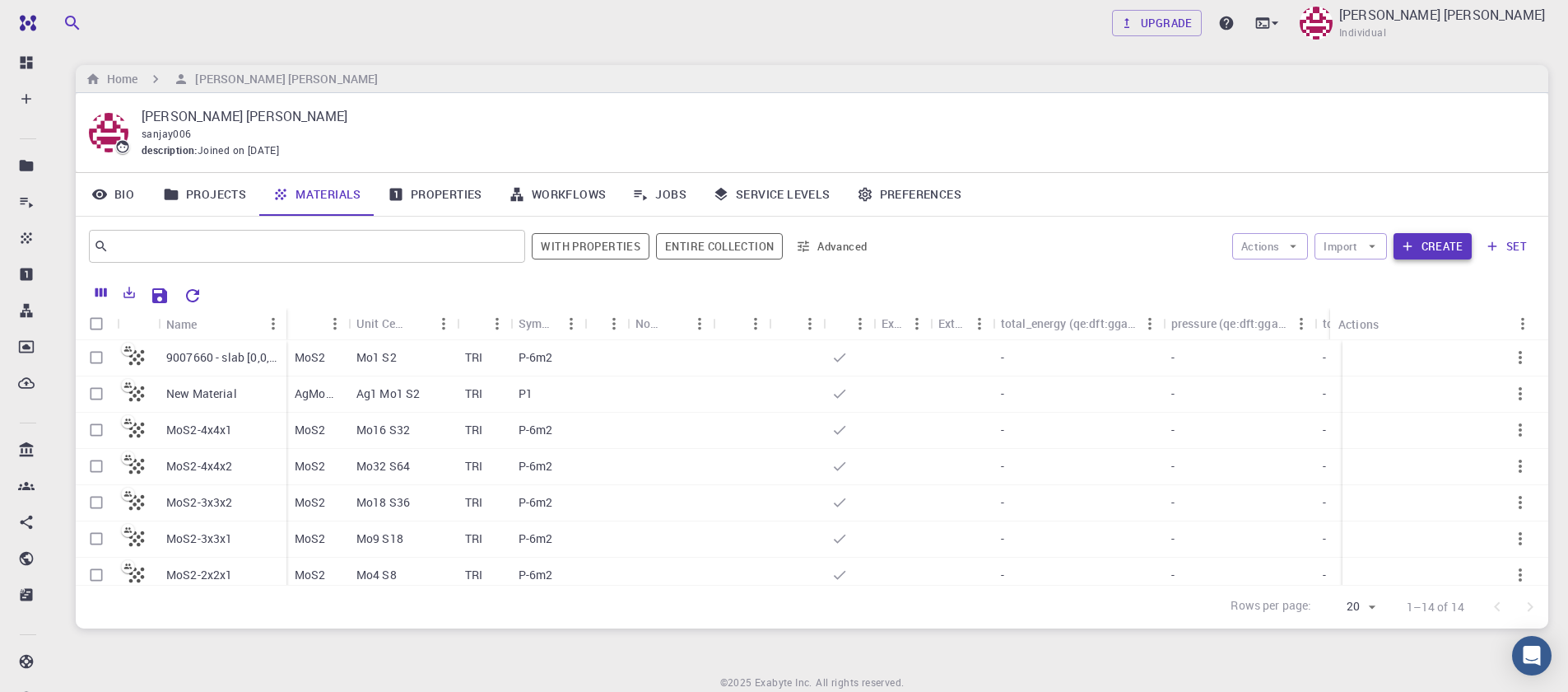
click at [1440, 247] on button "Create" at bounding box center [1433, 246] width 78 height 26
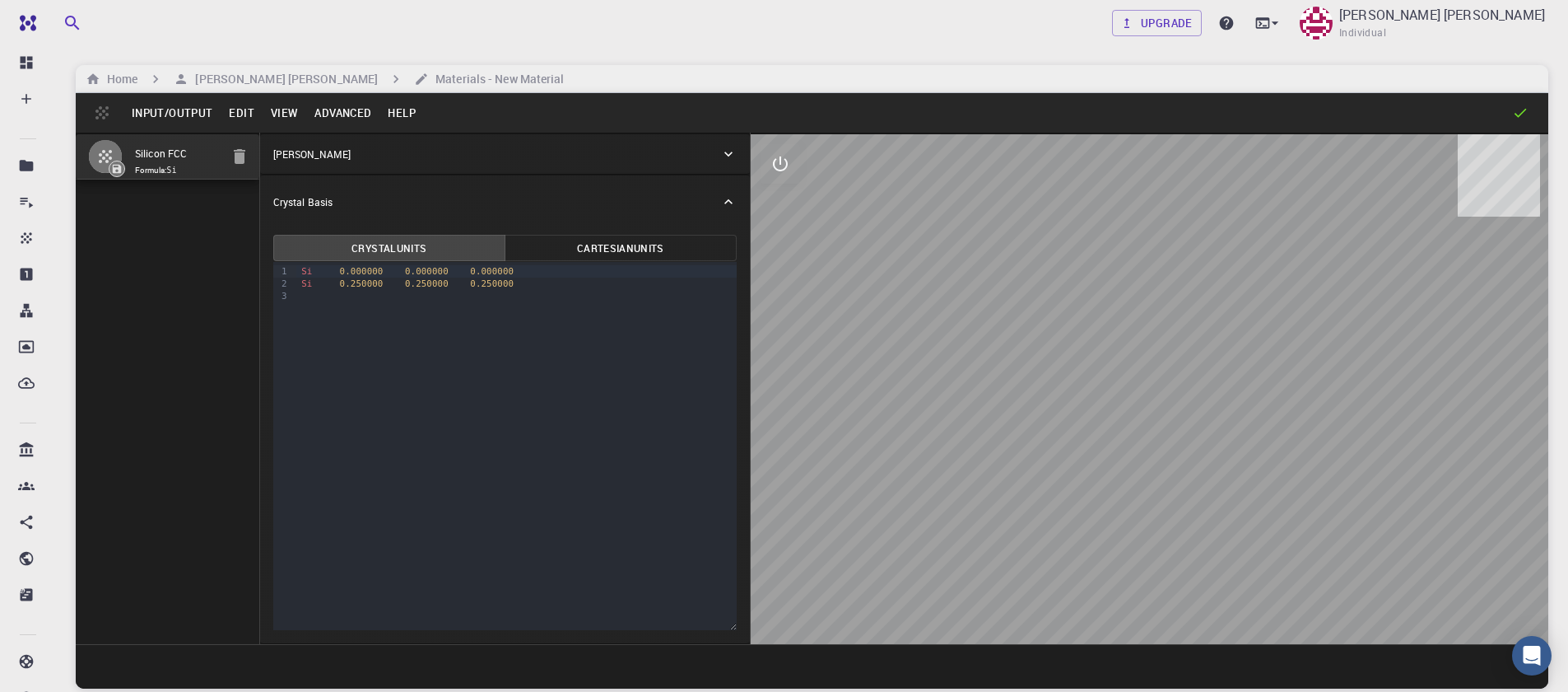
click at [197, 124] on button "Input/Output" at bounding box center [172, 112] width 97 height 26
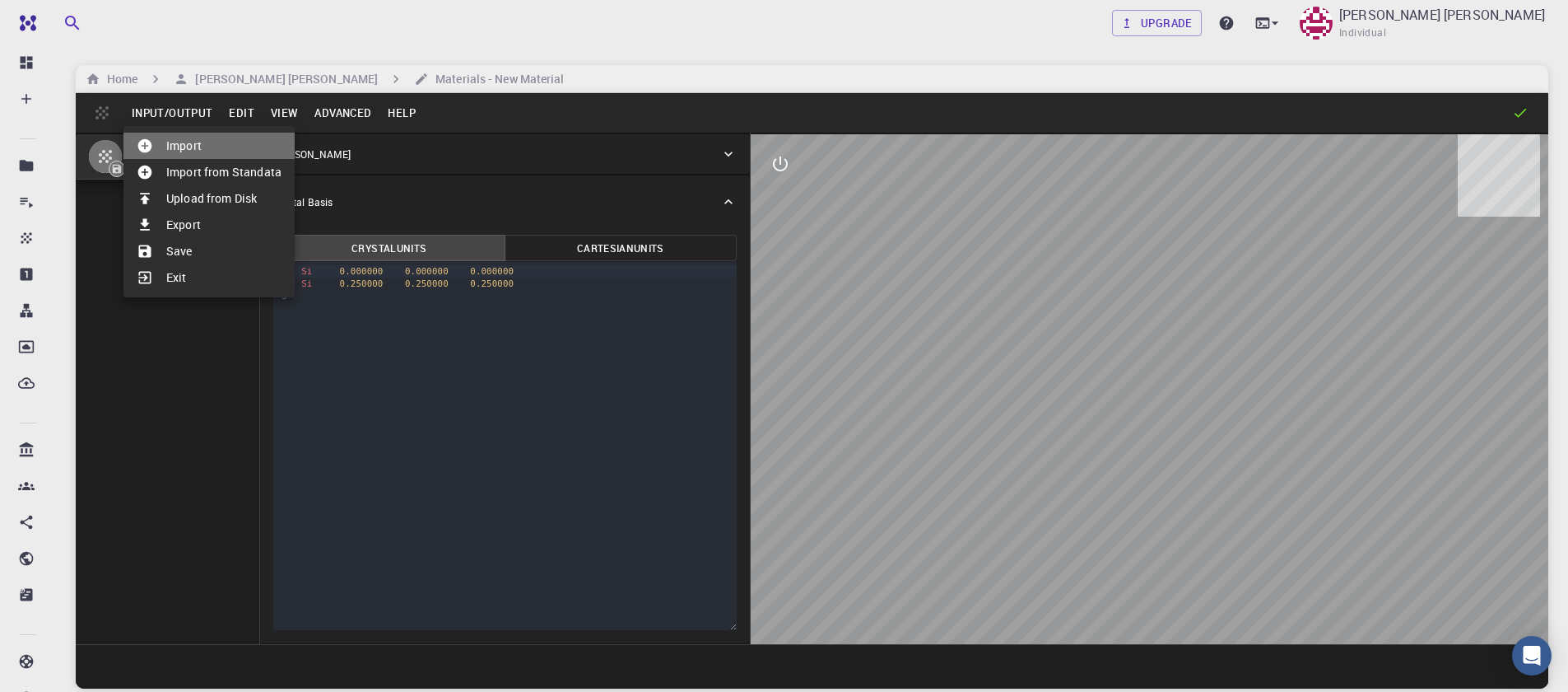
click at [191, 139] on li "Import" at bounding box center [209, 146] width 172 height 26
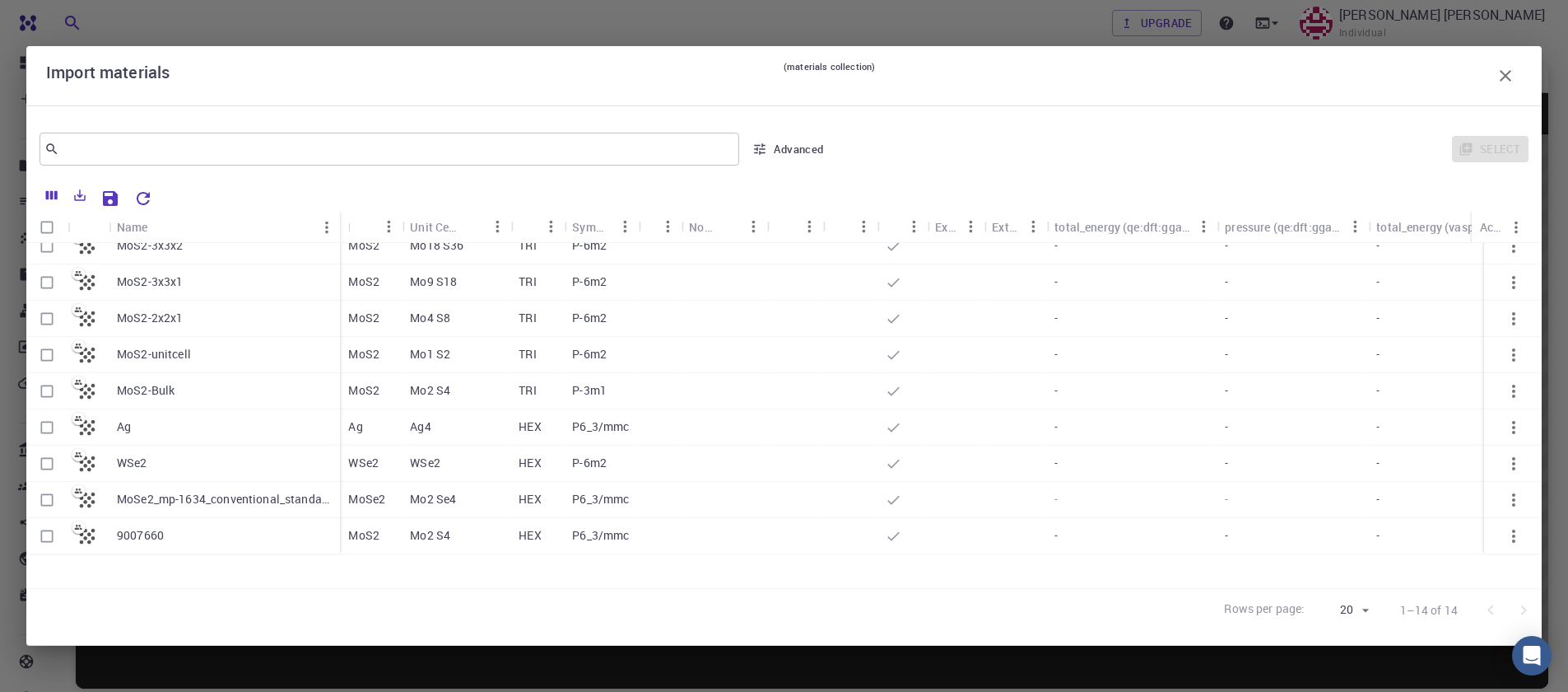
scroll to position [174, 0]
click at [47, 532] on input "Select row" at bounding box center [47, 533] width 32 height 32
checkbox input "true"
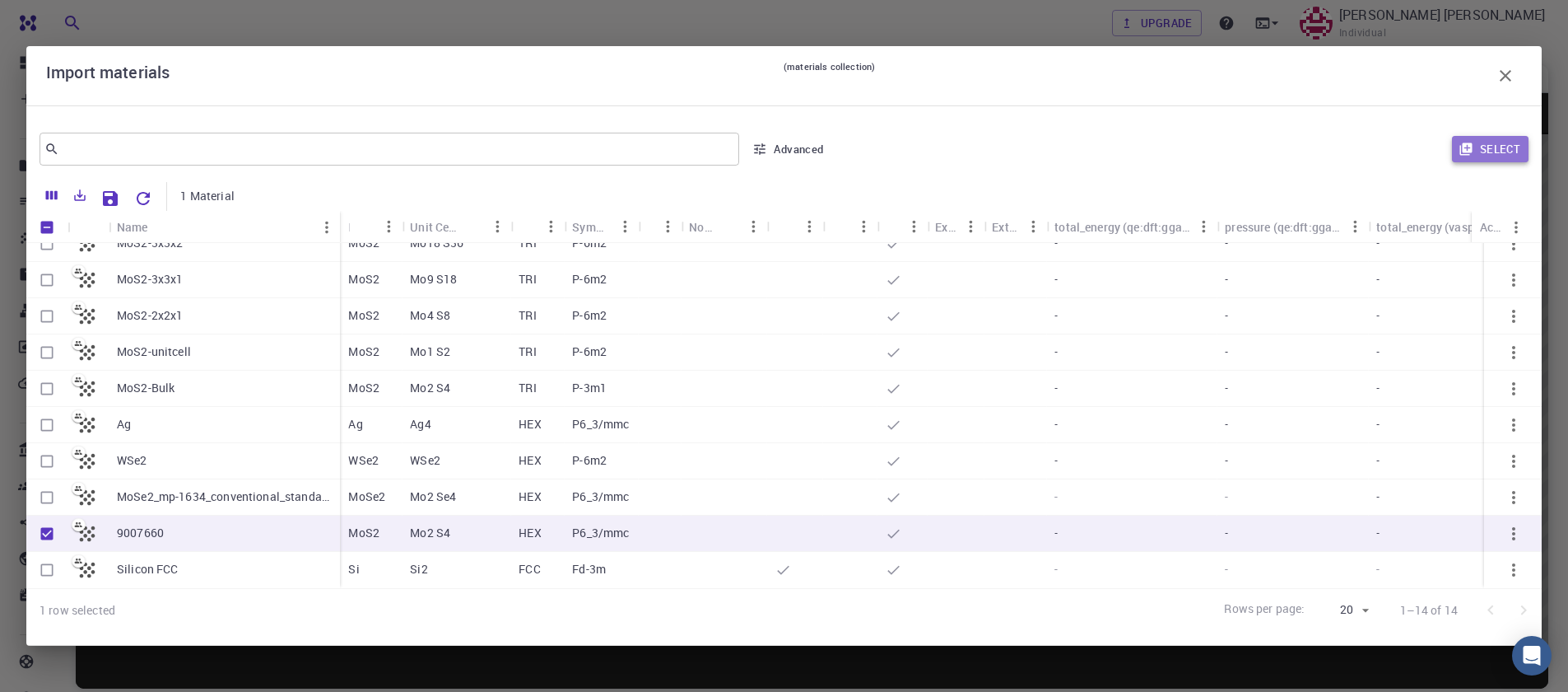
click at [1511, 152] on button "Select" at bounding box center [1490, 148] width 77 height 26
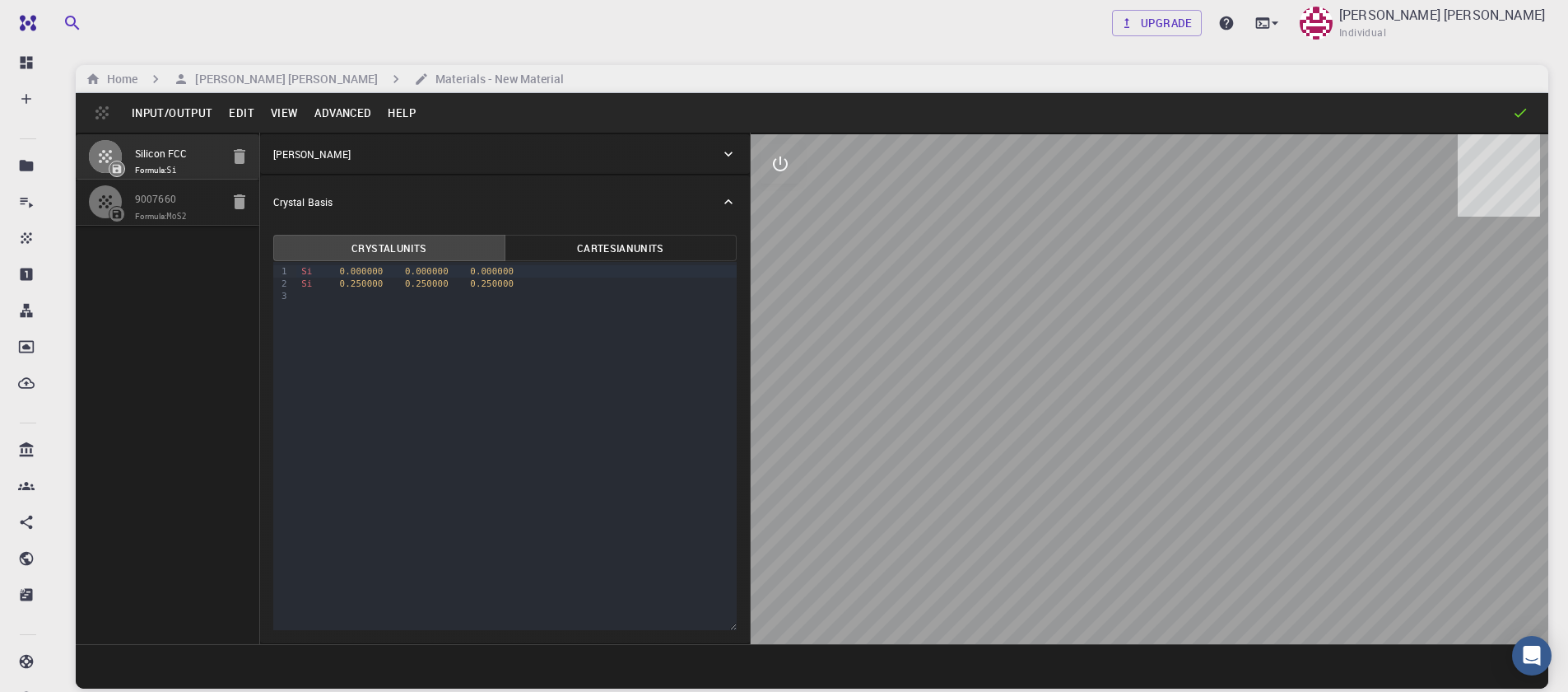
click at [231, 162] on icon "button" at bounding box center [239, 156] width 19 height 19
type input "HEX"
type input "3.161"
type input "12.295"
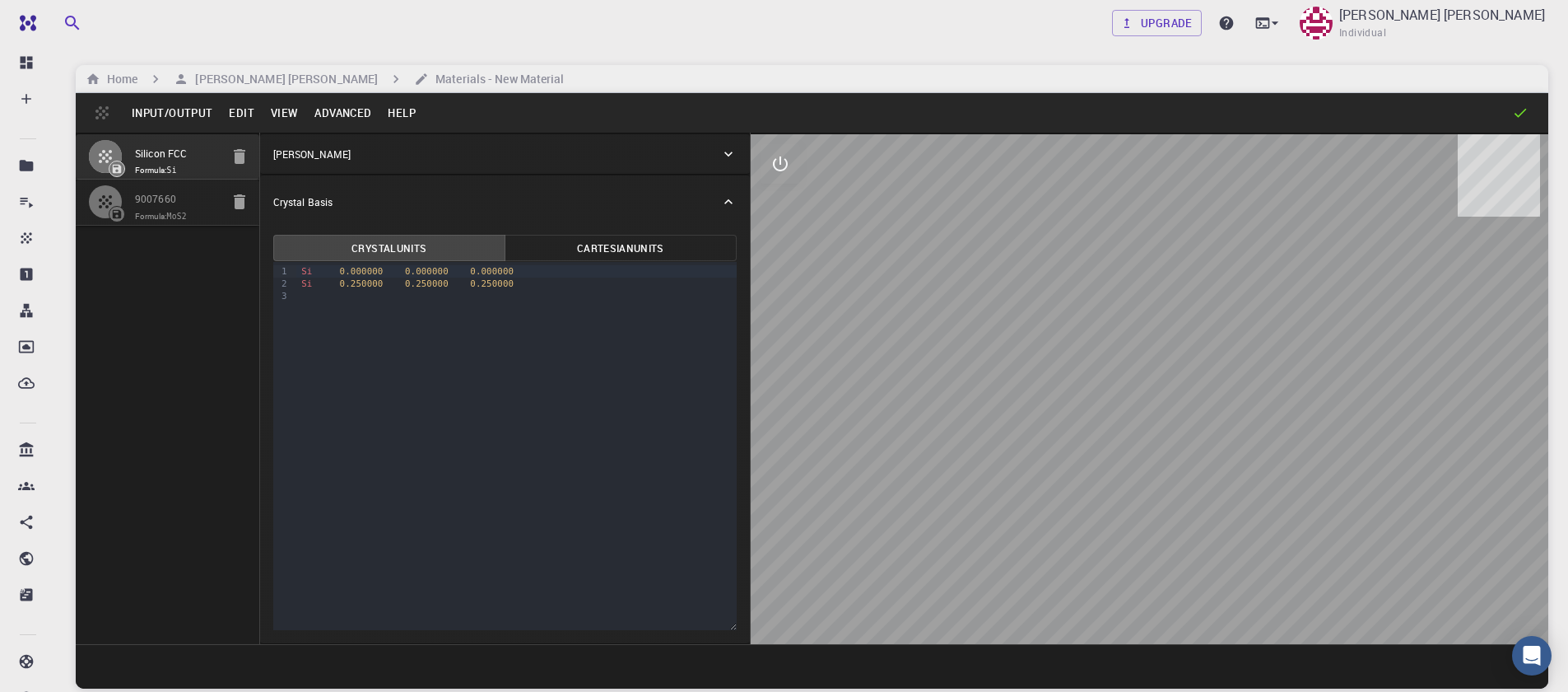
type input "90"
type input "119.99999999999999"
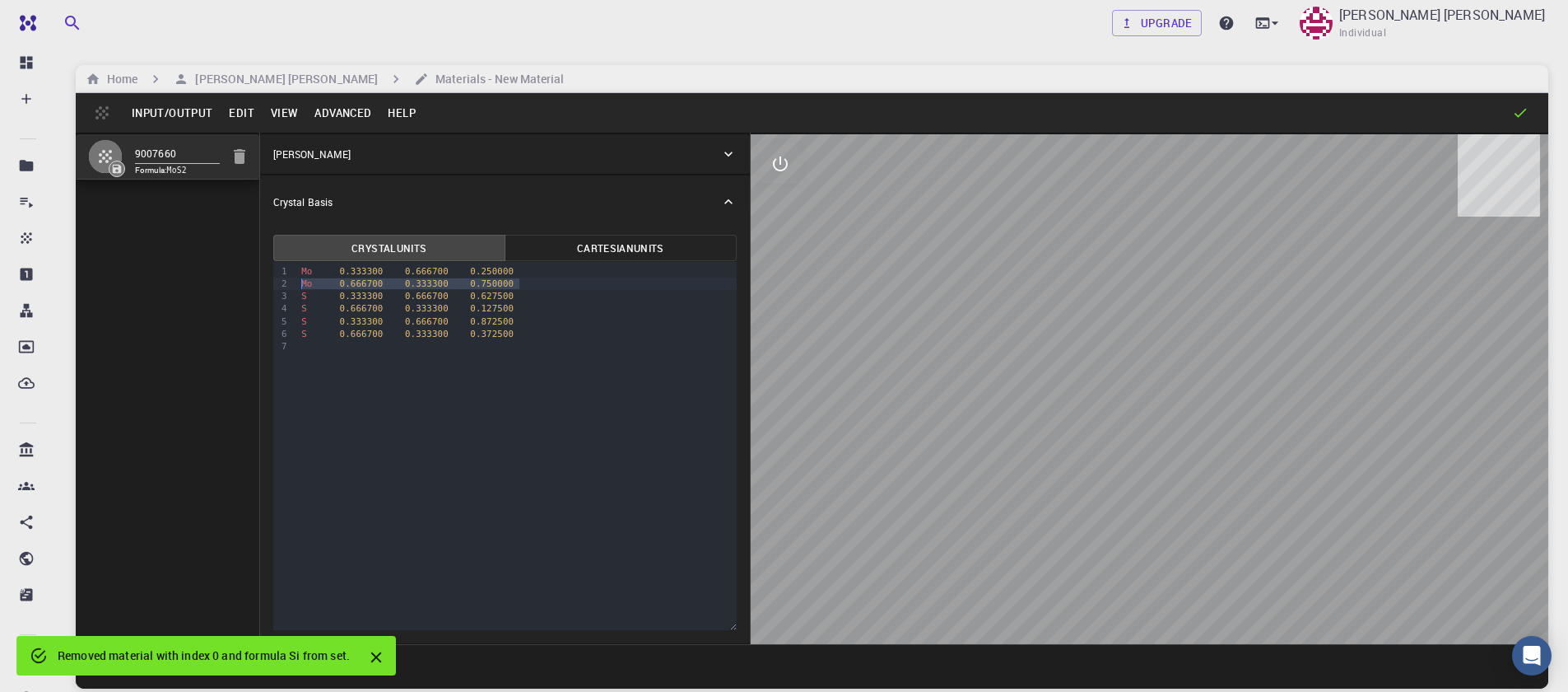
drag, startPoint x: 521, startPoint y: 286, endPoint x: 289, endPoint y: 285, distance: 232.0
click at [289, 285] on div "9 1 2 3 4 5 6 7 › Mo 0.333300 0.666700 0.250000 Mo 0.666700 0.333300 0.750000 S…" at bounding box center [505, 445] width 464 height 368
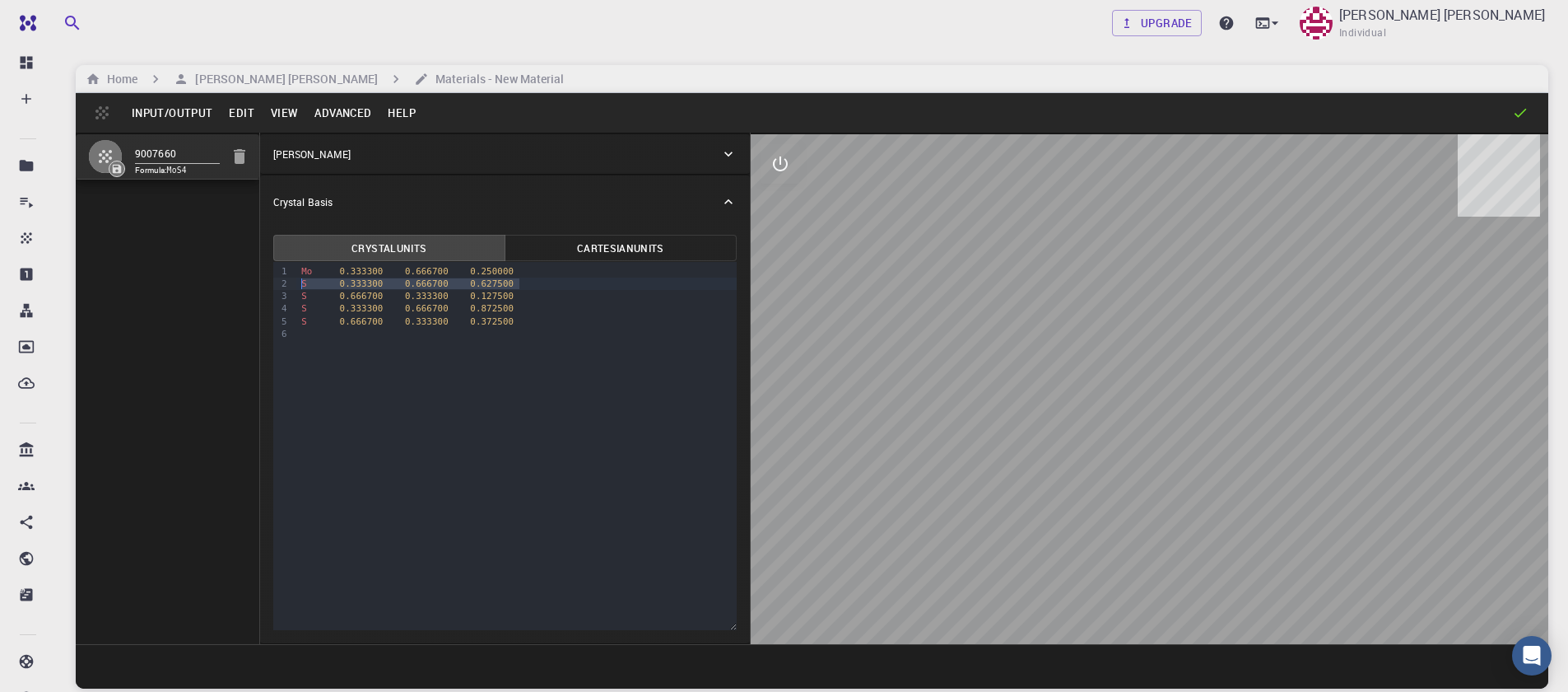
drag, startPoint x: 521, startPoint y: 285, endPoint x: 274, endPoint y: 278, distance: 247.1
click at [274, 278] on div "9 1 2 3 4 5 6 › Mo 0.333300 0.666700 0.250000 S 0.333300 0.666700 0.627500 S 0.…" at bounding box center [505, 445] width 464 height 368
drag, startPoint x: 524, startPoint y: 292, endPoint x: 274, endPoint y: 289, distance: 250.0
click at [274, 289] on div "9 1 2 3 4 5 › Mo 0.333300 0.666700 0.250000 S 0.666700 0.333300 0.127500 S 0.33…" at bounding box center [505, 445] width 464 height 368
click at [237, 109] on button "Edit" at bounding box center [241, 112] width 42 height 26
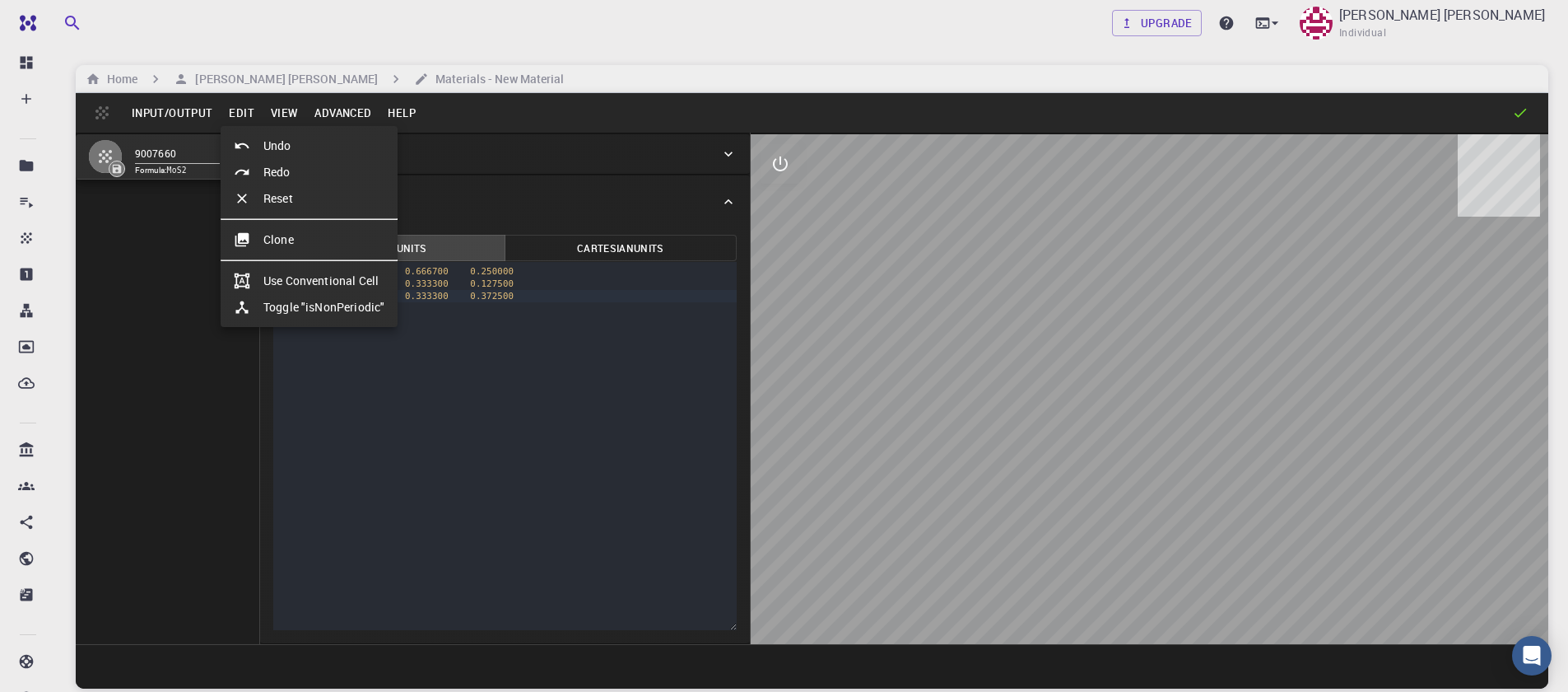
click at [339, 109] on div at bounding box center [784, 346] width 1568 height 692
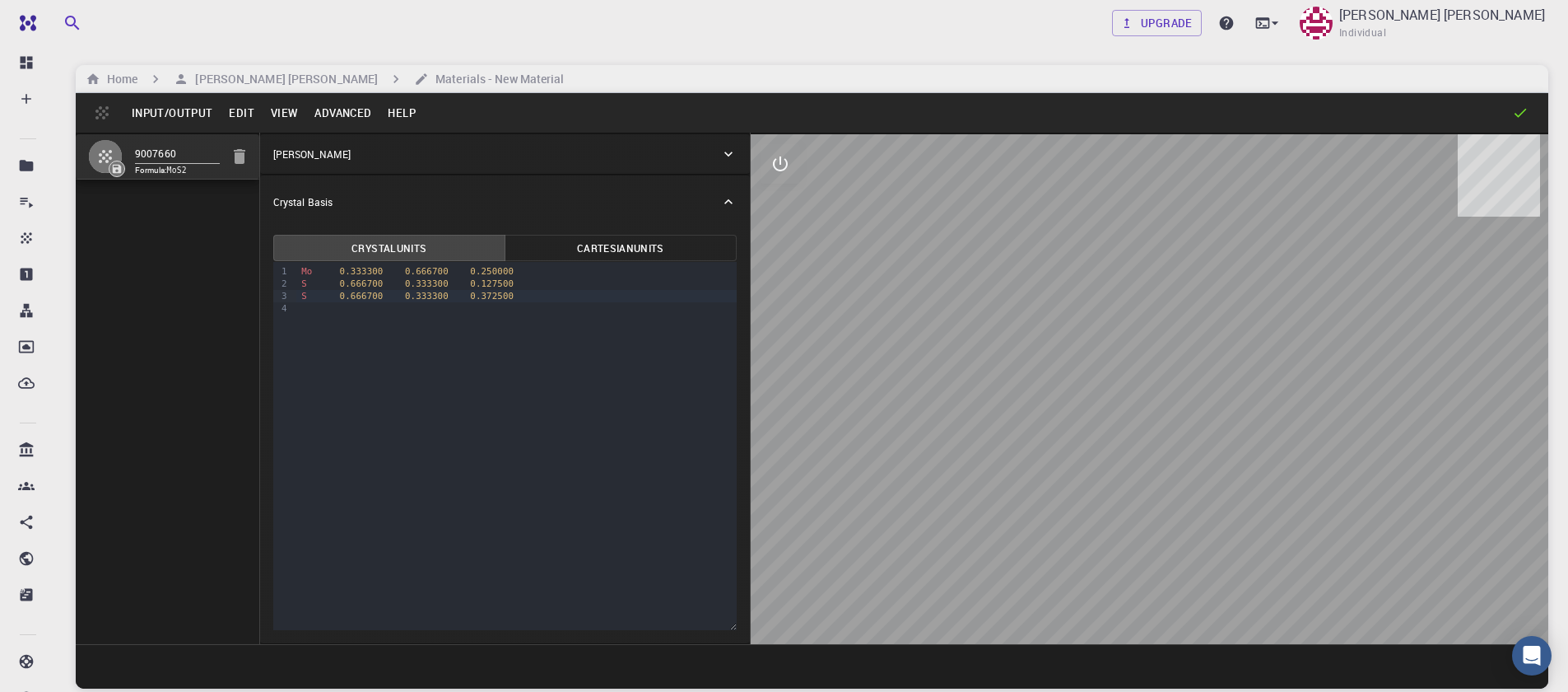
click at [340, 114] on button "Advanced" at bounding box center [342, 112] width 73 height 26
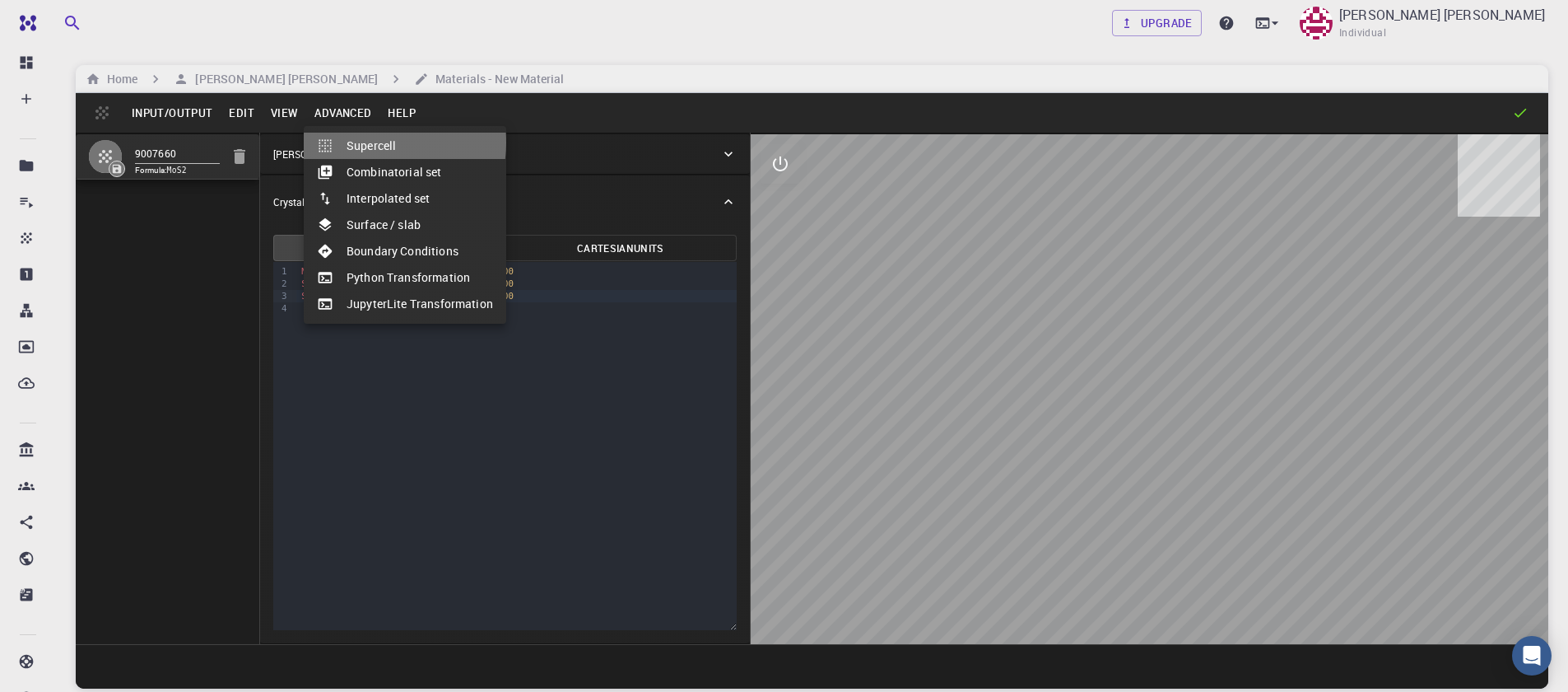
click at [366, 143] on li "Supercell" at bounding box center [405, 146] width 202 height 26
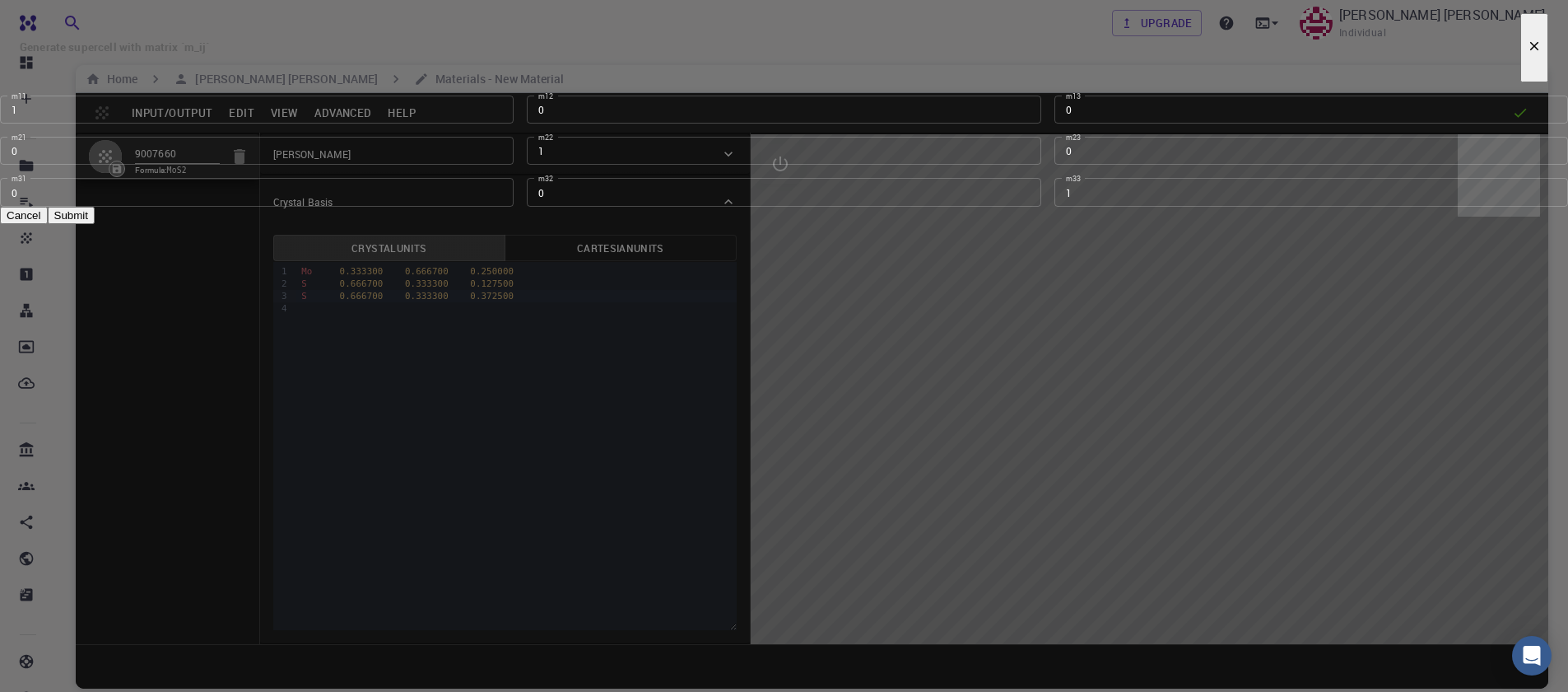
click at [514, 123] on input "1" at bounding box center [257, 109] width 514 height 28
click at [514, 123] on input "2" at bounding box center [257, 109] width 514 height 28
click at [514, 123] on input "3" at bounding box center [257, 109] width 514 height 28
type input "4"
click at [514, 123] on input "4" at bounding box center [257, 109] width 514 height 28
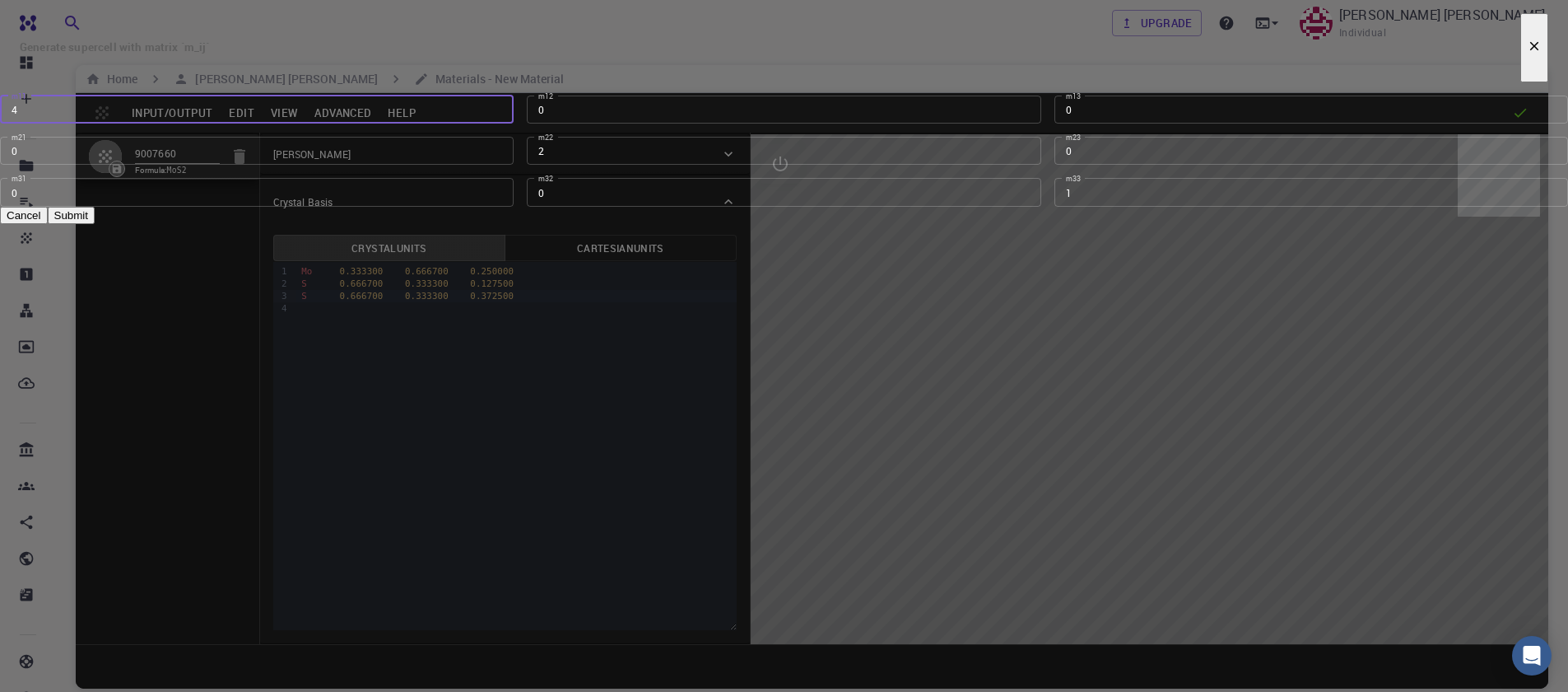
click at [837, 165] on input "2" at bounding box center [784, 150] width 514 height 28
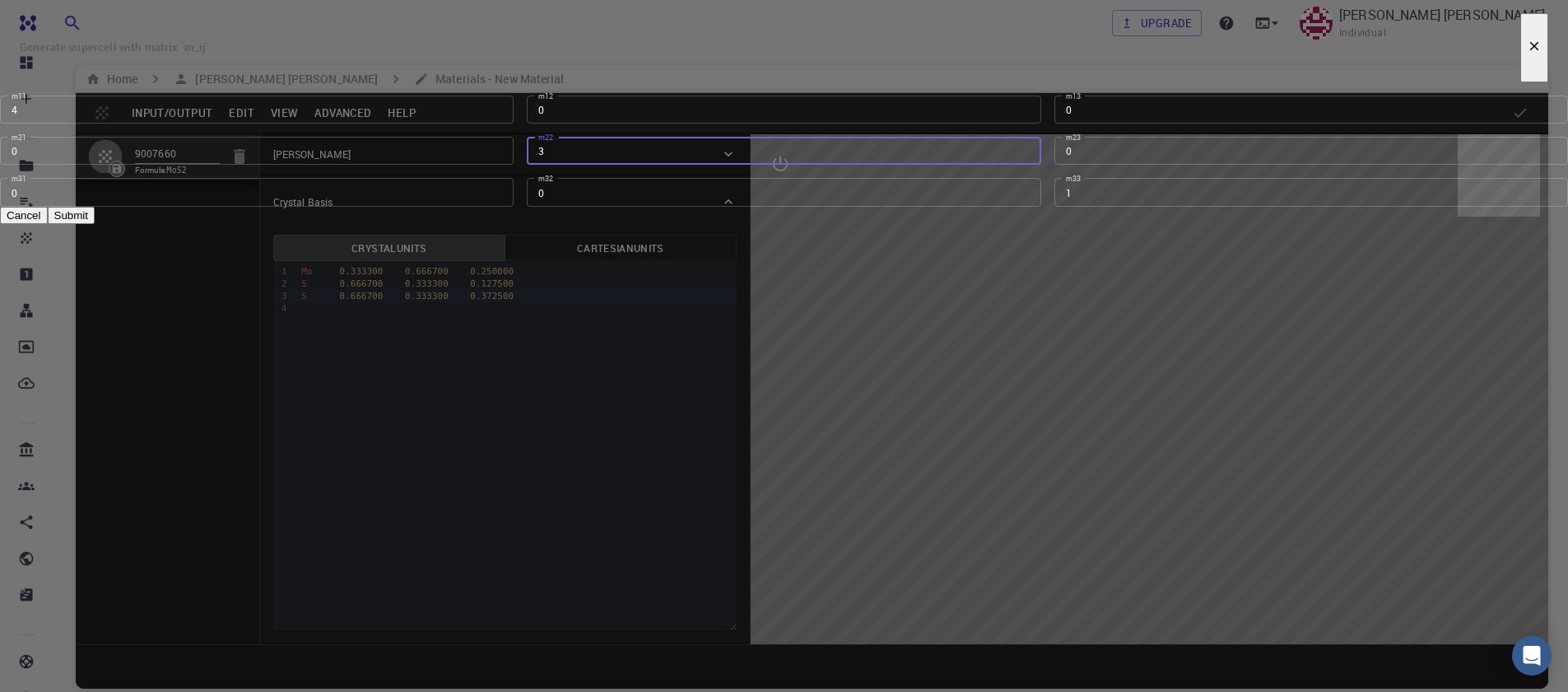
click at [837, 165] on input "3" at bounding box center [784, 150] width 514 height 28
type input "4"
click at [837, 165] on input "4" at bounding box center [784, 150] width 514 height 28
click at [95, 224] on button "Submit" at bounding box center [70, 215] width 47 height 18
type input "TRI"
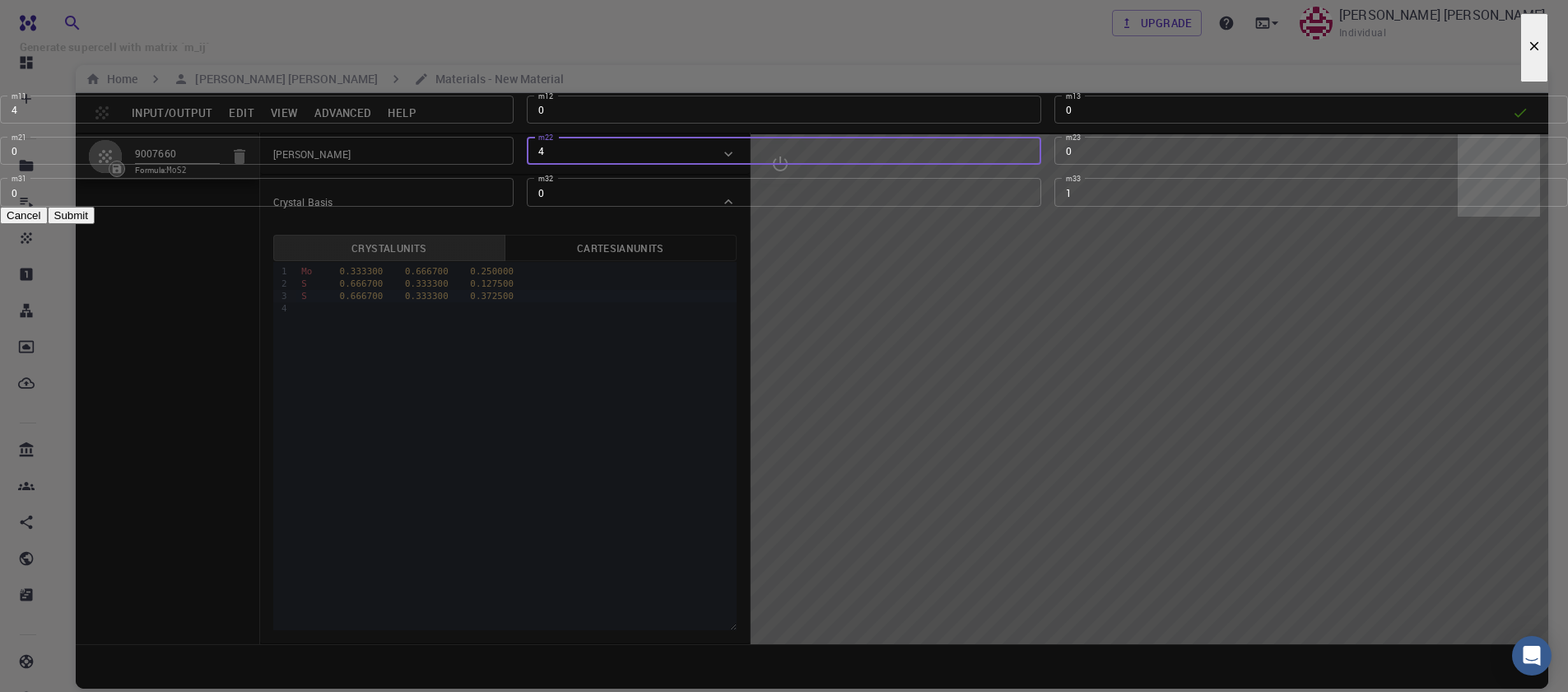
type input "12.644"
type input "12.643999999999998"
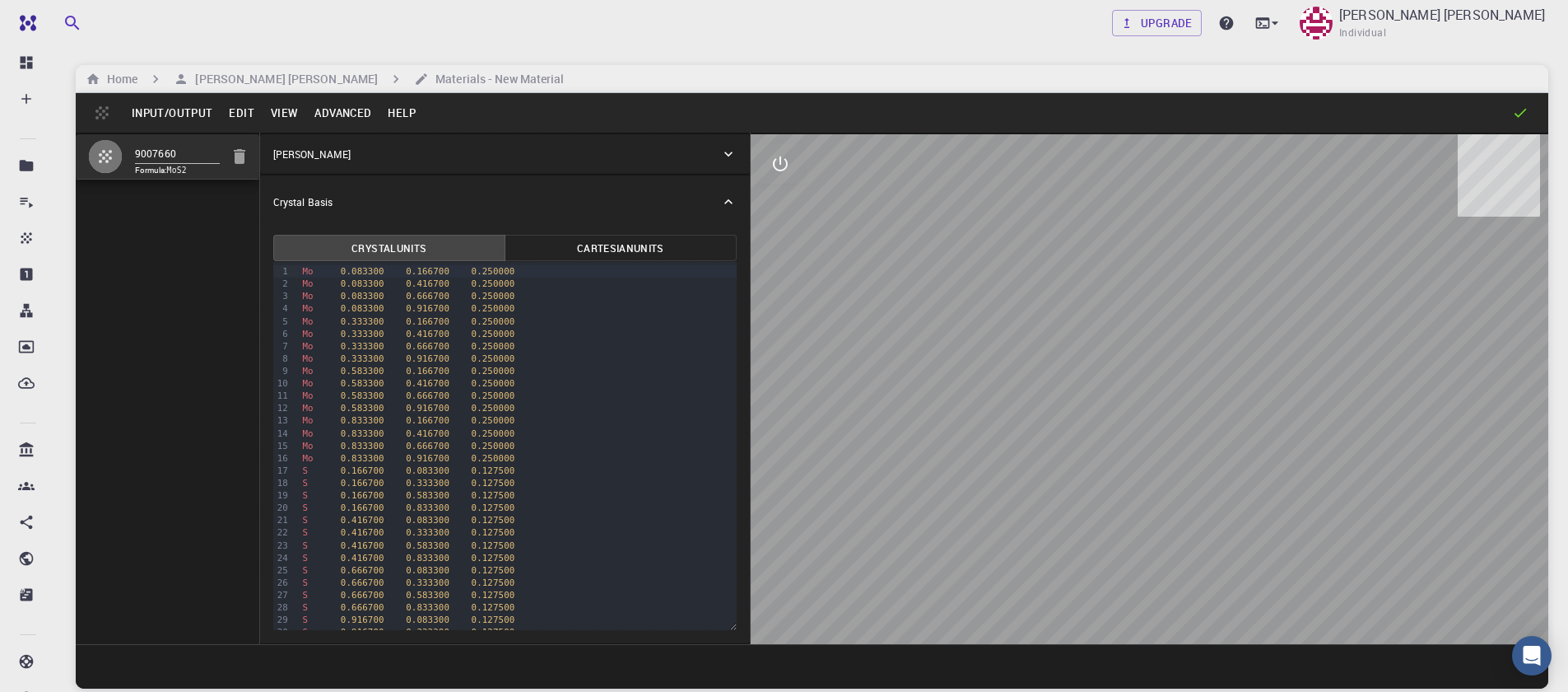
click at [174, 121] on button "Input/Output" at bounding box center [172, 112] width 97 height 26
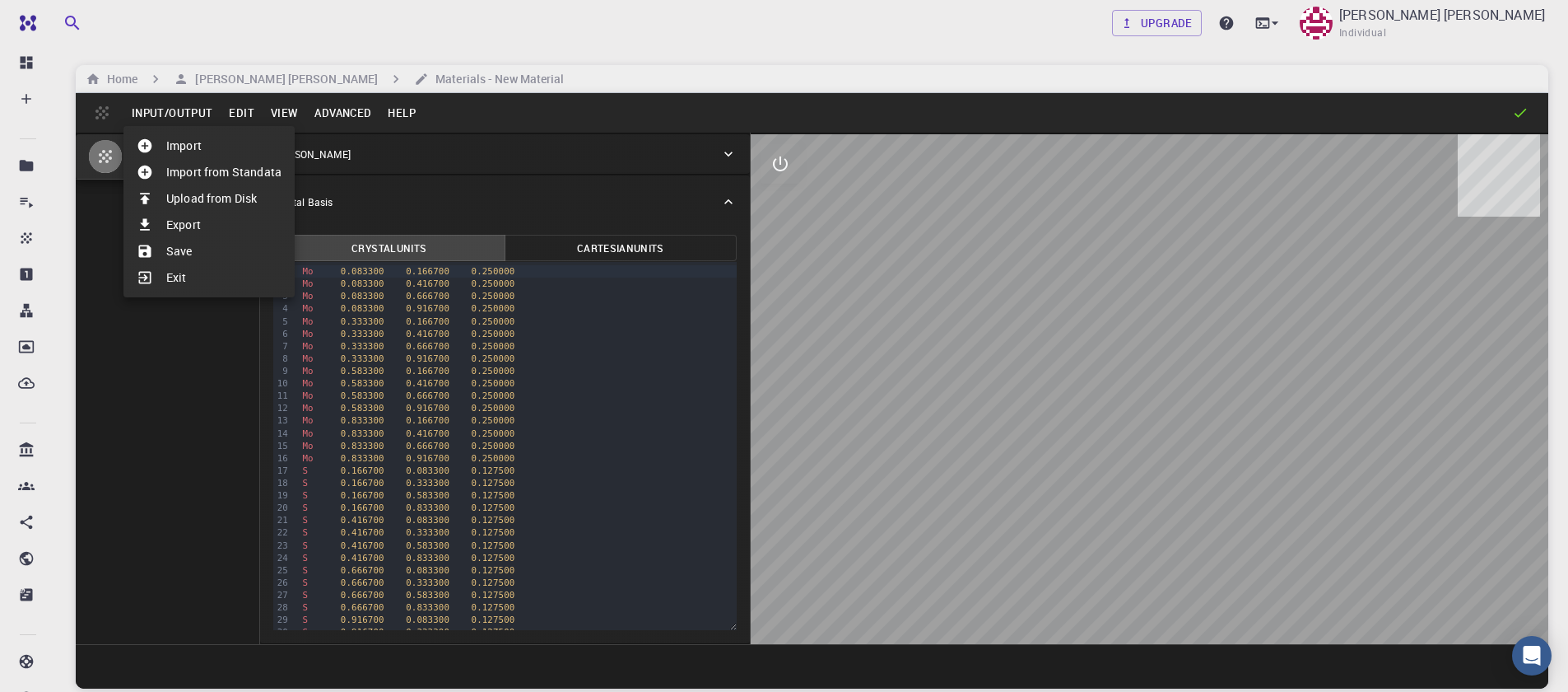
click at [182, 249] on li "Save" at bounding box center [209, 251] width 172 height 26
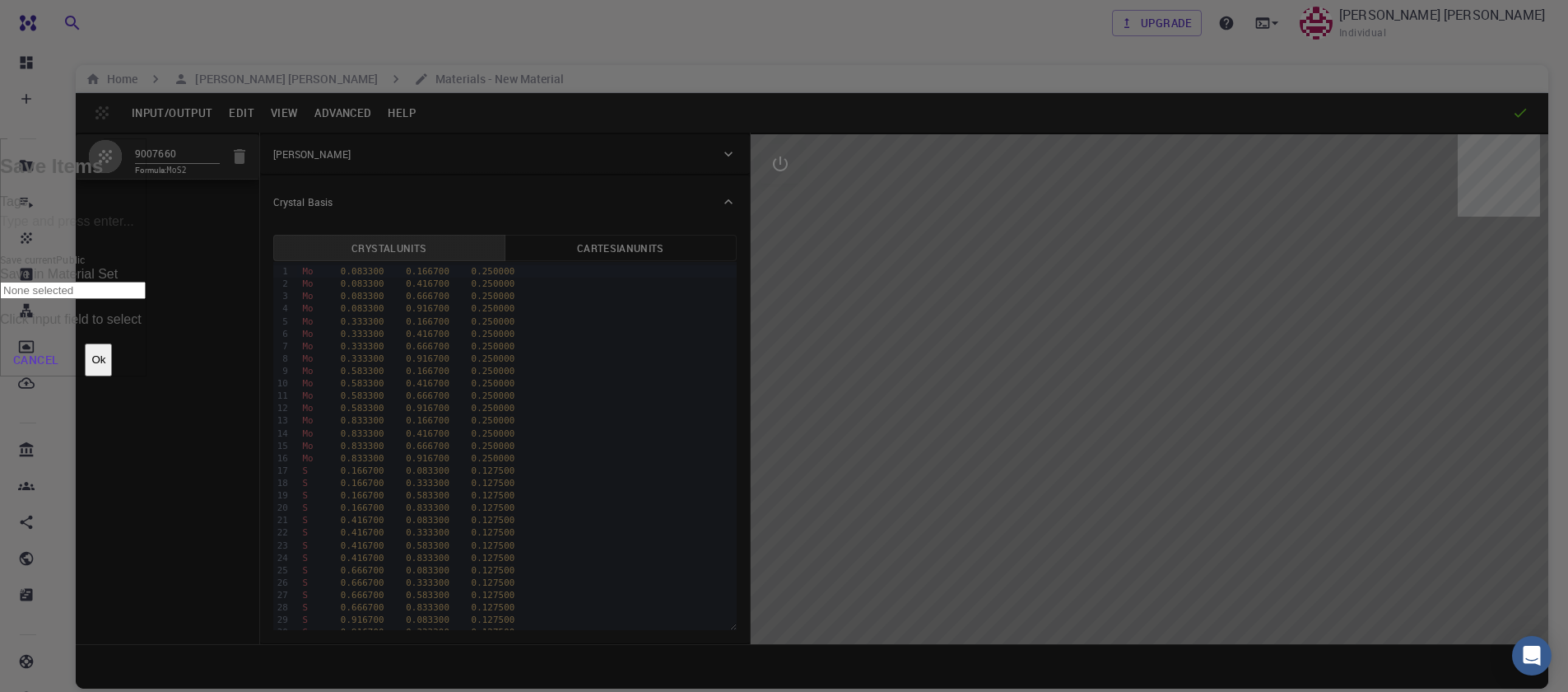
click at [147, 236] on input "Tags" at bounding box center [73, 222] width 147 height 26
type input "test11"
click at [72, 260] on icon at bounding box center [64, 252] width 17 height 17
click at [147, 236] on input "Tags" at bounding box center [73, 222] width 147 height 26
type input "test11"
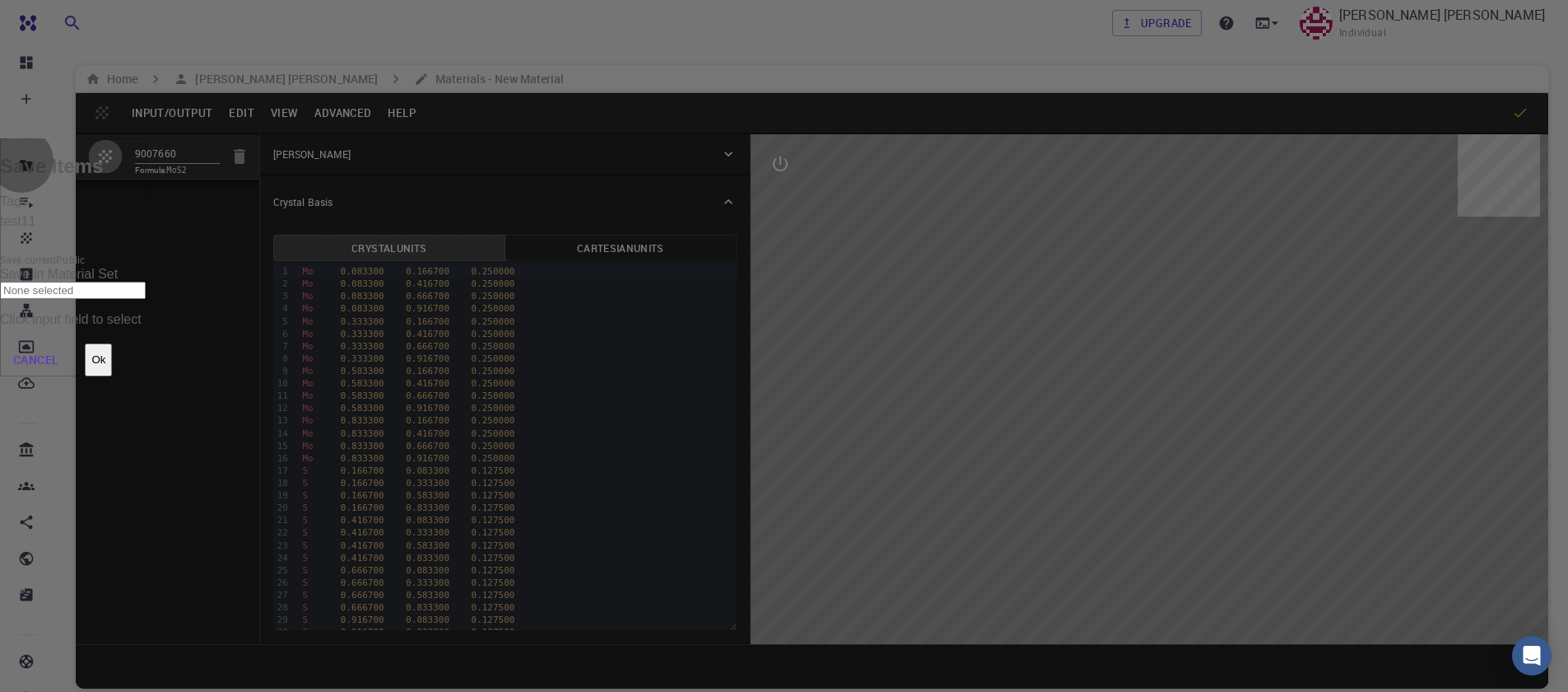
click at [112, 343] on button "Ok" at bounding box center [97, 360] width 27 height 33
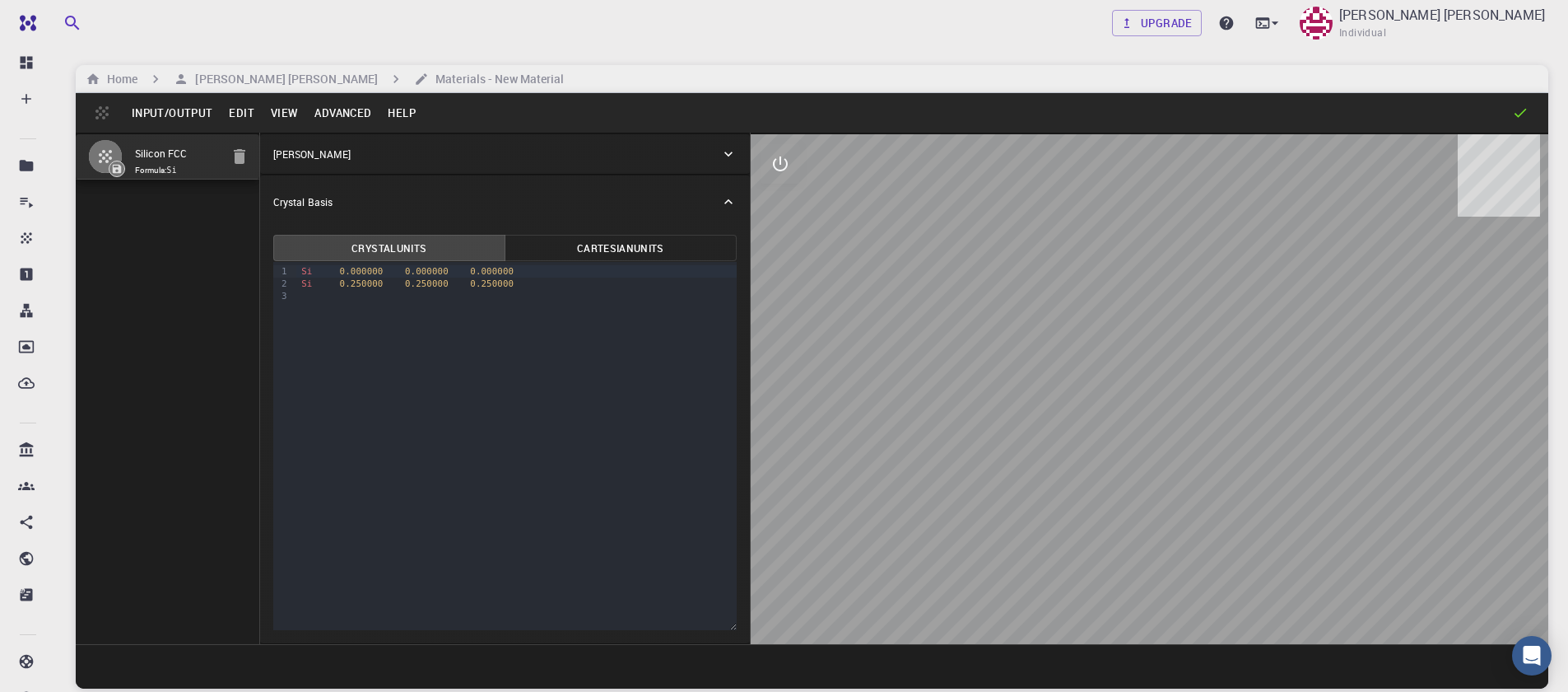
click at [186, 117] on button "Input/Output" at bounding box center [172, 112] width 97 height 26
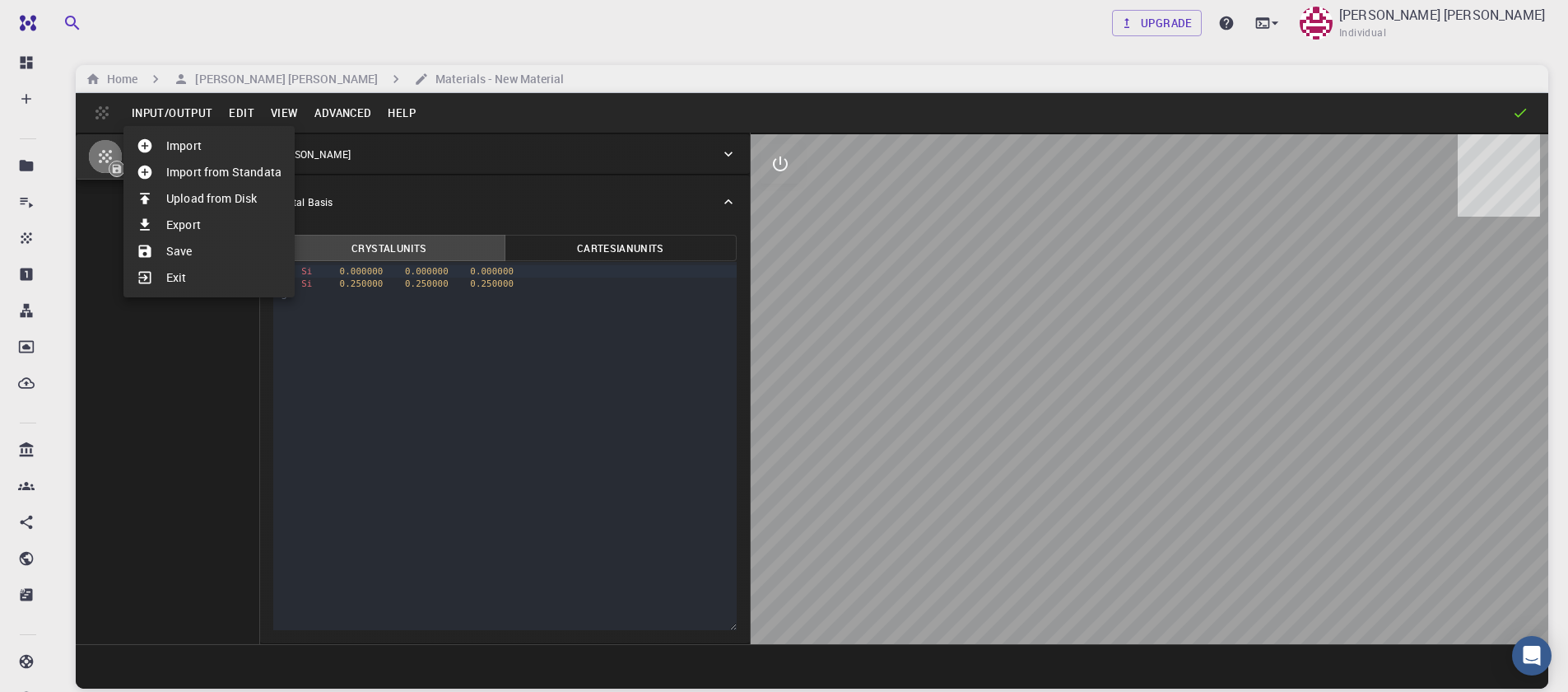
click at [198, 152] on li "Import" at bounding box center [209, 146] width 172 height 26
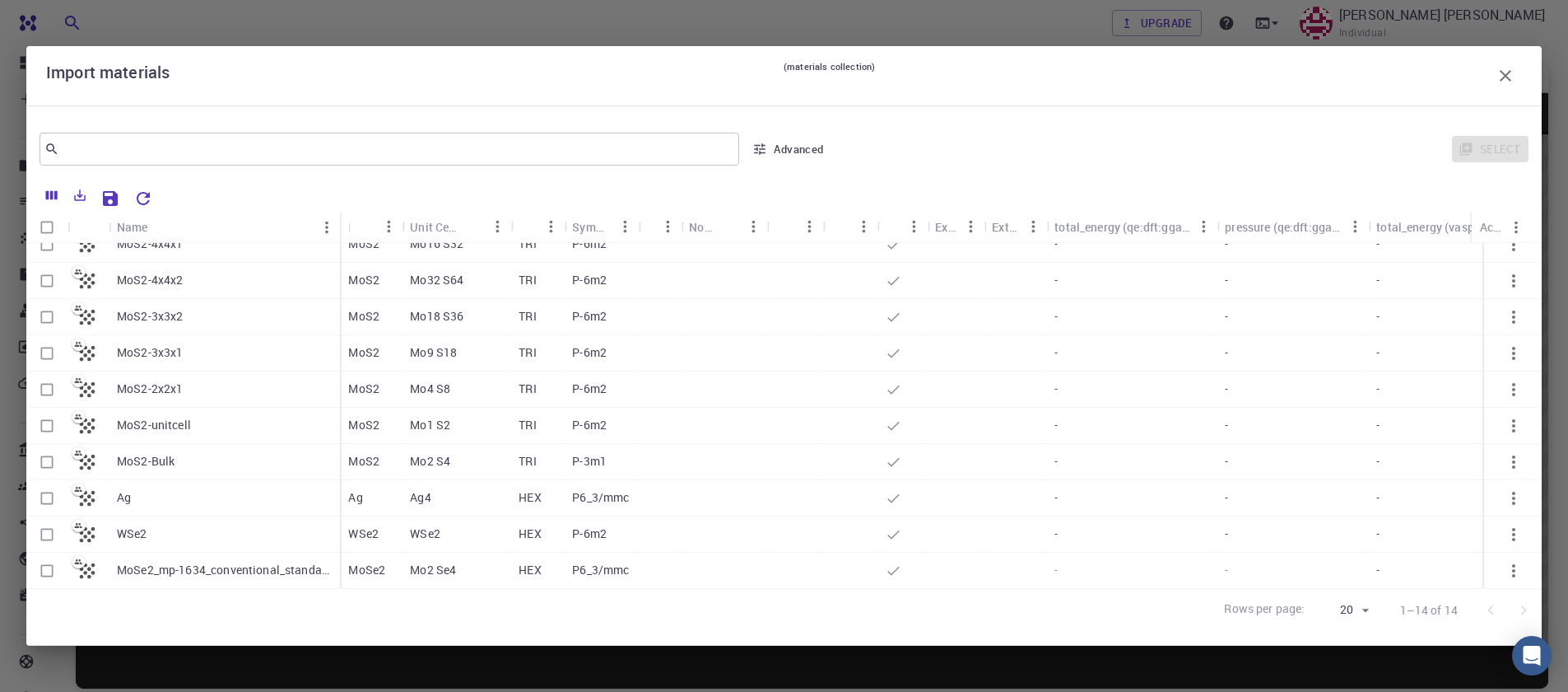
scroll to position [174, 0]
click at [43, 522] on input "Select row" at bounding box center [47, 533] width 32 height 32
checkbox input "true"
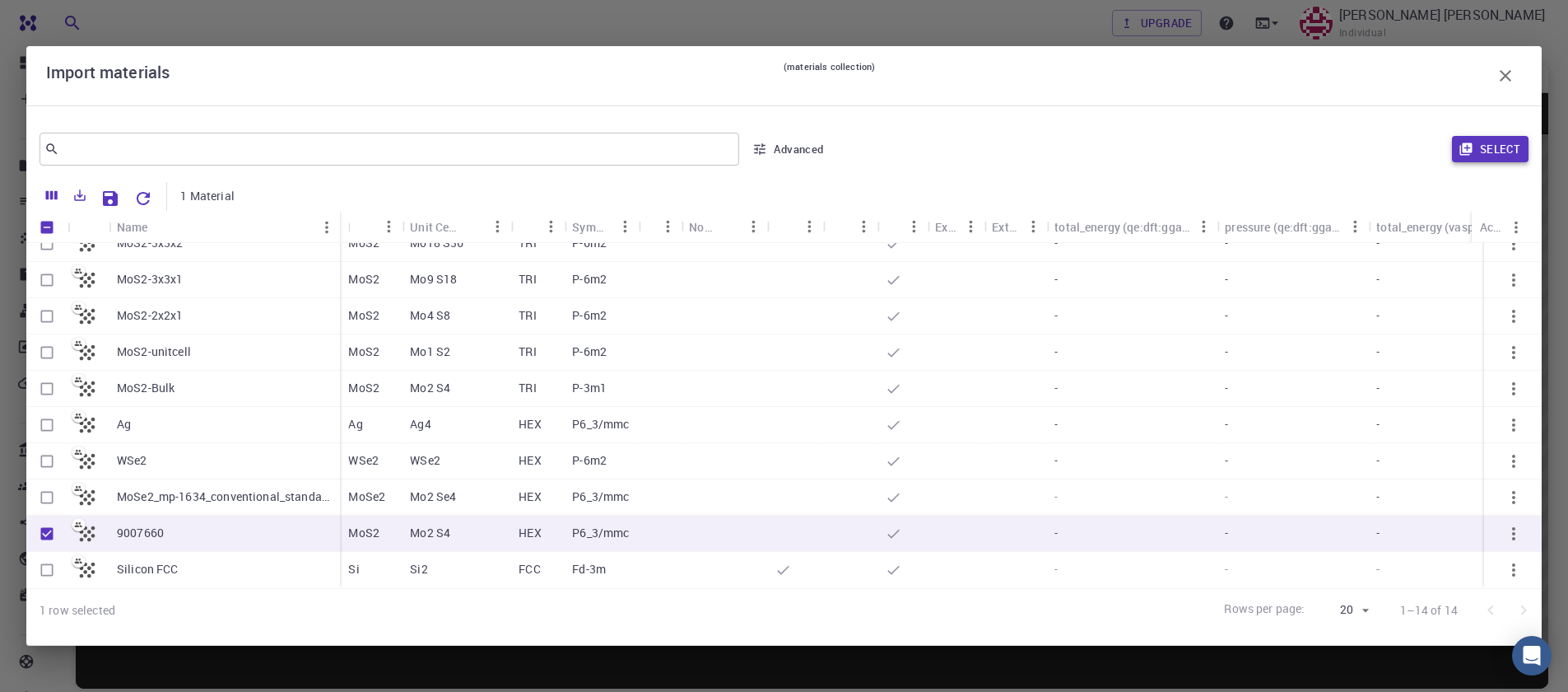
click at [1486, 150] on button "Select" at bounding box center [1490, 148] width 77 height 26
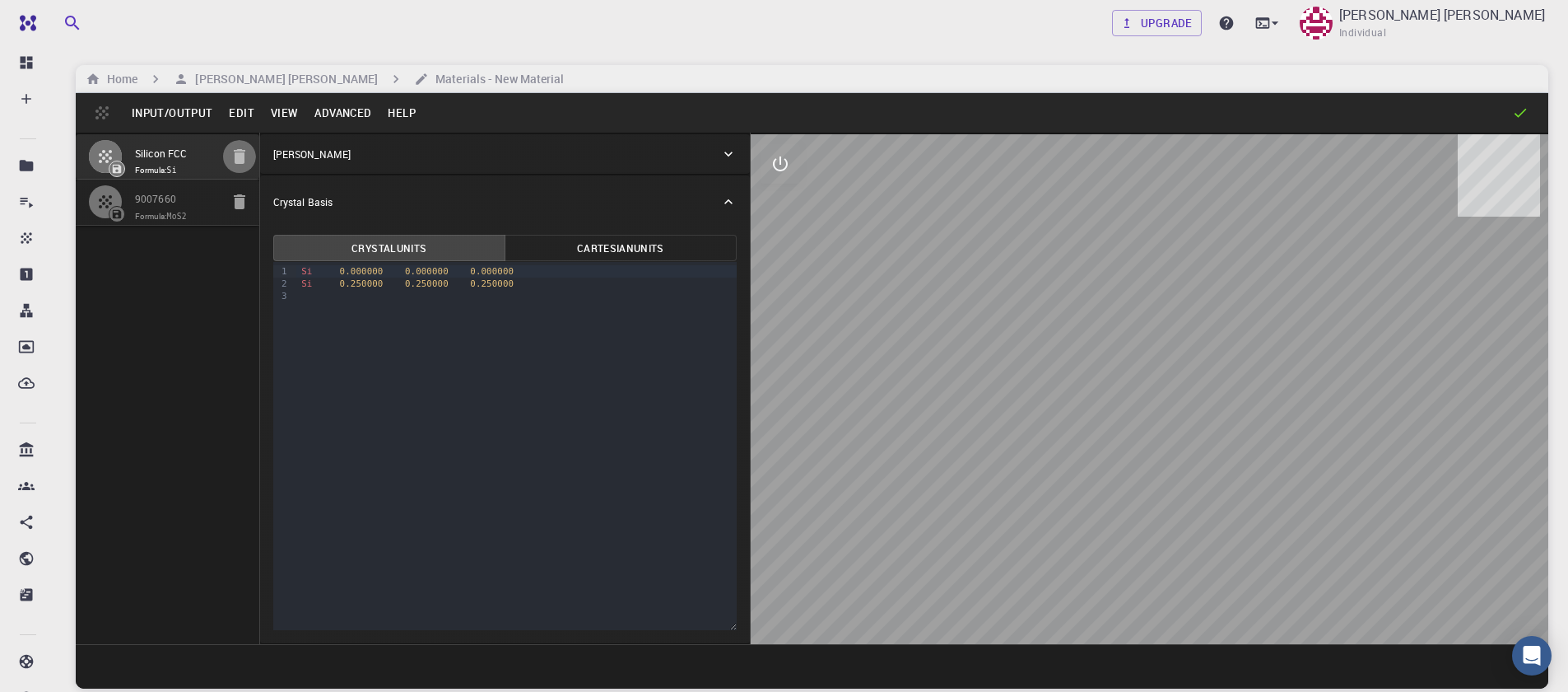
click at [238, 150] on icon "button" at bounding box center [239, 157] width 11 height 15
type input "HEX"
type input "3.161"
type input "12.295"
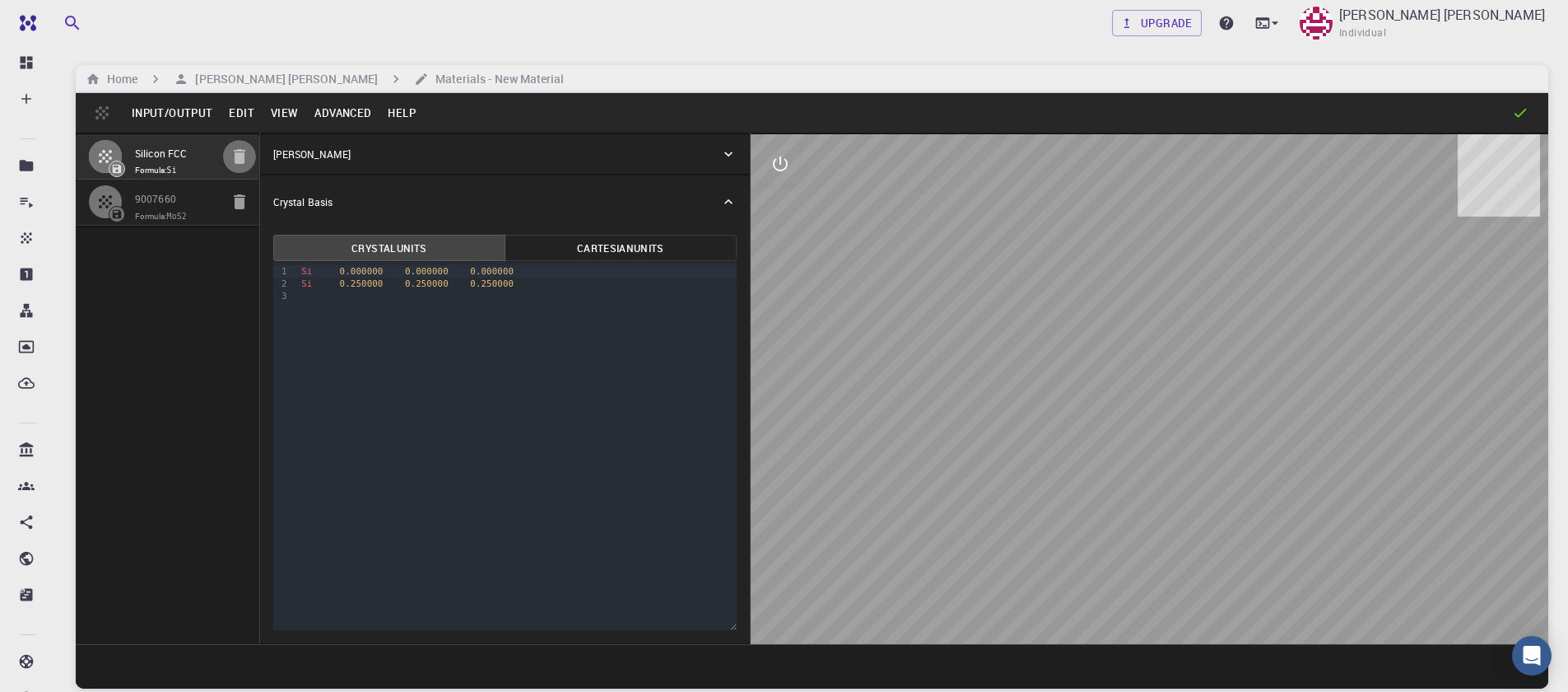
type input "90"
type input "119.99999999999999"
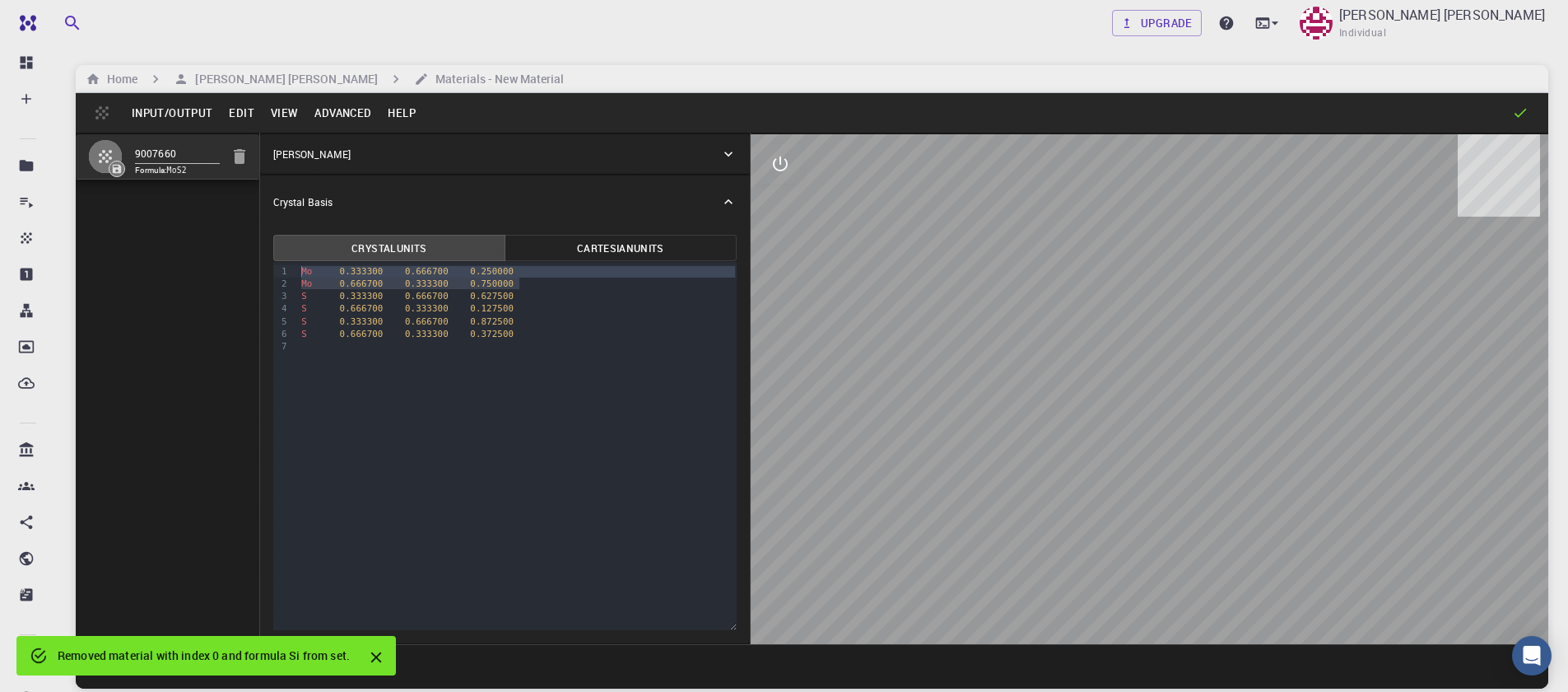
drag, startPoint x: 523, startPoint y: 281, endPoint x: 287, endPoint y: 268, distance: 236.4
click at [287, 268] on div "9 1 2 3 4 5 6 7 › Mo 0.333300 0.666700 0.250000 Mo 0.666700 0.333300 0.750000 S…" at bounding box center [505, 445] width 464 height 368
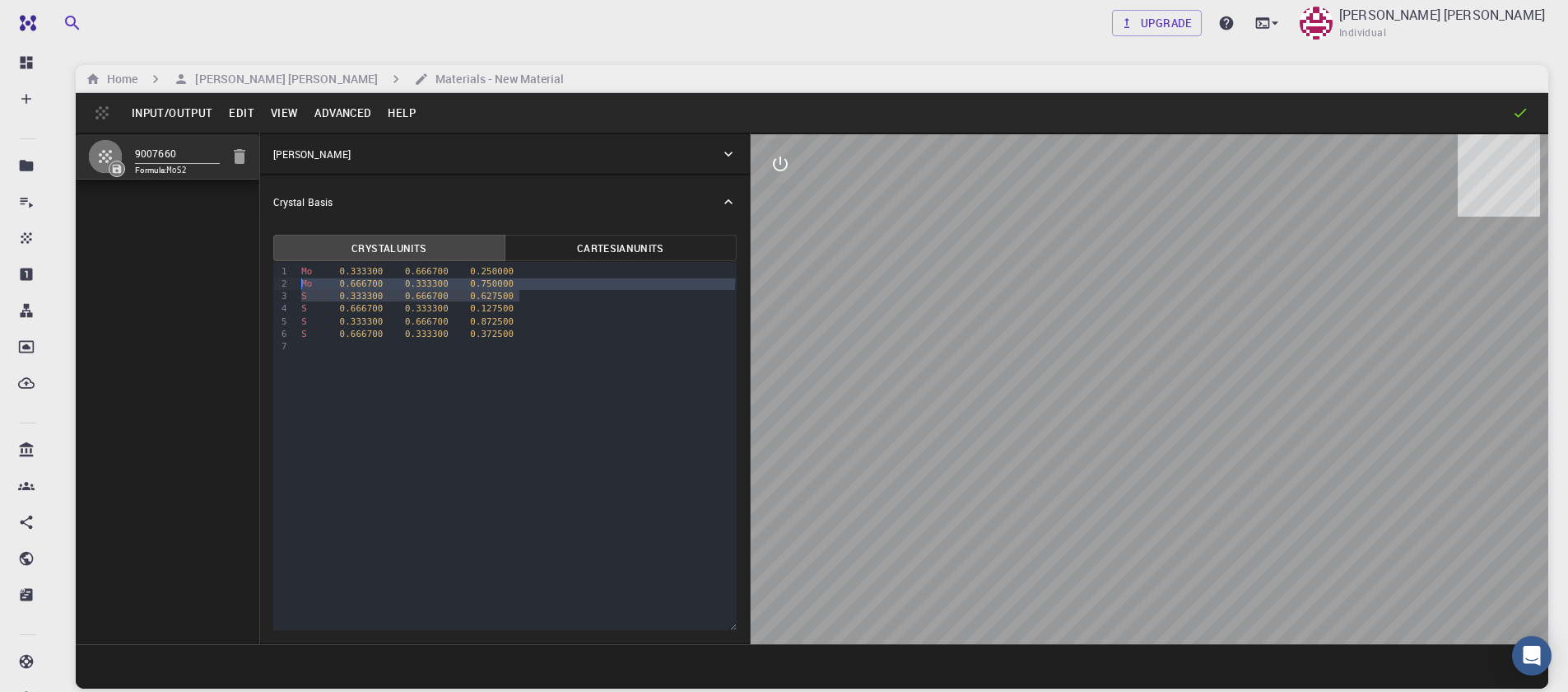
drag, startPoint x: 525, startPoint y: 291, endPoint x: 290, endPoint y: 287, distance: 235.0
click at [290, 287] on div "9 1 2 3 4 5 6 7 › Mo 0.333300 0.666700 0.250000 Mo 0.666700 0.333300 0.750000 S…" at bounding box center [505, 445] width 464 height 368
drag, startPoint x: 519, startPoint y: 295, endPoint x: 283, endPoint y: 290, distance: 236.1
click at [283, 290] on div "9 1 2 3 4 5 › Mo 0.333300 0.666700 0.250000 S 0.666700 0.333300 0.127500 S 0.33…" at bounding box center [505, 445] width 464 height 368
click at [325, 110] on button "Advanced" at bounding box center [342, 112] width 73 height 26
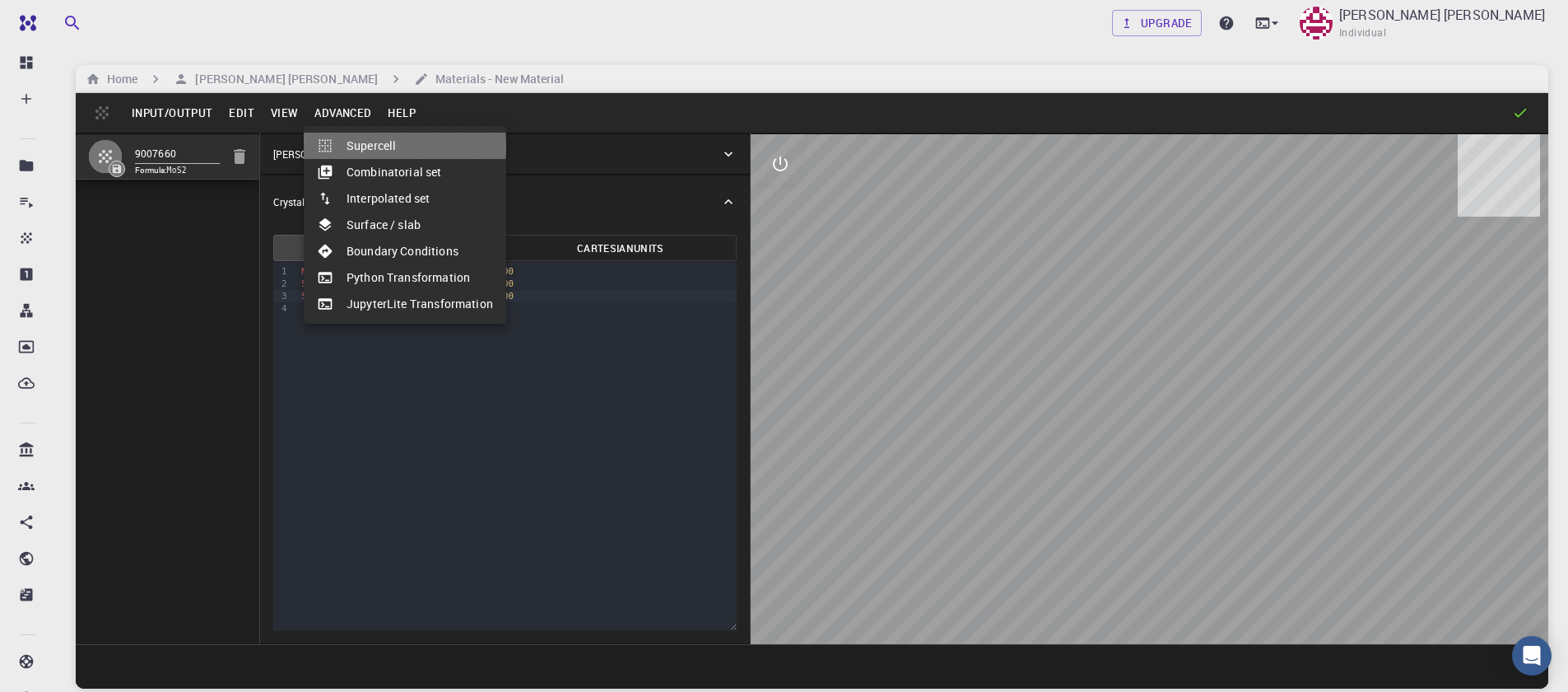
click at [354, 147] on li "Supercell" at bounding box center [405, 146] width 202 height 26
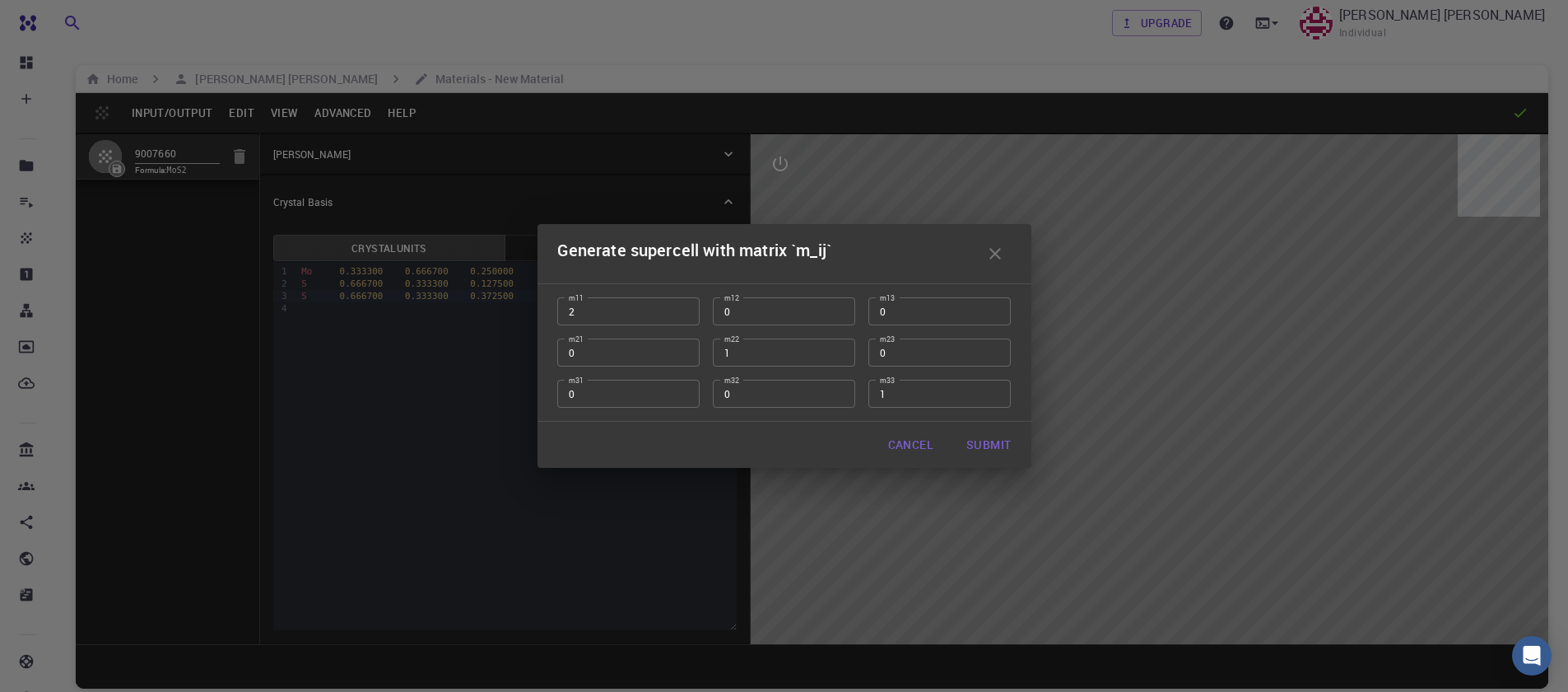
click at [684, 308] on input "2" at bounding box center [629, 311] width 143 height 28
click at [684, 308] on input "3" at bounding box center [629, 311] width 143 height 28
click at [687, 318] on input "3" at bounding box center [629, 311] width 143 height 28
type input "2"
click at [679, 311] on input "2" at bounding box center [629, 311] width 143 height 28
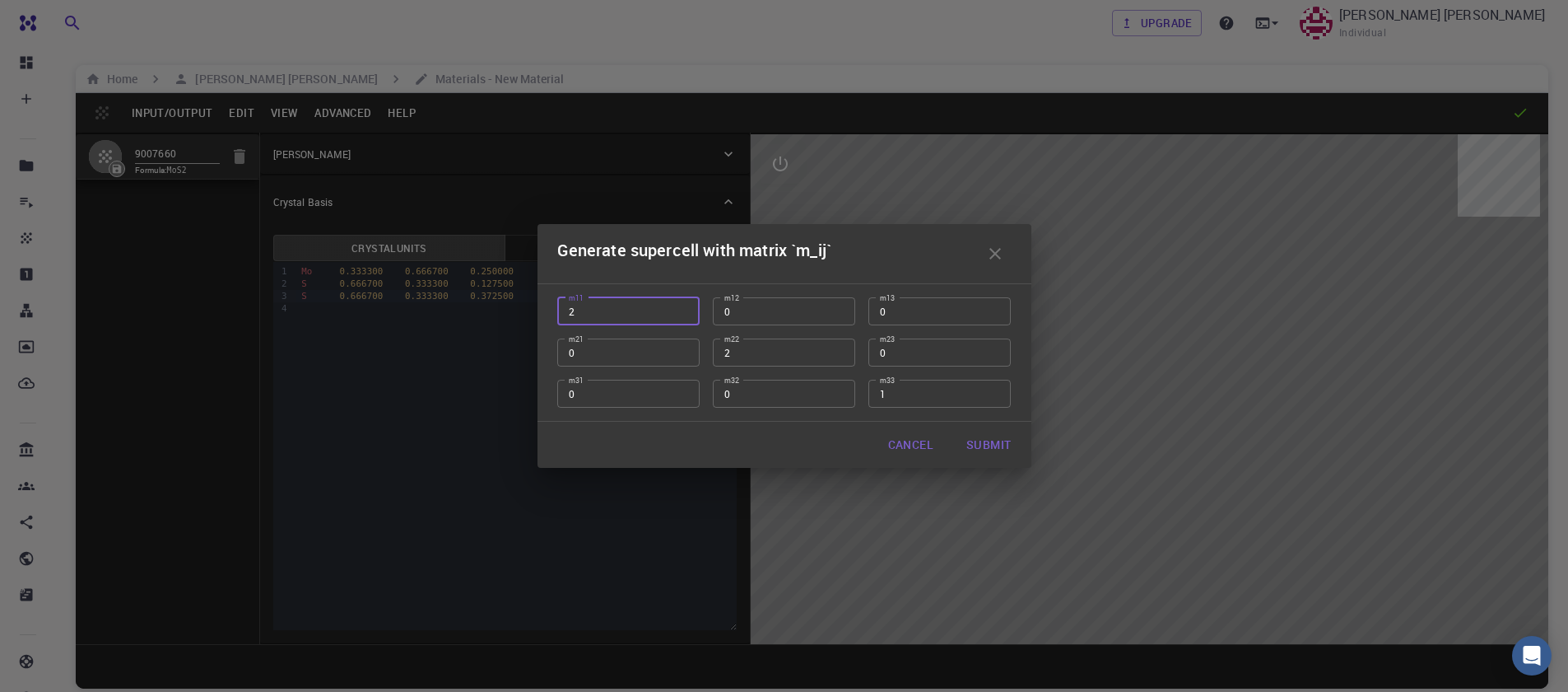
click at [837, 351] on input "2" at bounding box center [784, 352] width 143 height 28
type input "3"
click at [838, 350] on input "3" at bounding box center [784, 352] width 143 height 28
type input "3"
click at [677, 308] on input "3" at bounding box center [629, 311] width 143 height 28
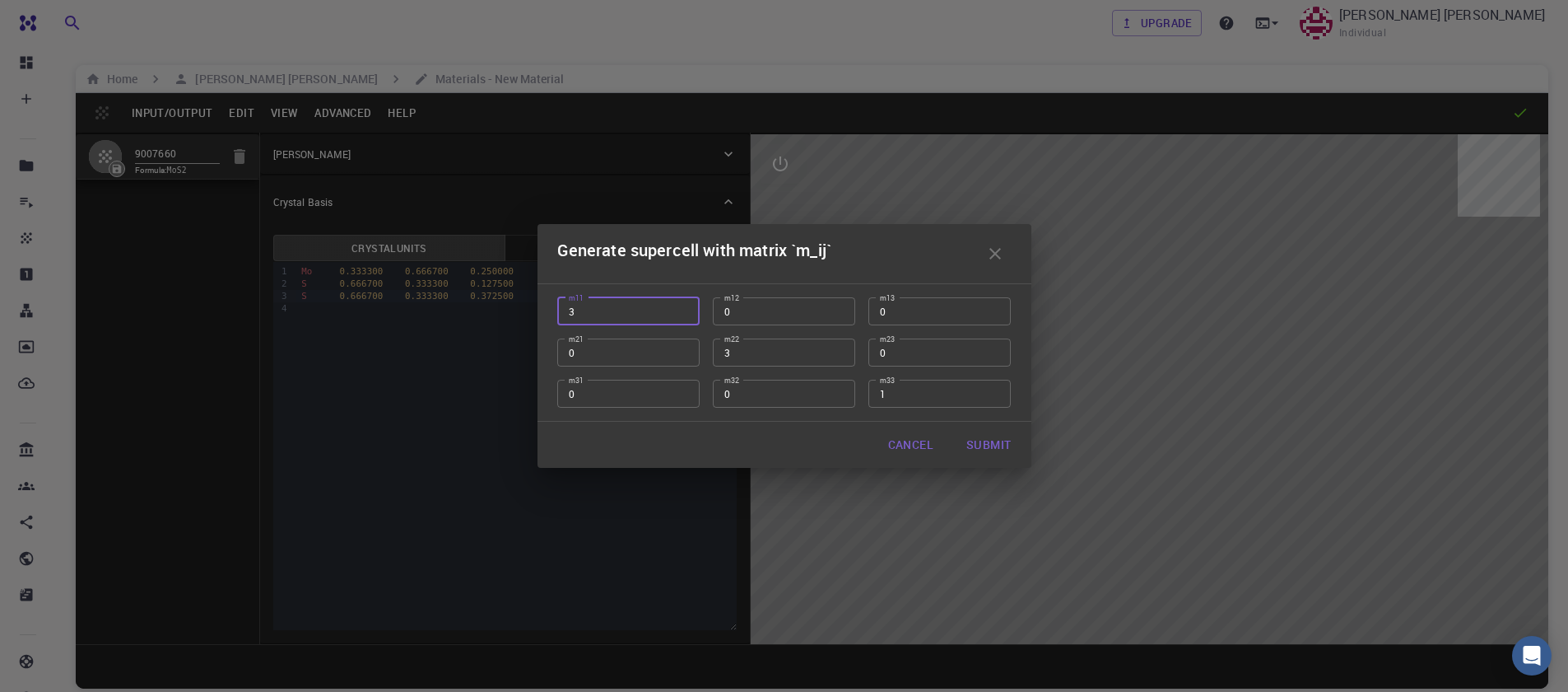
click at [973, 439] on button "Submit" at bounding box center [988, 445] width 70 height 33
type input "TRI"
type input "9.483"
type input "9.482999999999999"
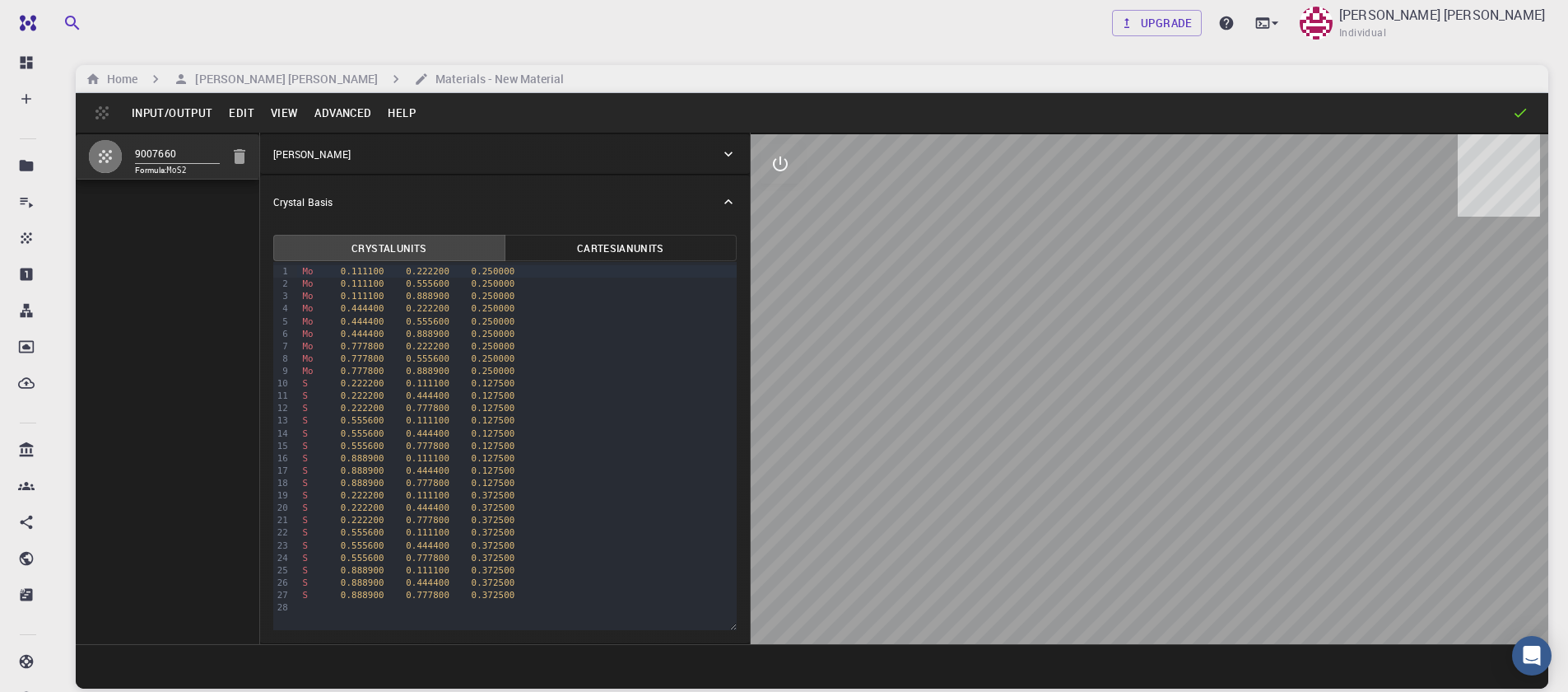
click at [166, 118] on button "Input/Output" at bounding box center [172, 112] width 97 height 26
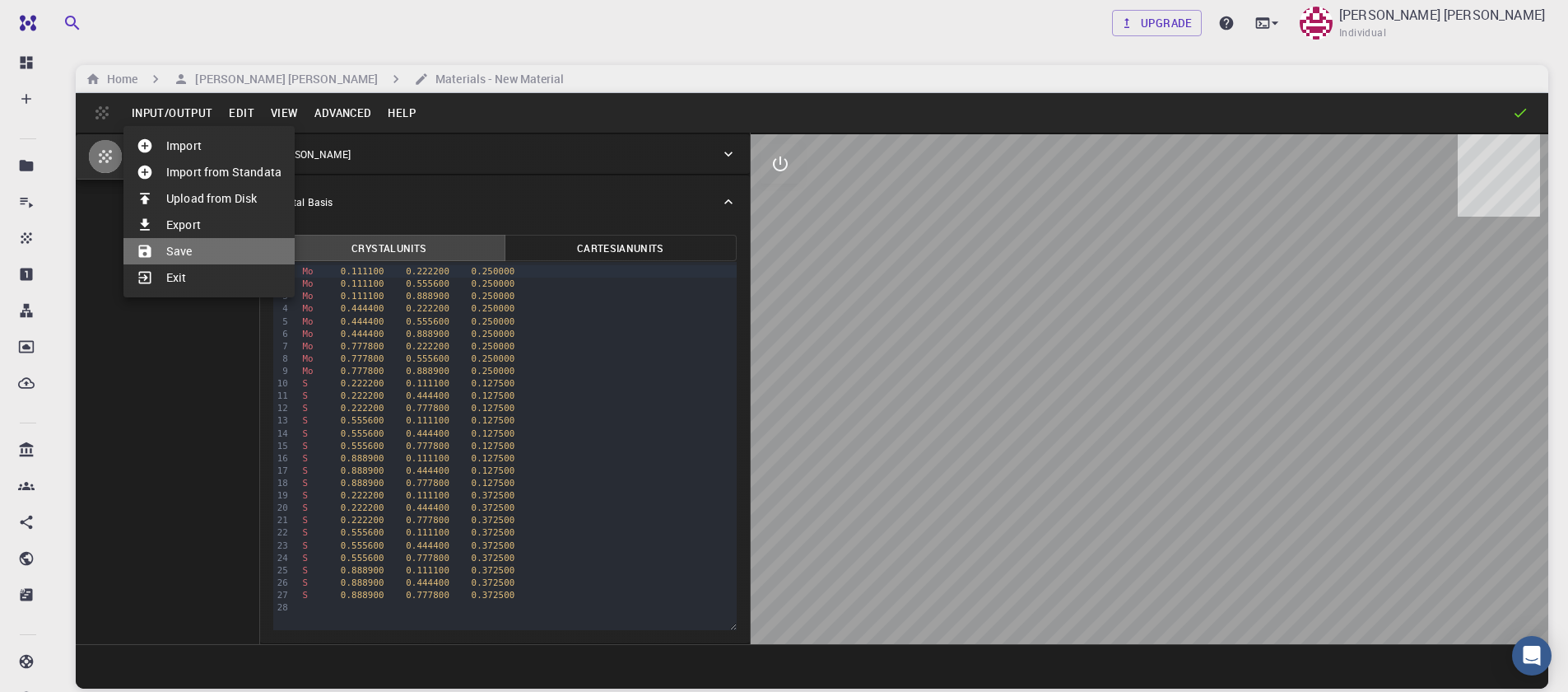
click at [178, 250] on li "Save" at bounding box center [209, 251] width 172 height 26
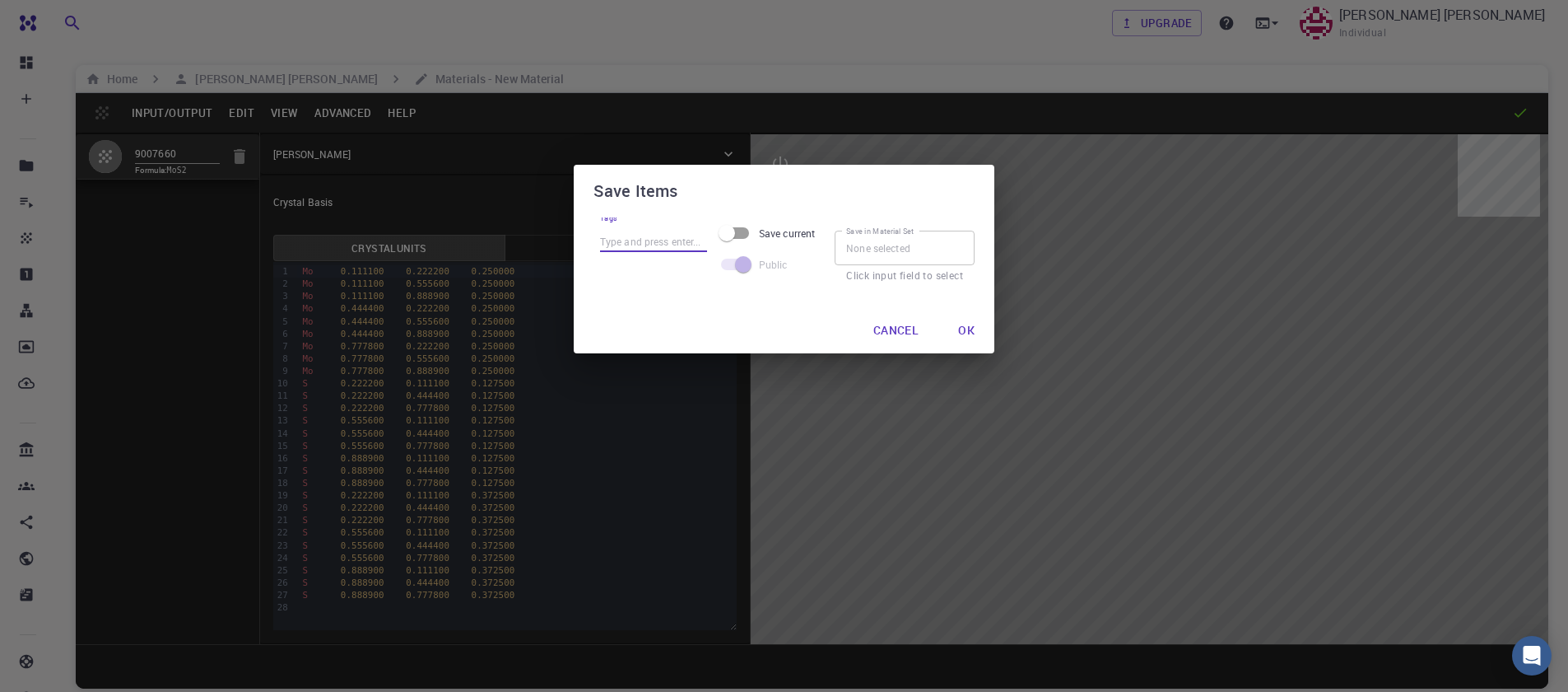
click at [647, 233] on input "Tags" at bounding box center [653, 241] width 107 height 21
type input "mos2-221"
click at [963, 334] on button "Ok" at bounding box center [966, 330] width 43 height 33
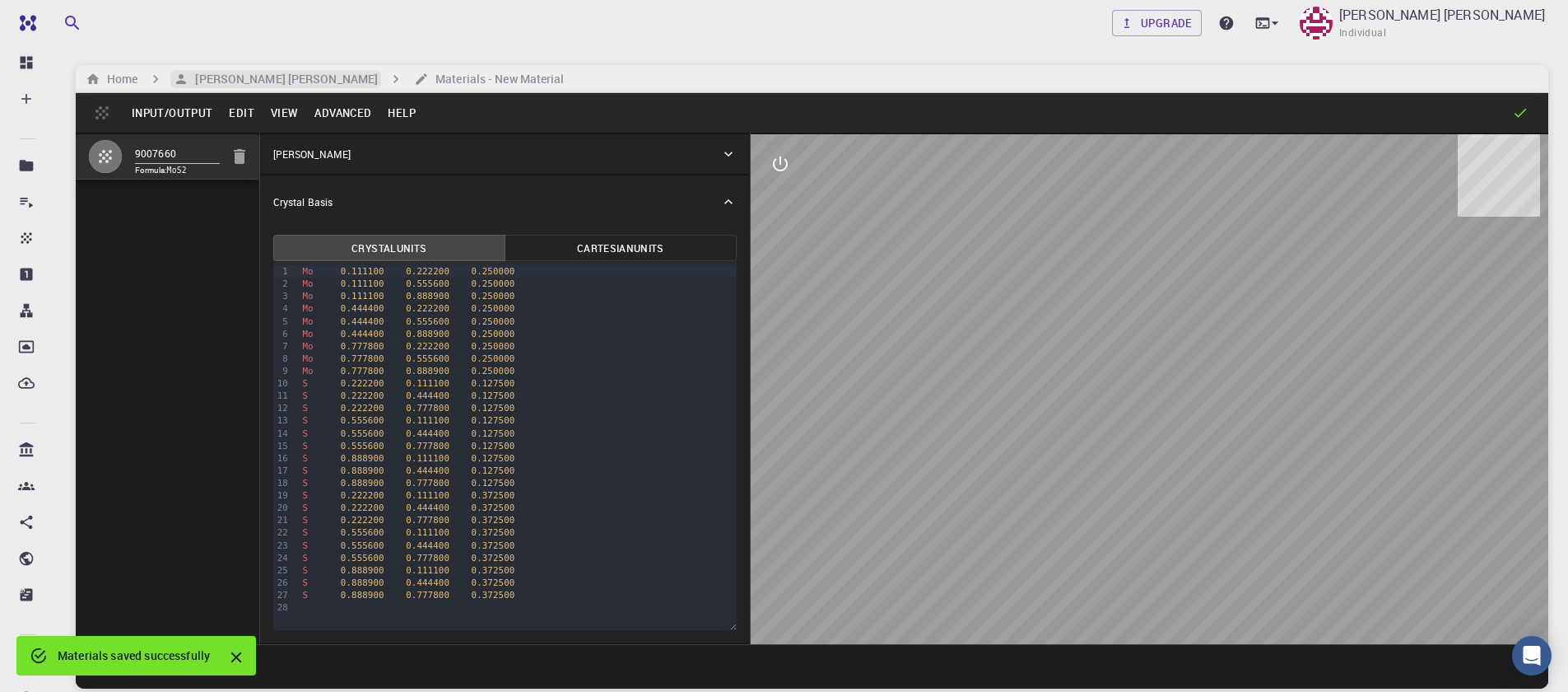
click at [212, 77] on h6 "[PERSON_NAME] [PERSON_NAME]" at bounding box center [283, 79] width 189 height 19
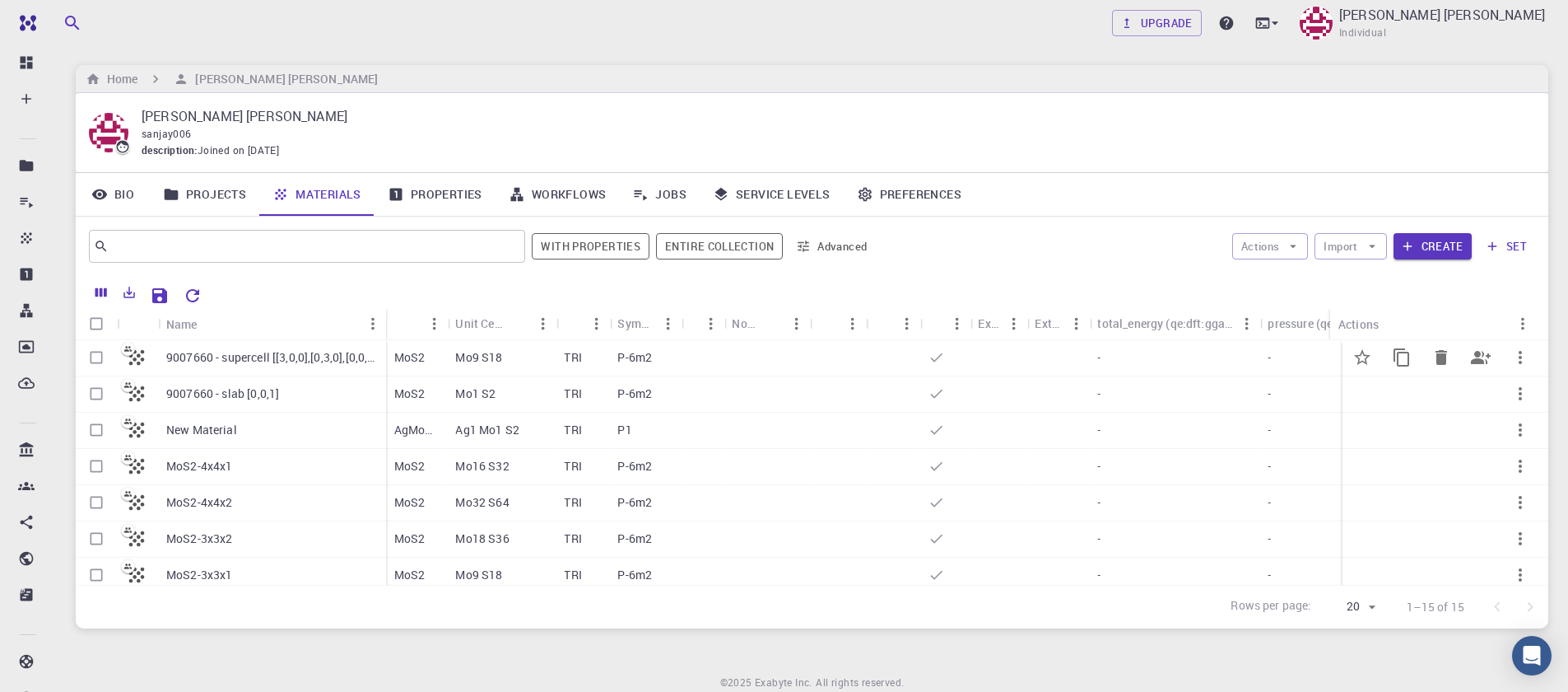
click at [294, 362] on p "9007660 - supercell [[3,0,0],[0,3,0],[0,0,1]]" at bounding box center [272, 357] width 211 height 17
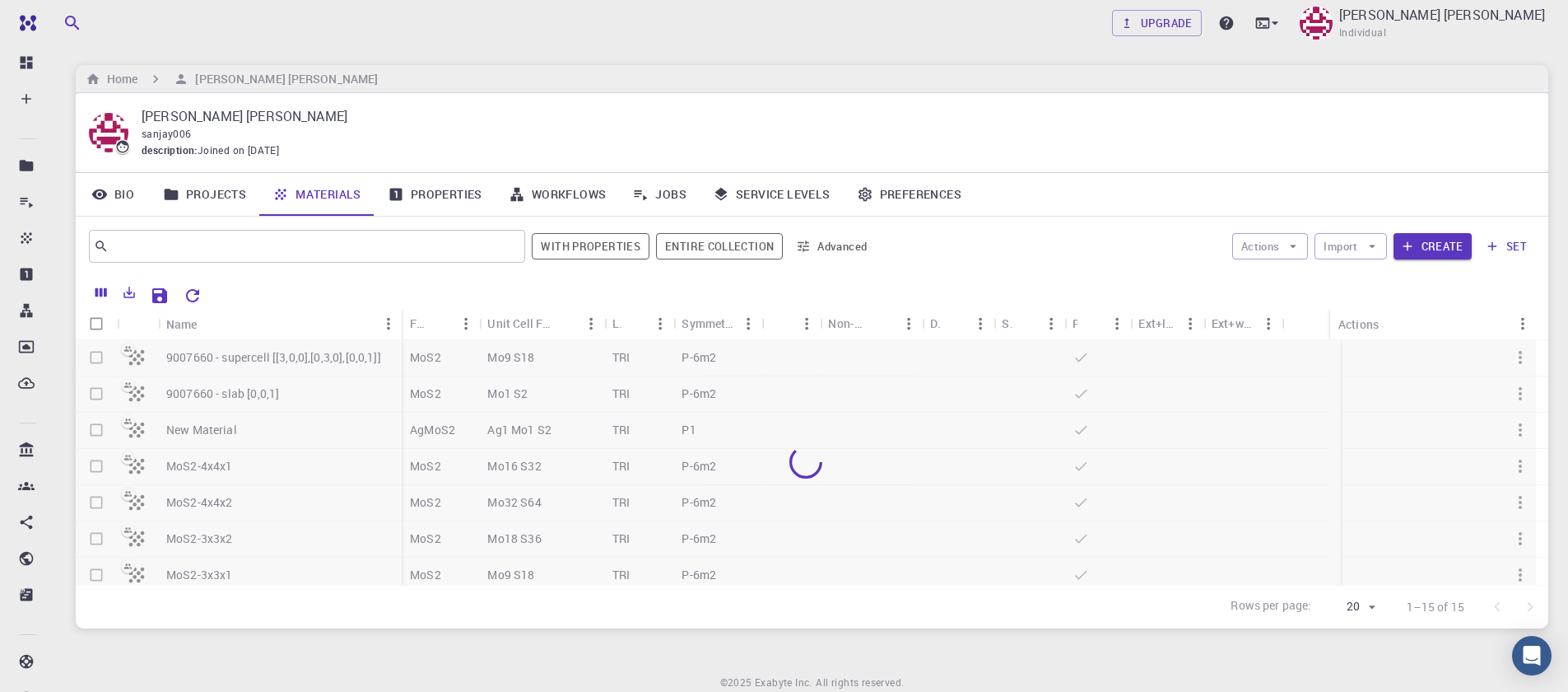
click at [95, 361] on div at bounding box center [806, 463] width 1460 height 245
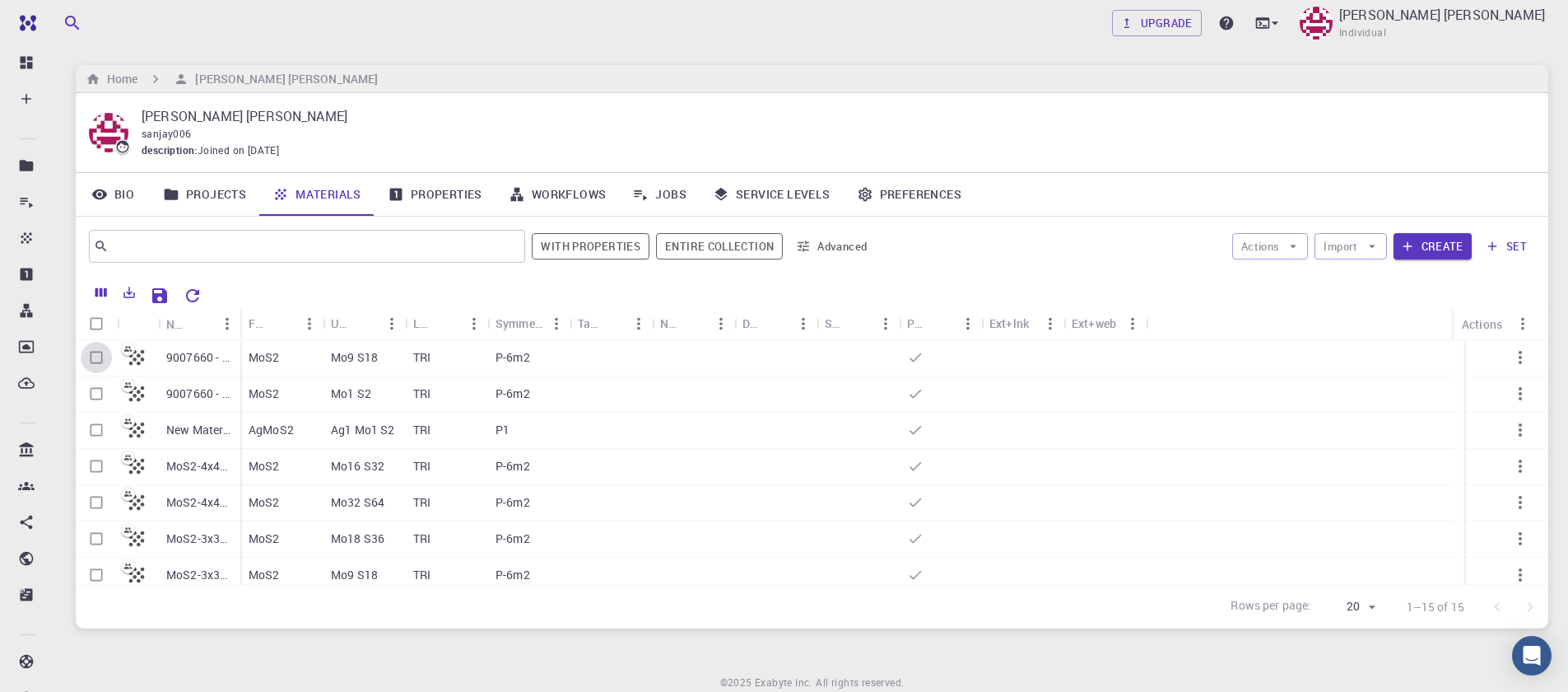
click at [95, 361] on input "Select row" at bounding box center [96, 357] width 32 height 32
checkbox input "true"
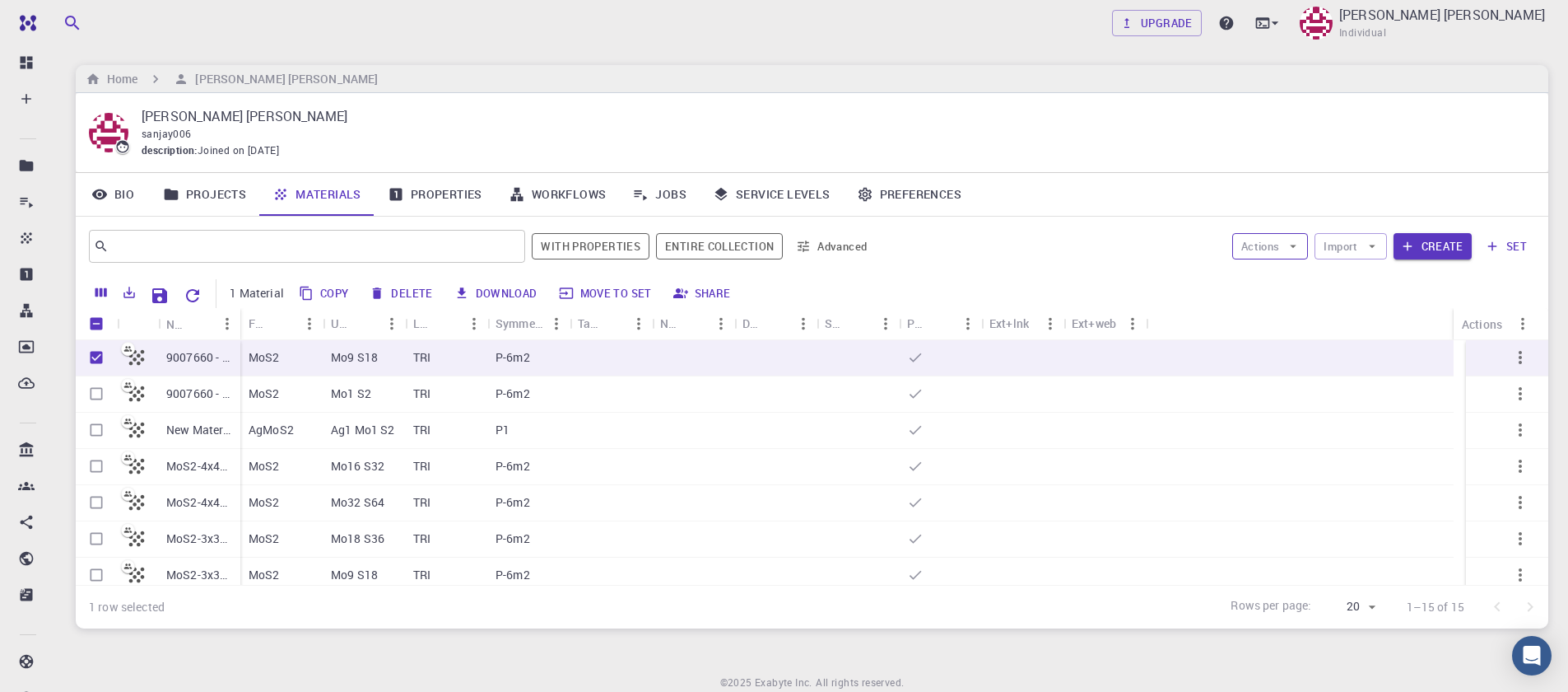
click at [1295, 247] on icon "button" at bounding box center [1294, 247] width 6 height 4
click at [1275, 289] on li "Create Job" at bounding box center [1287, 279] width 108 height 26
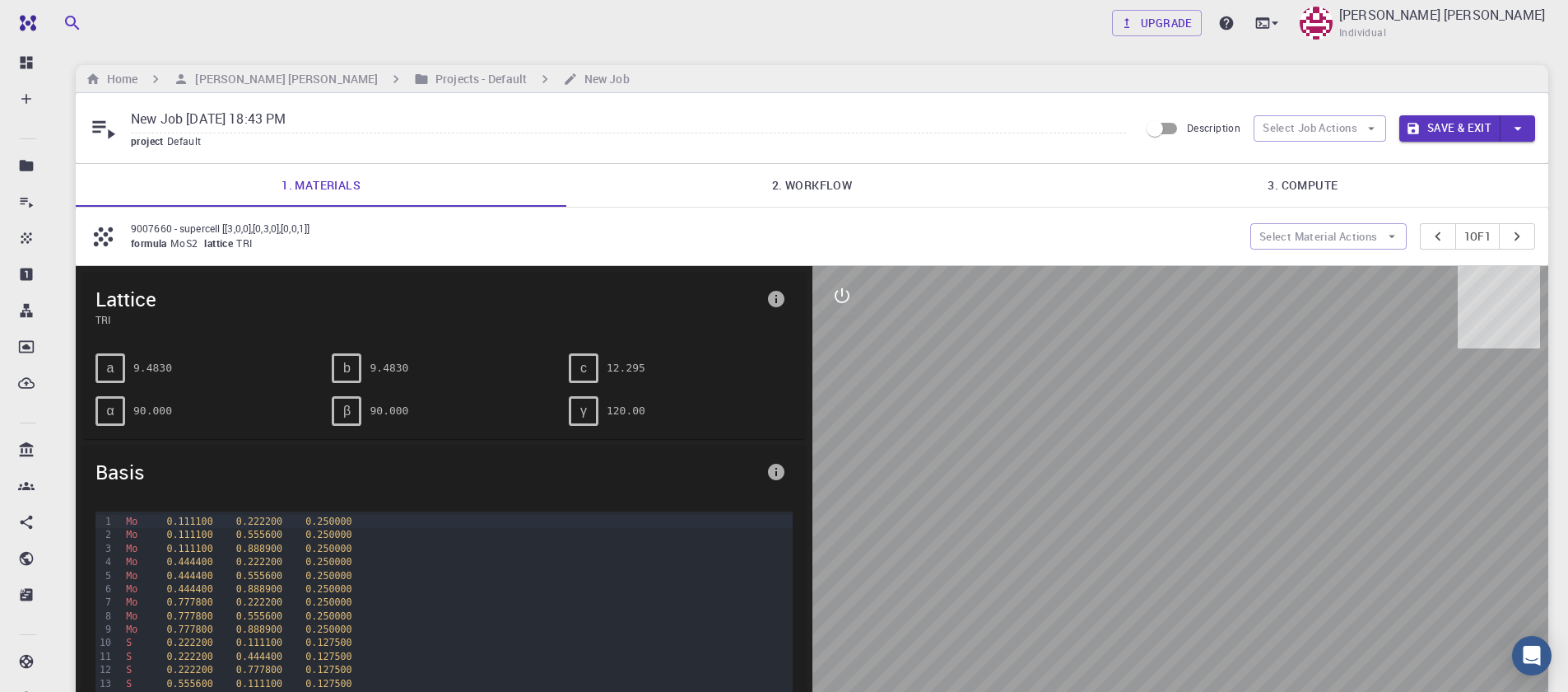
click at [821, 186] on link "2. Workflow" at bounding box center [811, 186] width 491 height 43
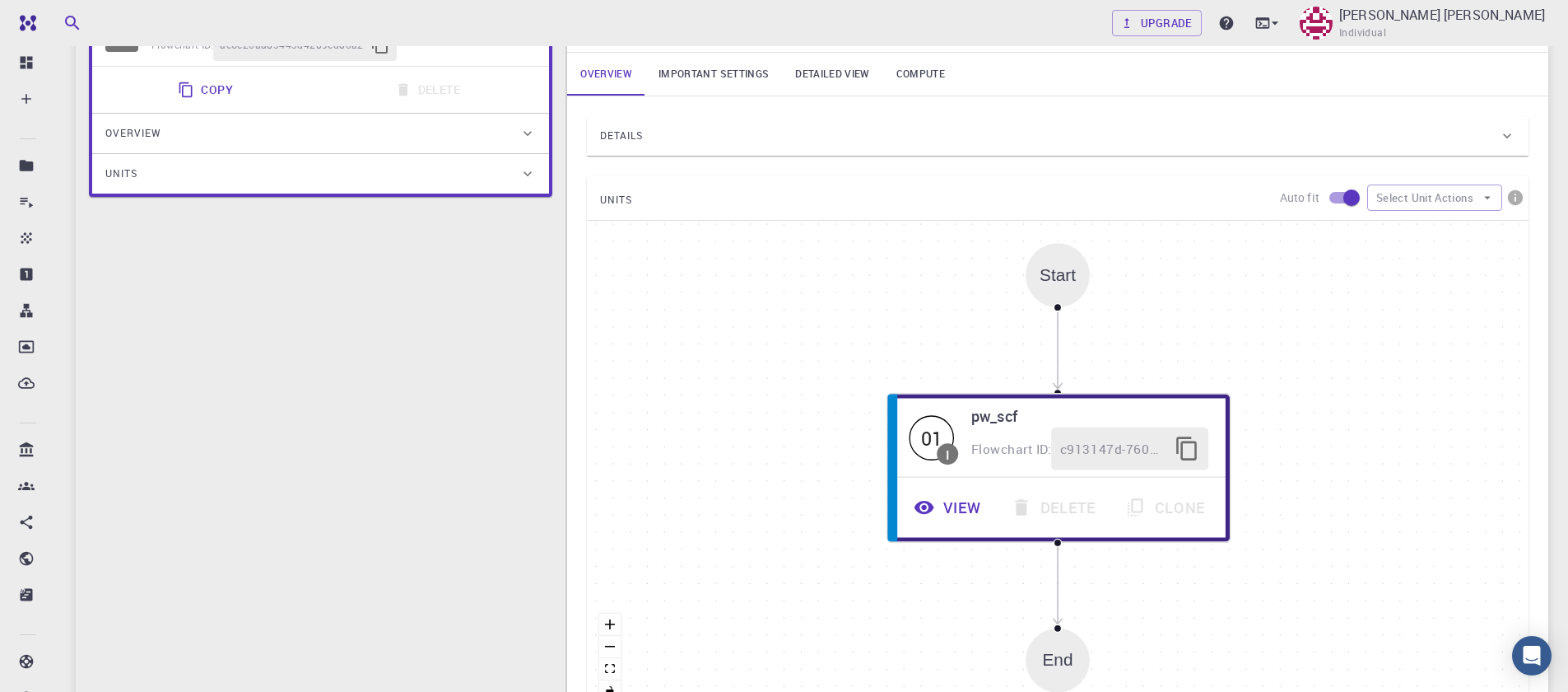
scroll to position [395, 0]
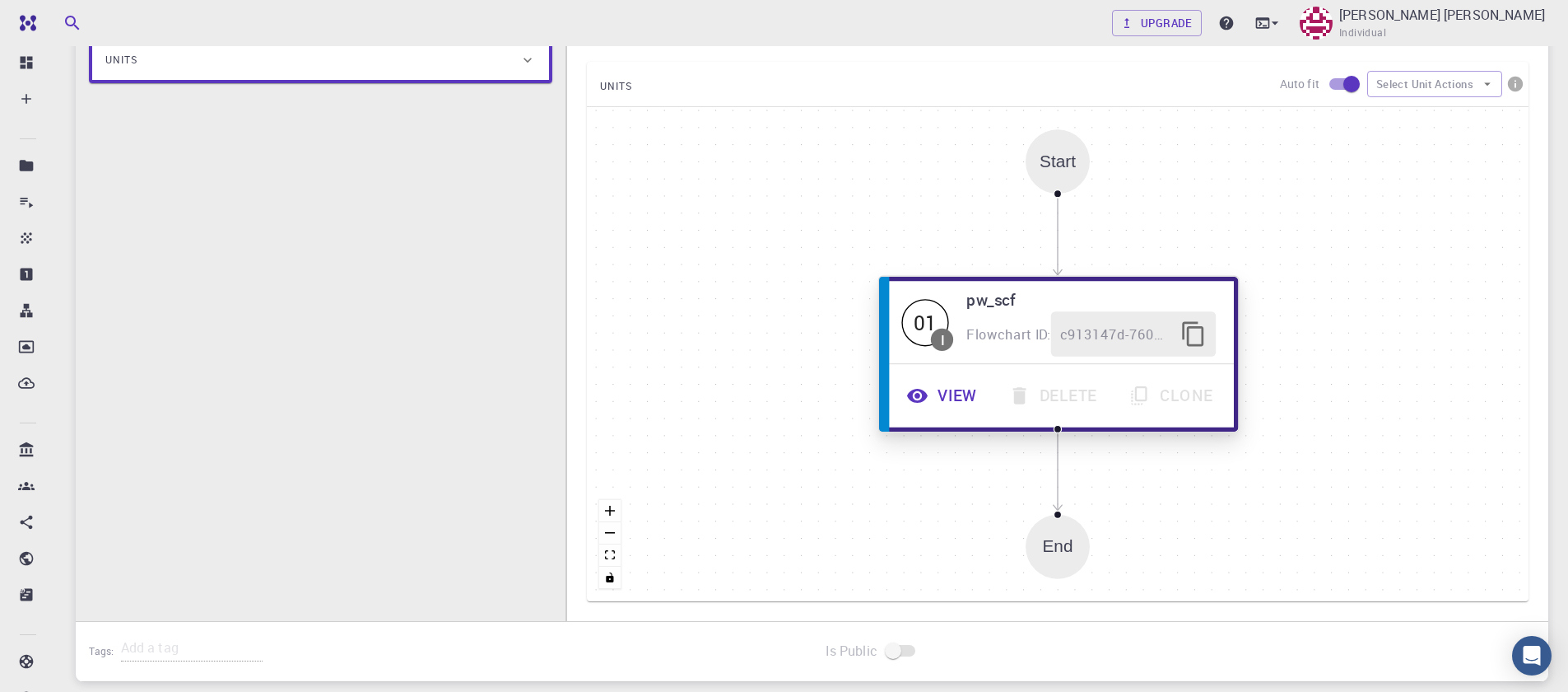
click at [958, 401] on button "View" at bounding box center [944, 395] width 102 height 45
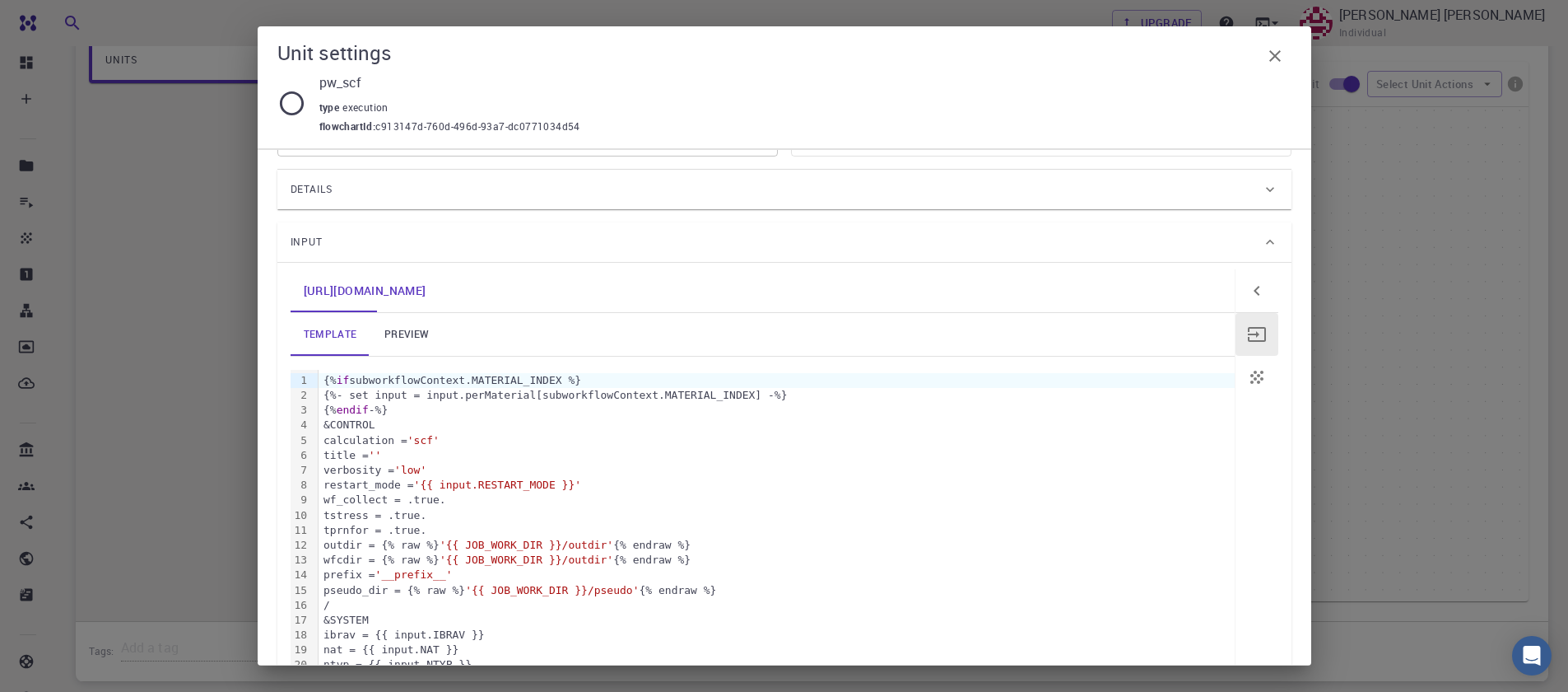
scroll to position [99, 0]
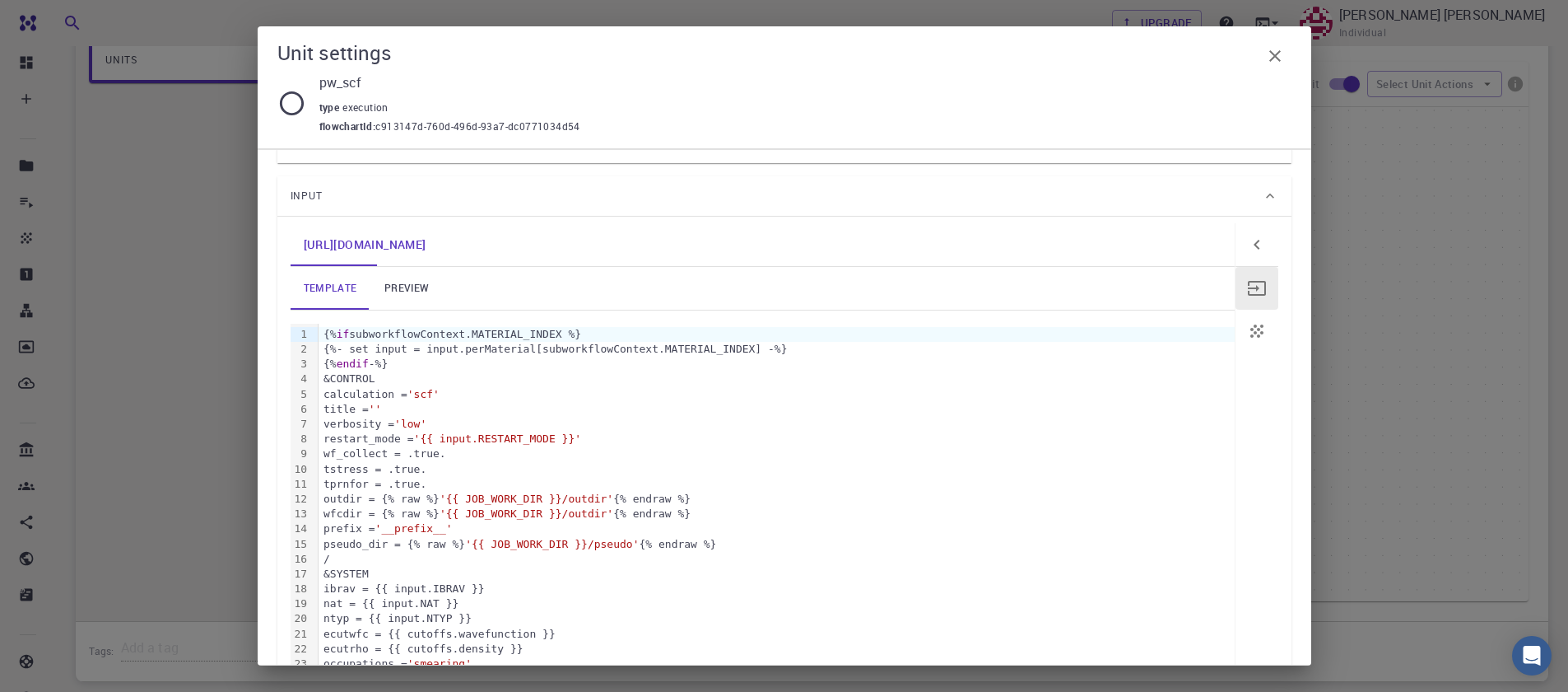
click at [414, 289] on link "preview" at bounding box center [407, 288] width 74 height 43
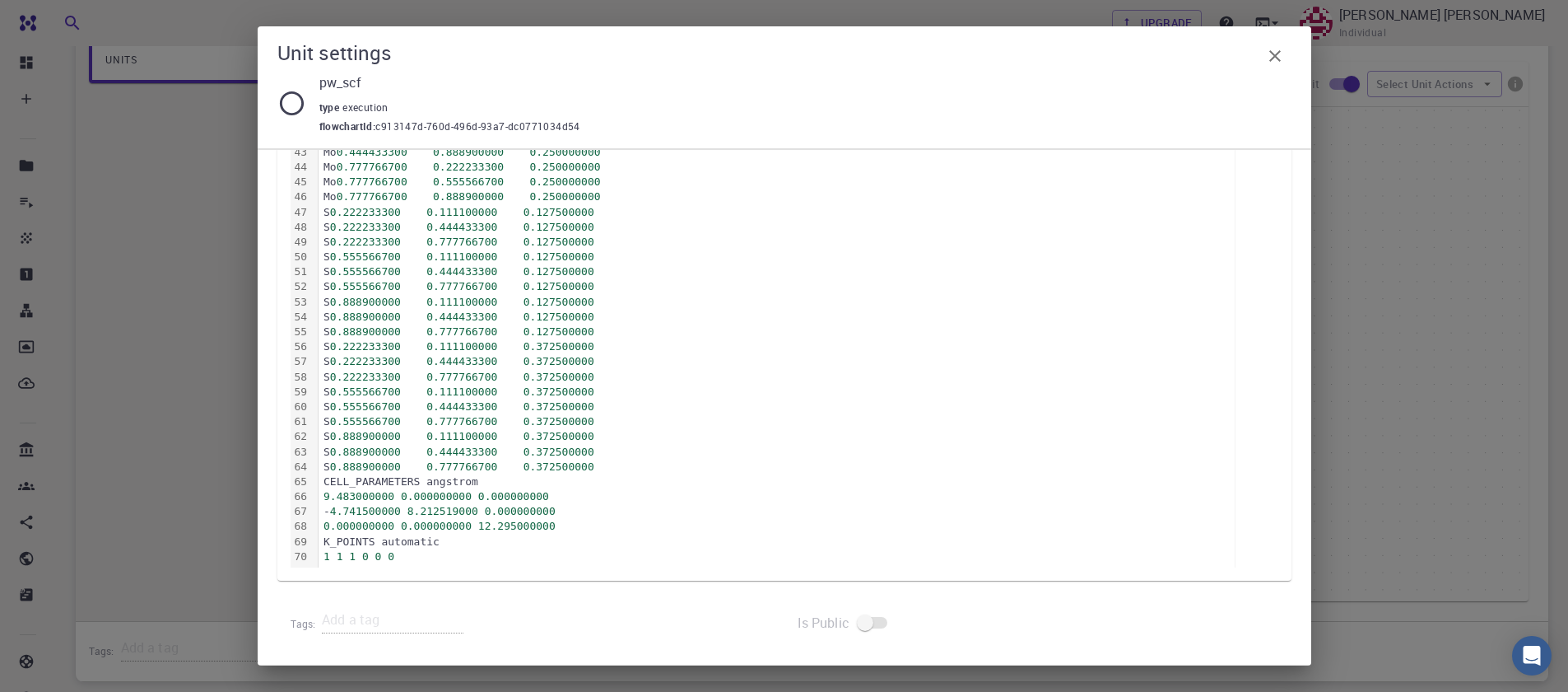
scroll to position [912, 0]
click at [566, 525] on div "0.000000000 0.000000000 12.295000000" at bounding box center [776, 524] width 916 height 15
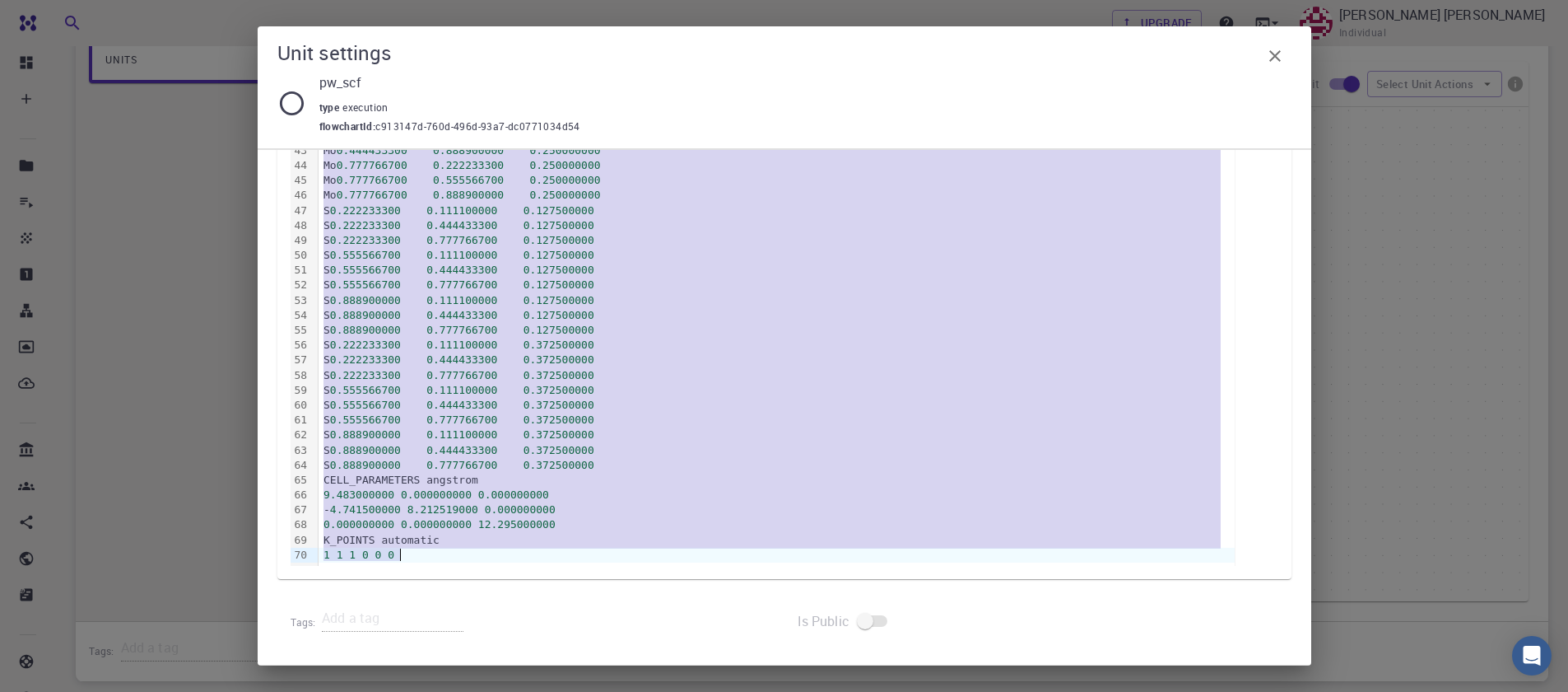
copy div "&CONTROL calculation = 'scf' title = '' verbosity = 'low' restart_mode = 'from_…"
click at [1278, 64] on icon "button" at bounding box center [1274, 56] width 19 height 19
